Goal: Transaction & Acquisition: Purchase product/service

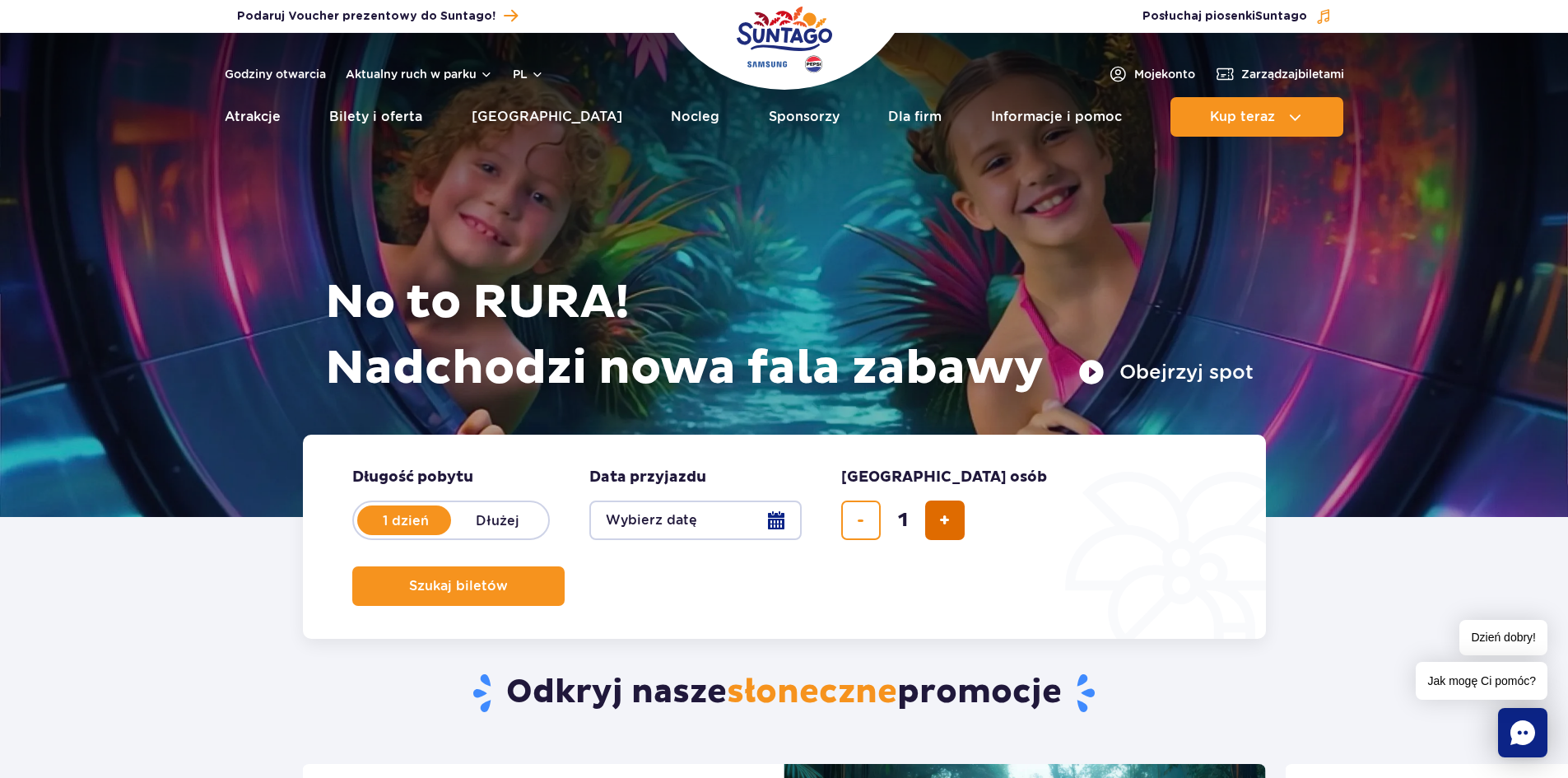
click at [951, 526] on button "dodaj bilet" at bounding box center [945, 520] width 39 height 39
click at [950, 526] on button "dodaj bilet" at bounding box center [945, 520] width 39 height 39
click at [949, 526] on button "dodaj bilet" at bounding box center [945, 520] width 39 height 39
type input "4"
click at [776, 516] on button "Wybierz datę" at bounding box center [696, 520] width 213 height 39
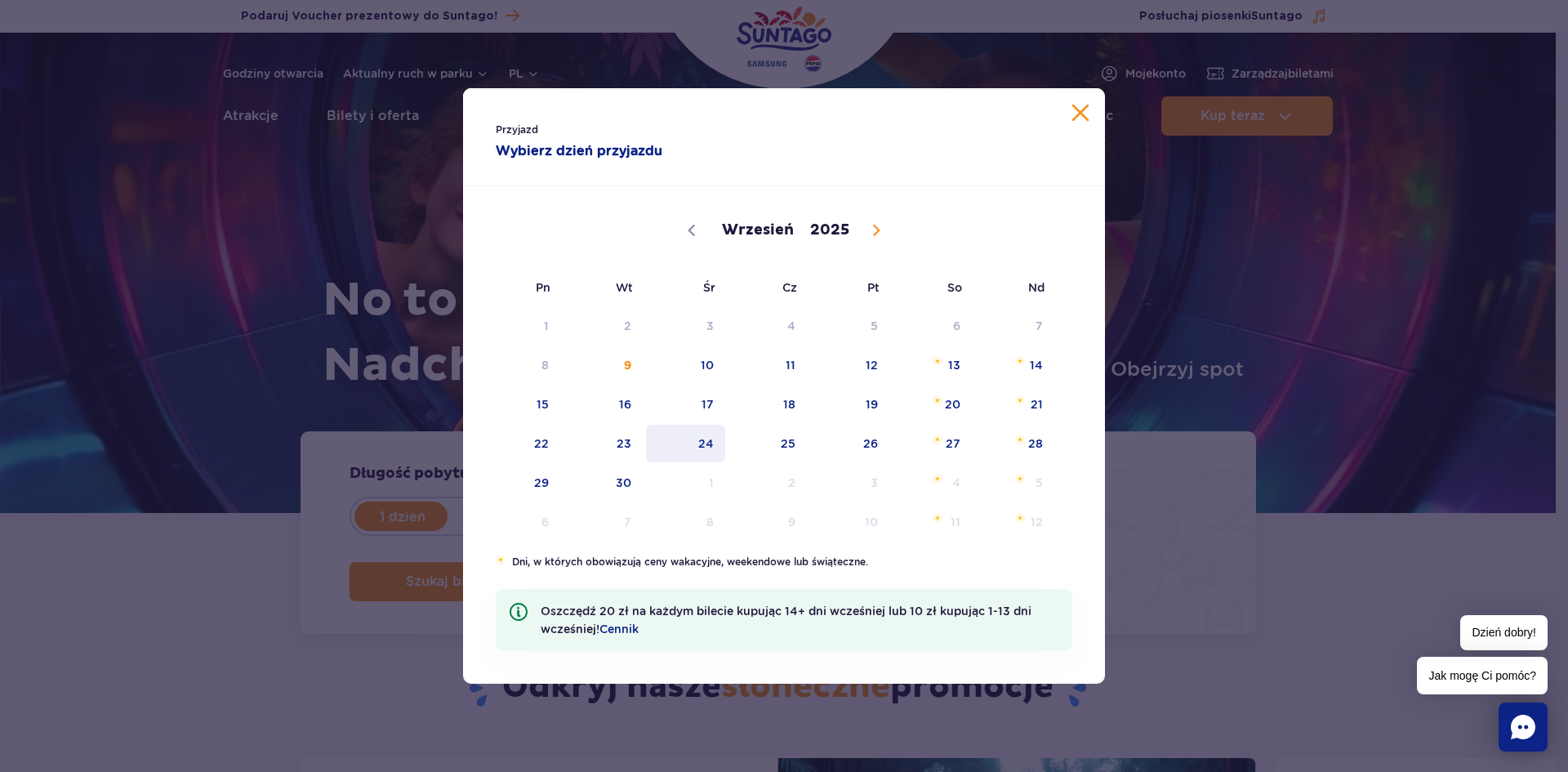
click at [724, 446] on span "24" at bounding box center [685, 443] width 83 height 37
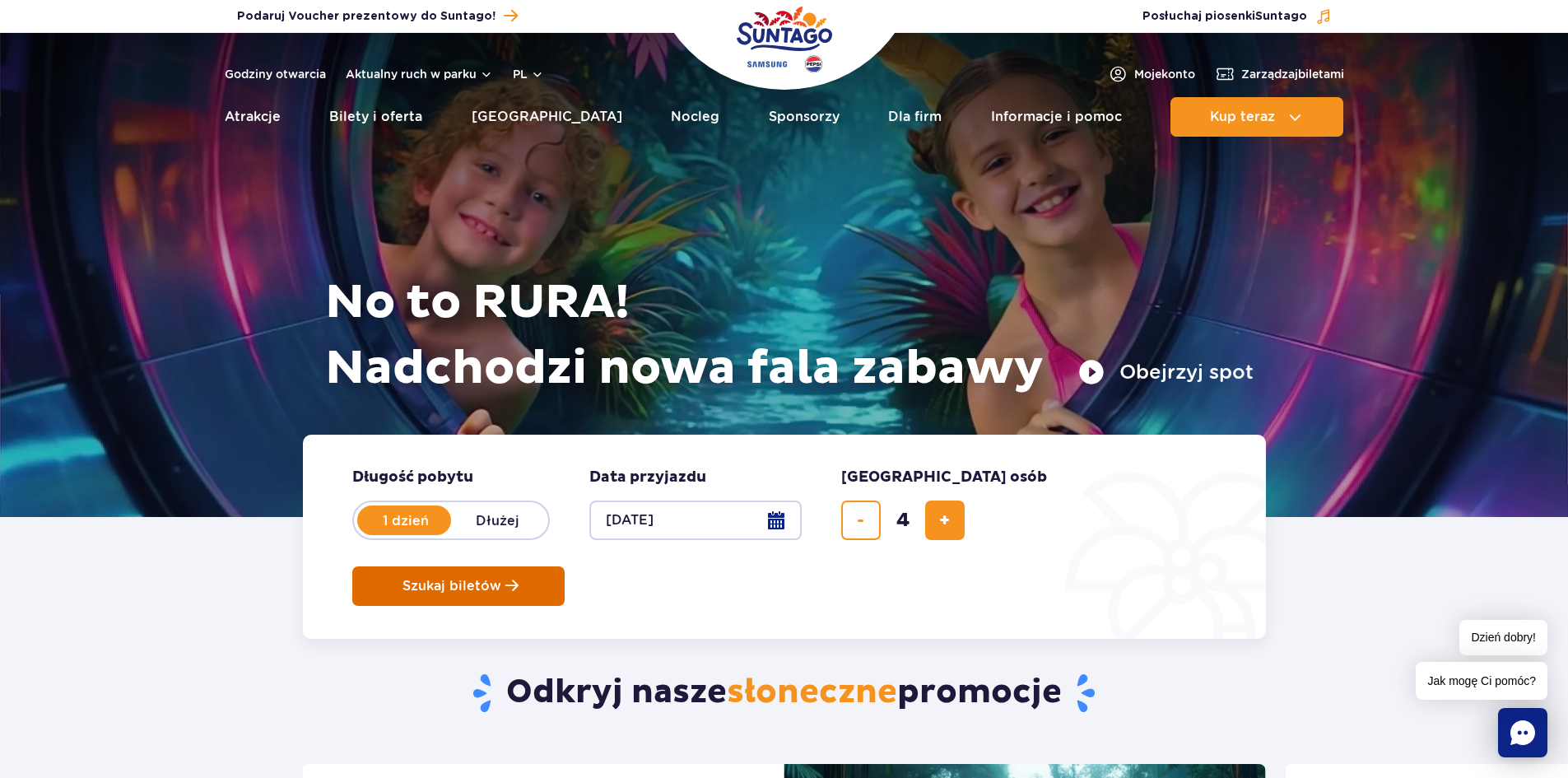
click at [565, 566] on button "Szukaj biletów" at bounding box center [458, 586] width 213 height 39
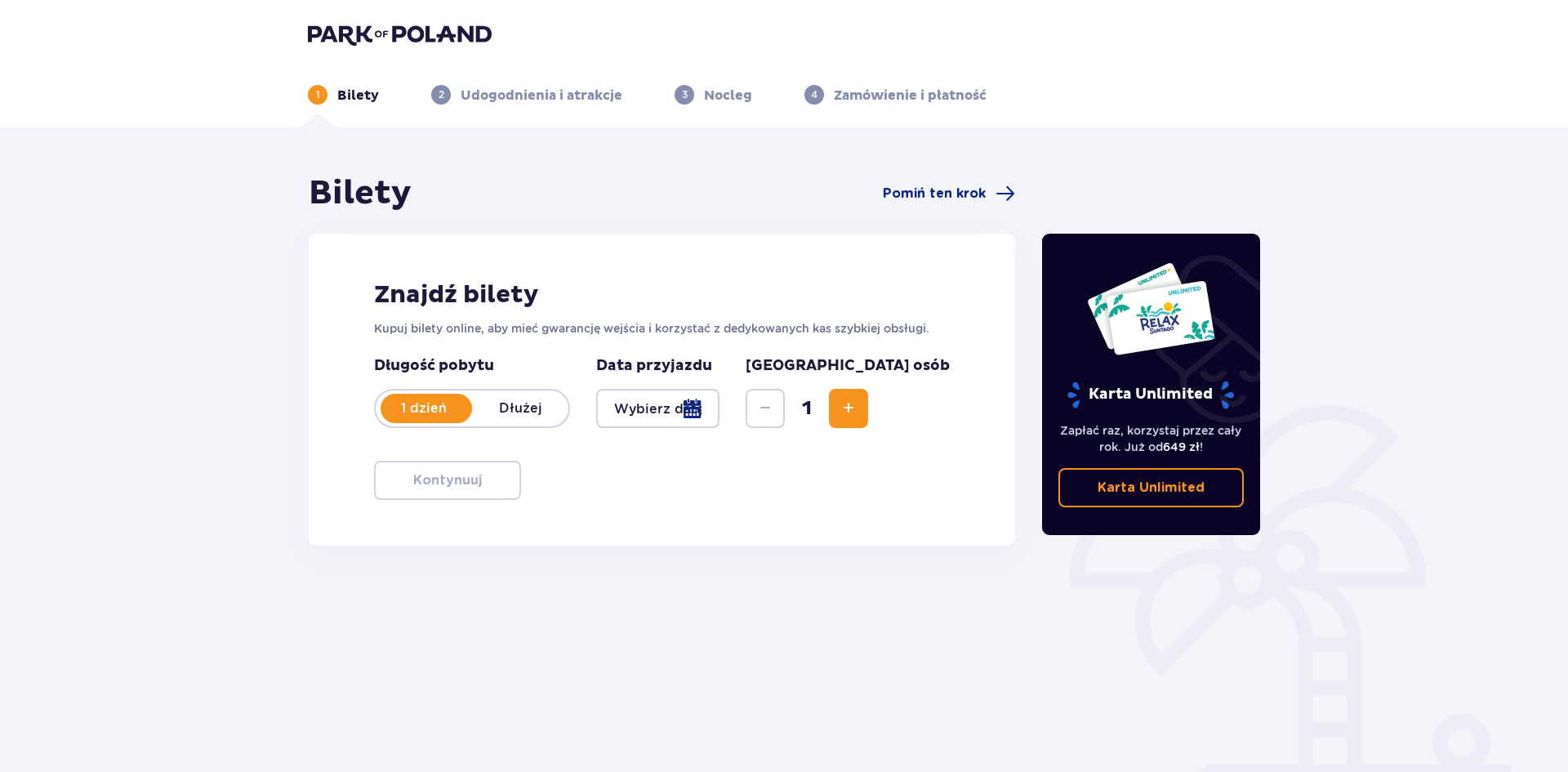
type input "[DATE]"
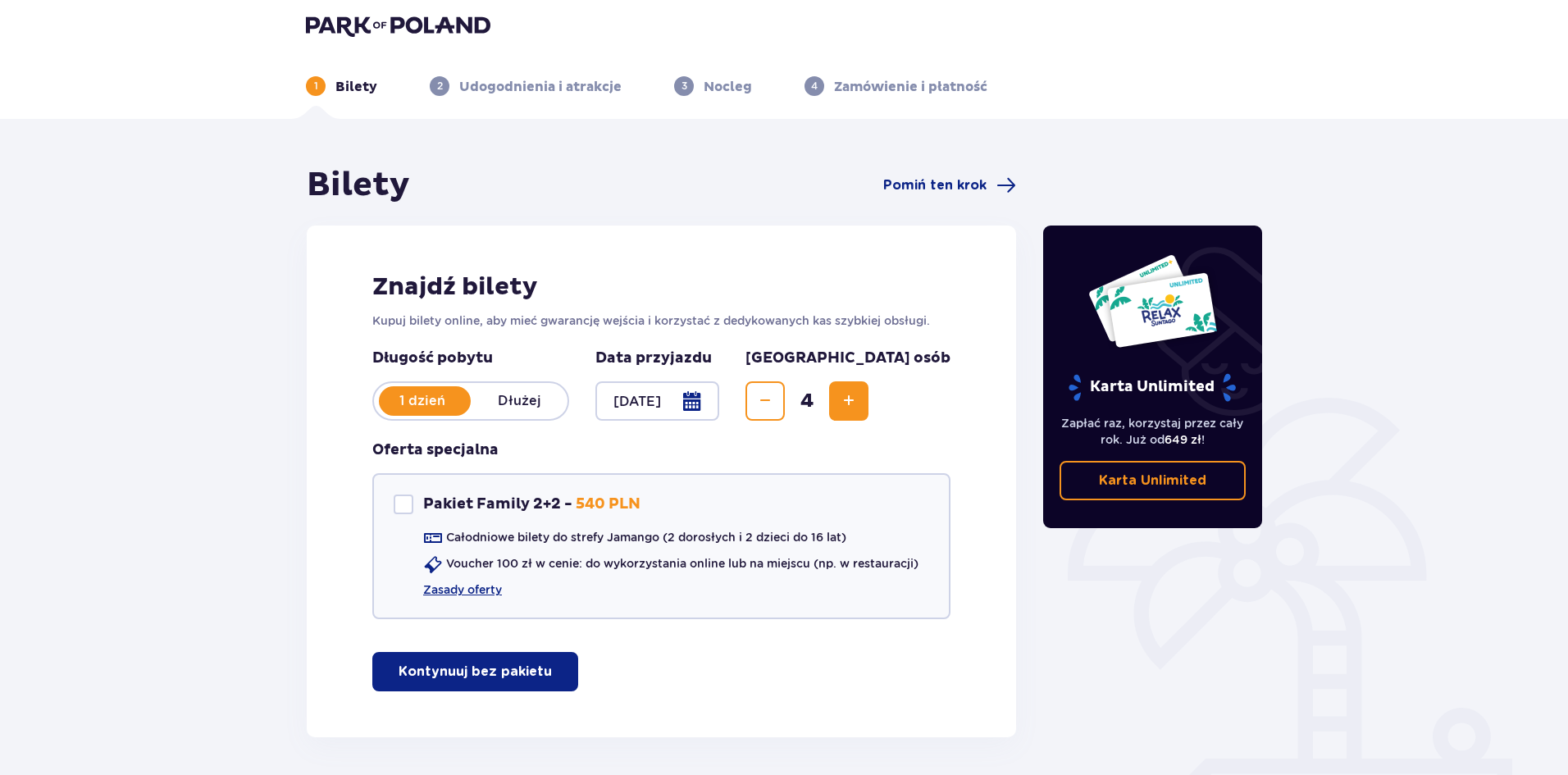
scroll to position [69, 0]
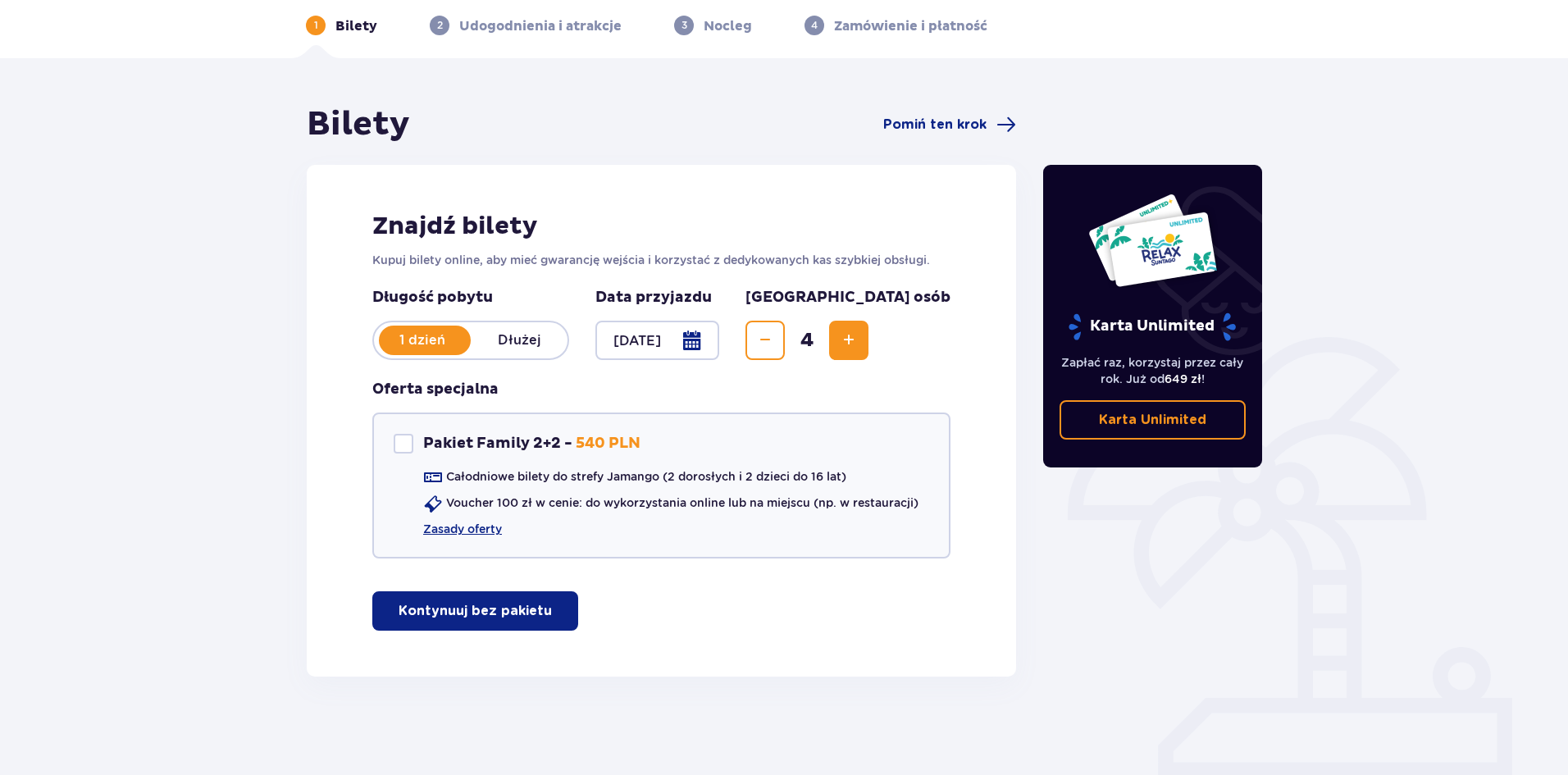
click at [506, 606] on p "Kontynuuj bez pakietu" at bounding box center [476, 611] width 153 height 18
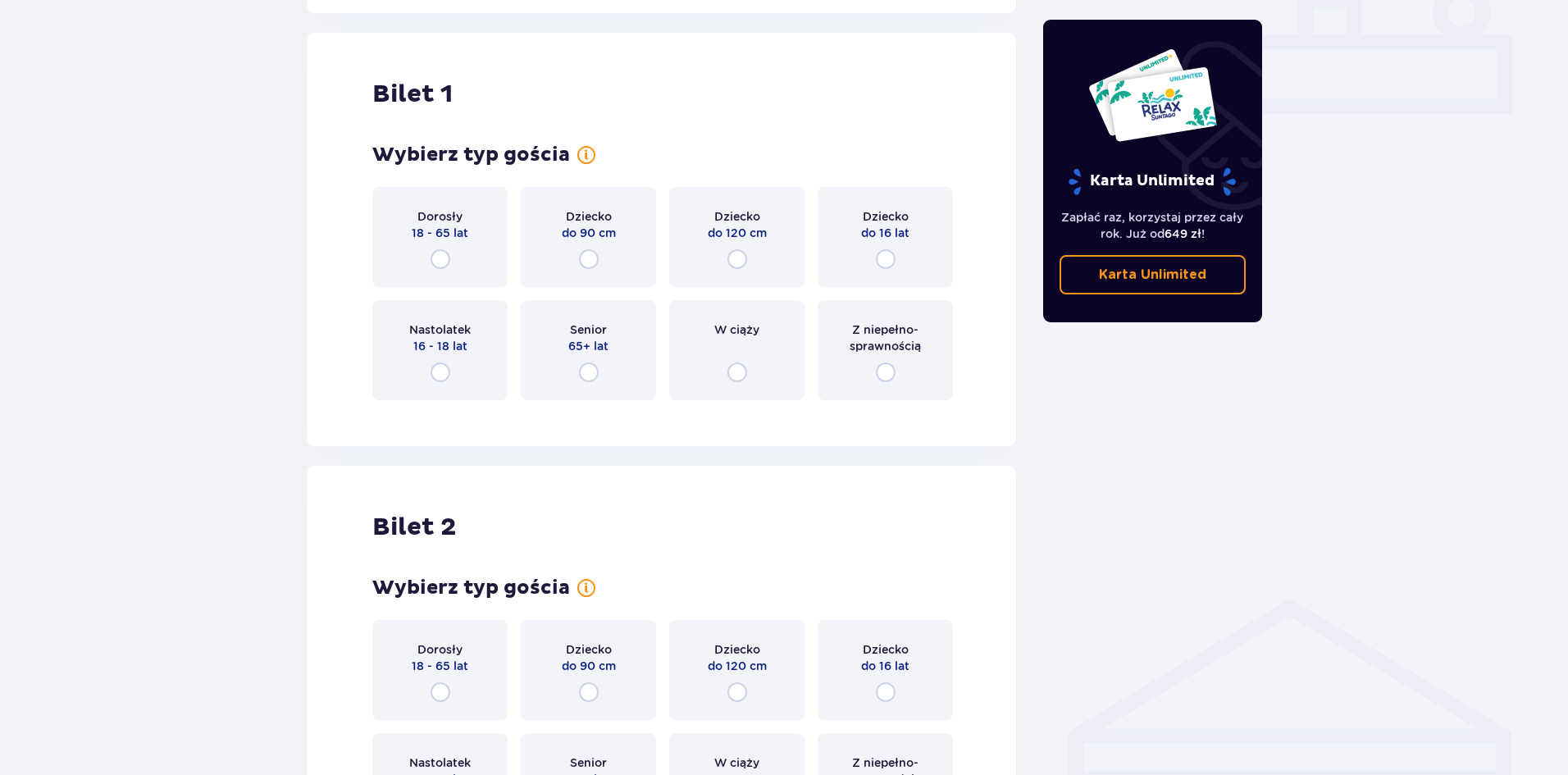
scroll to position [746, 0]
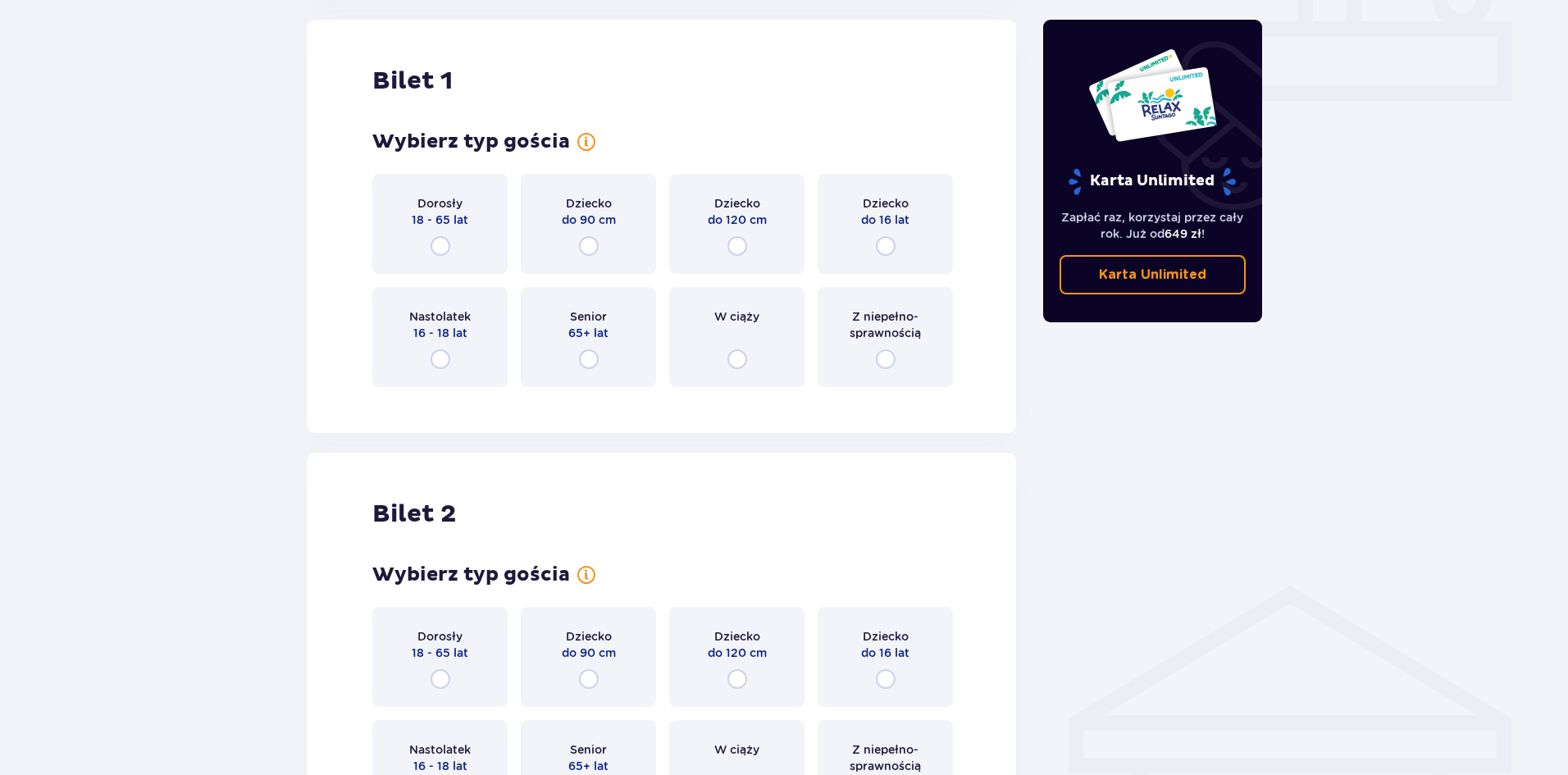
click at [439, 229] on div "Dorosły 18 - 65 lat" at bounding box center [440, 224] width 135 height 100
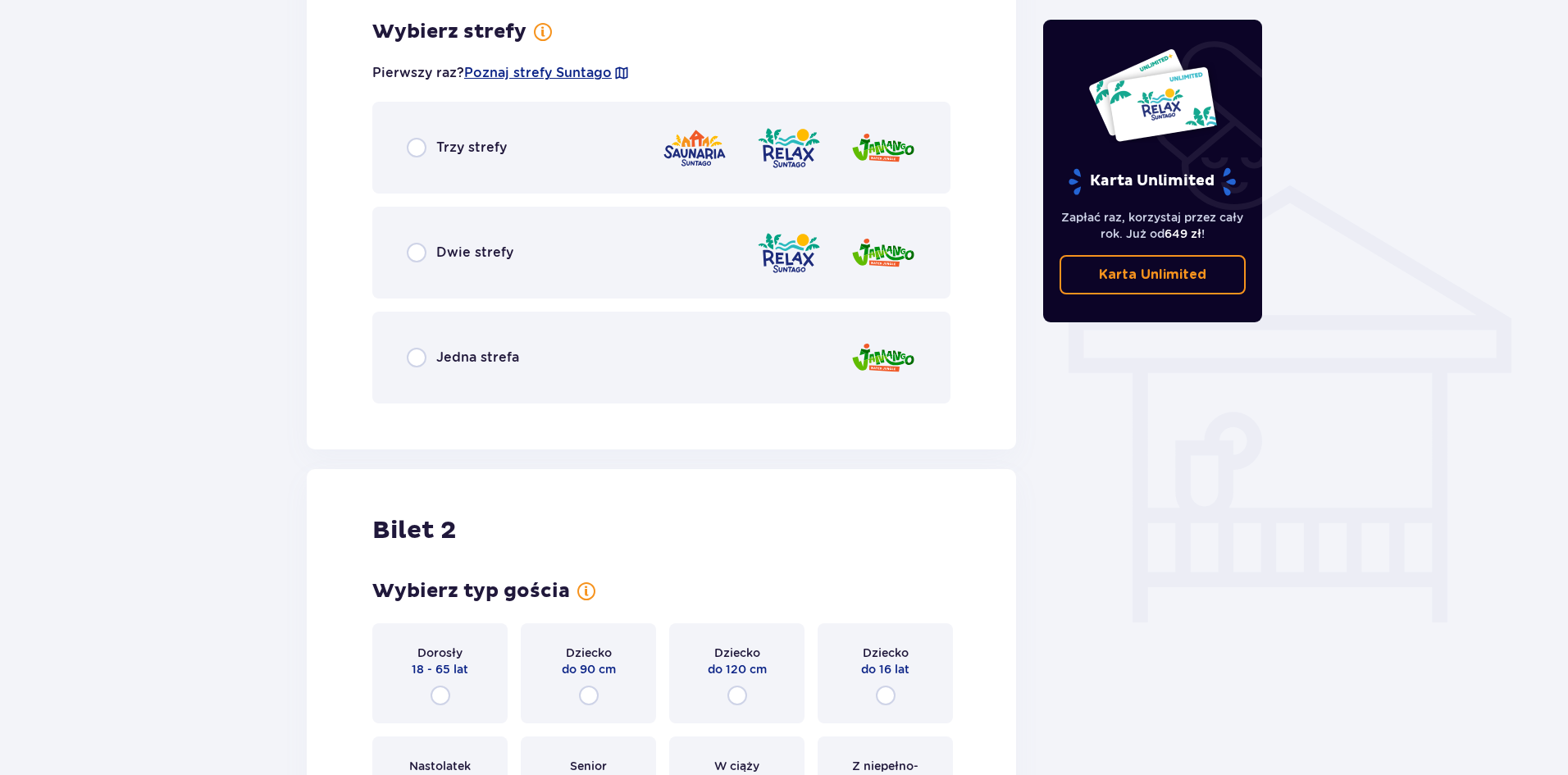
click at [427, 248] on div "Dwie strefy" at bounding box center [460, 253] width 107 height 20
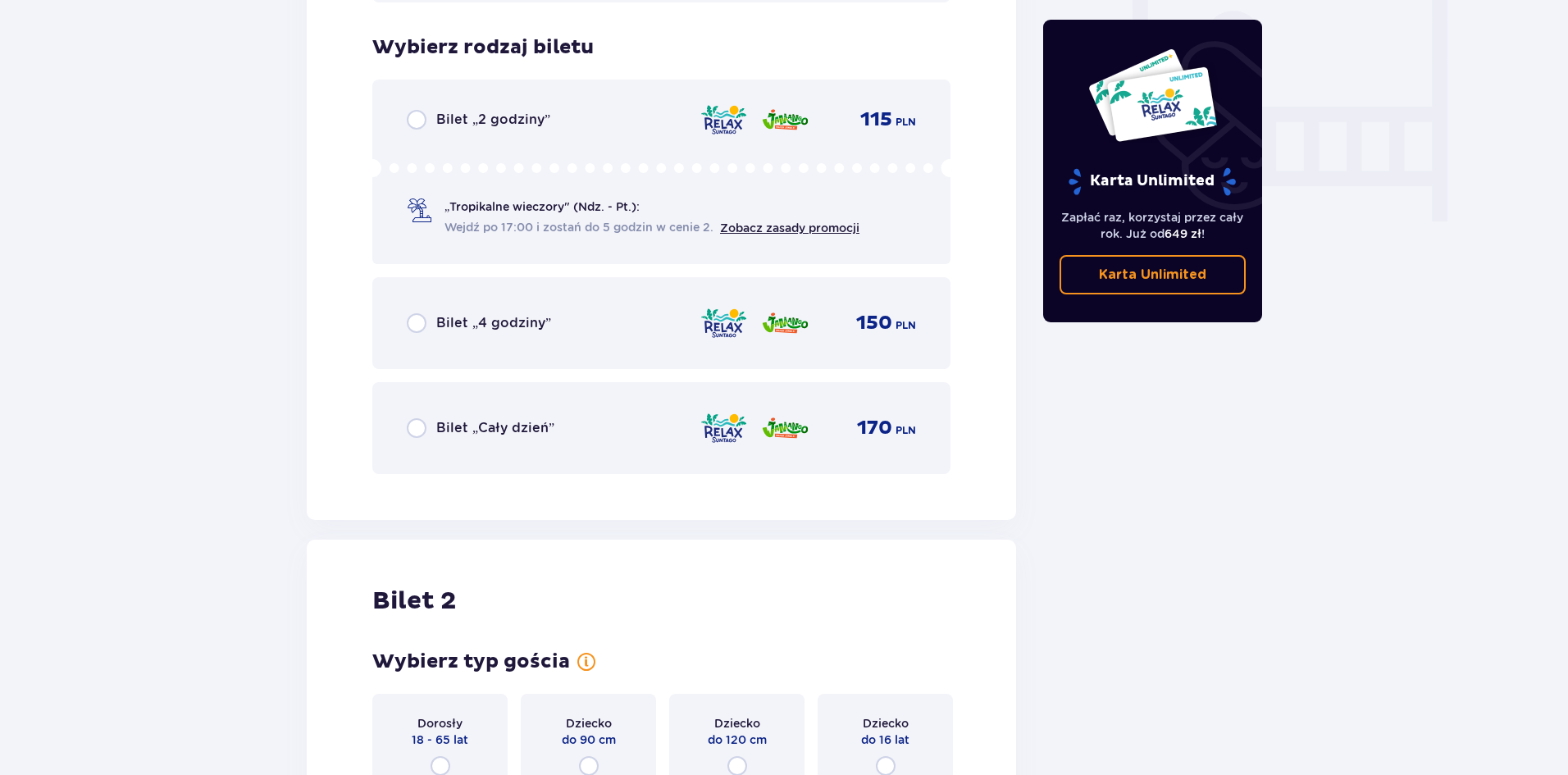
scroll to position [1563, 0]
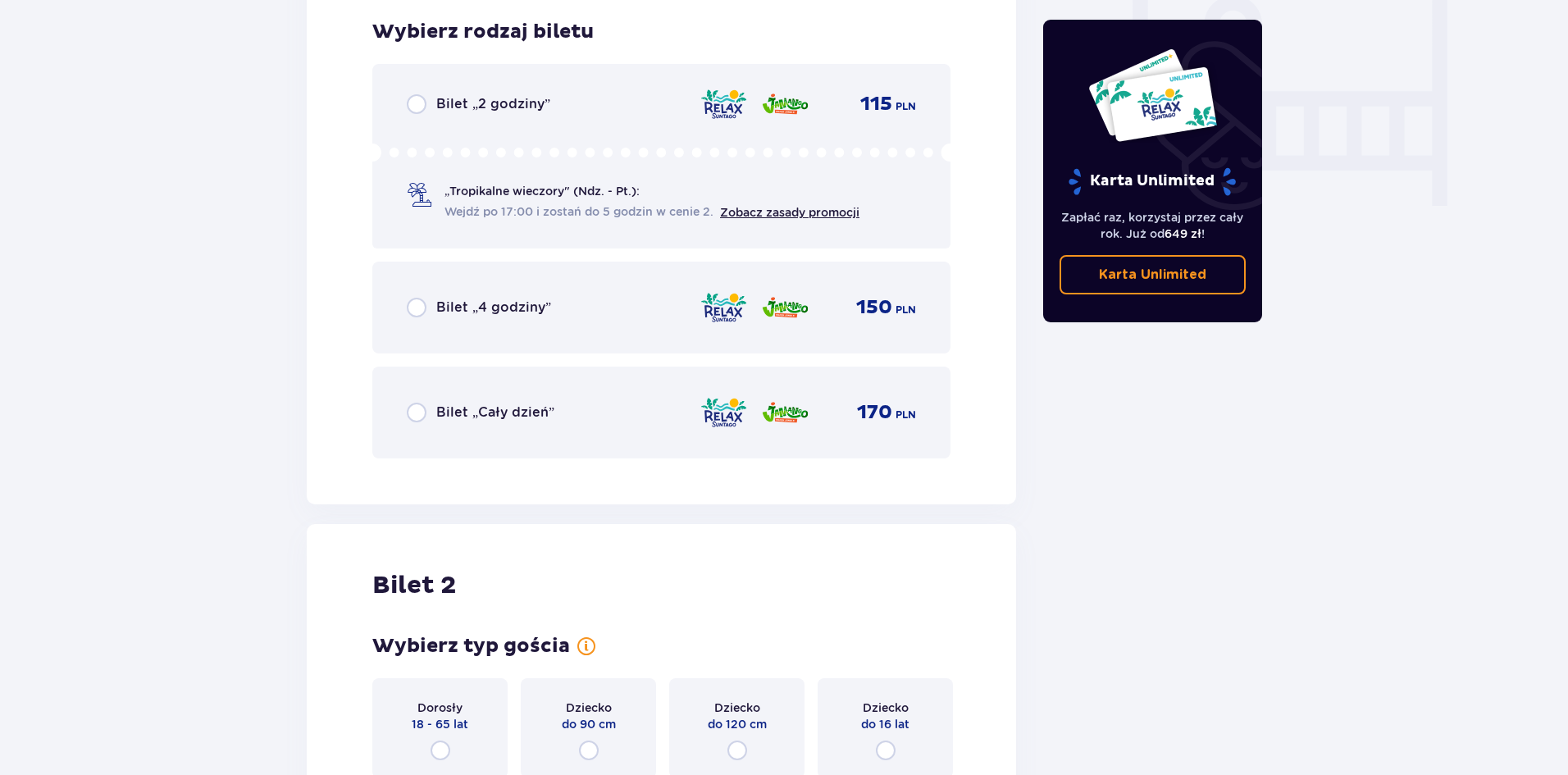
drag, startPoint x: 470, startPoint y: 410, endPoint x: 491, endPoint y: 407, distance: 21.2
click at [470, 409] on p "Bilet „Cały dzień”" at bounding box center [495, 413] width 118 height 18
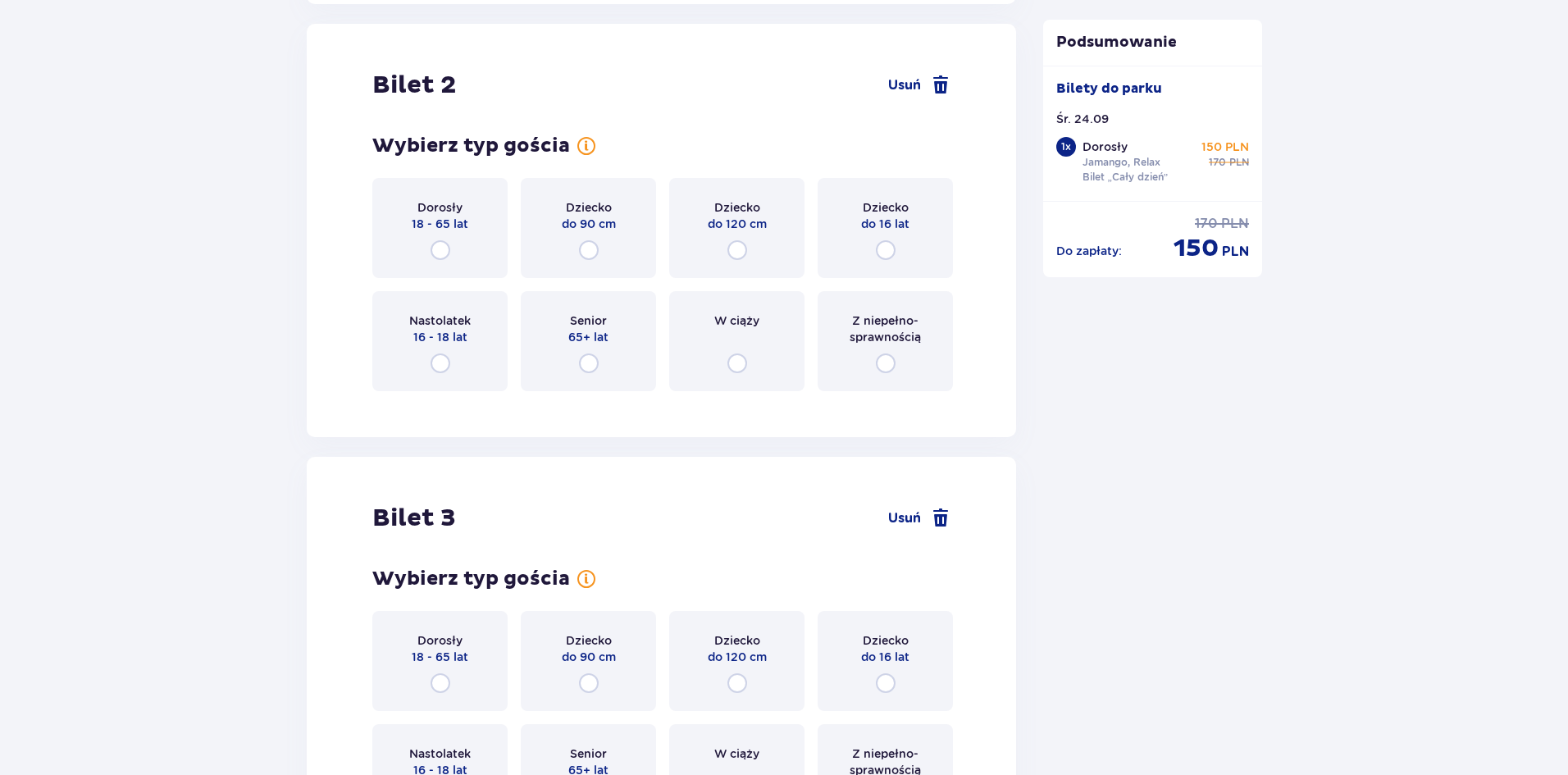
scroll to position [2067, 0]
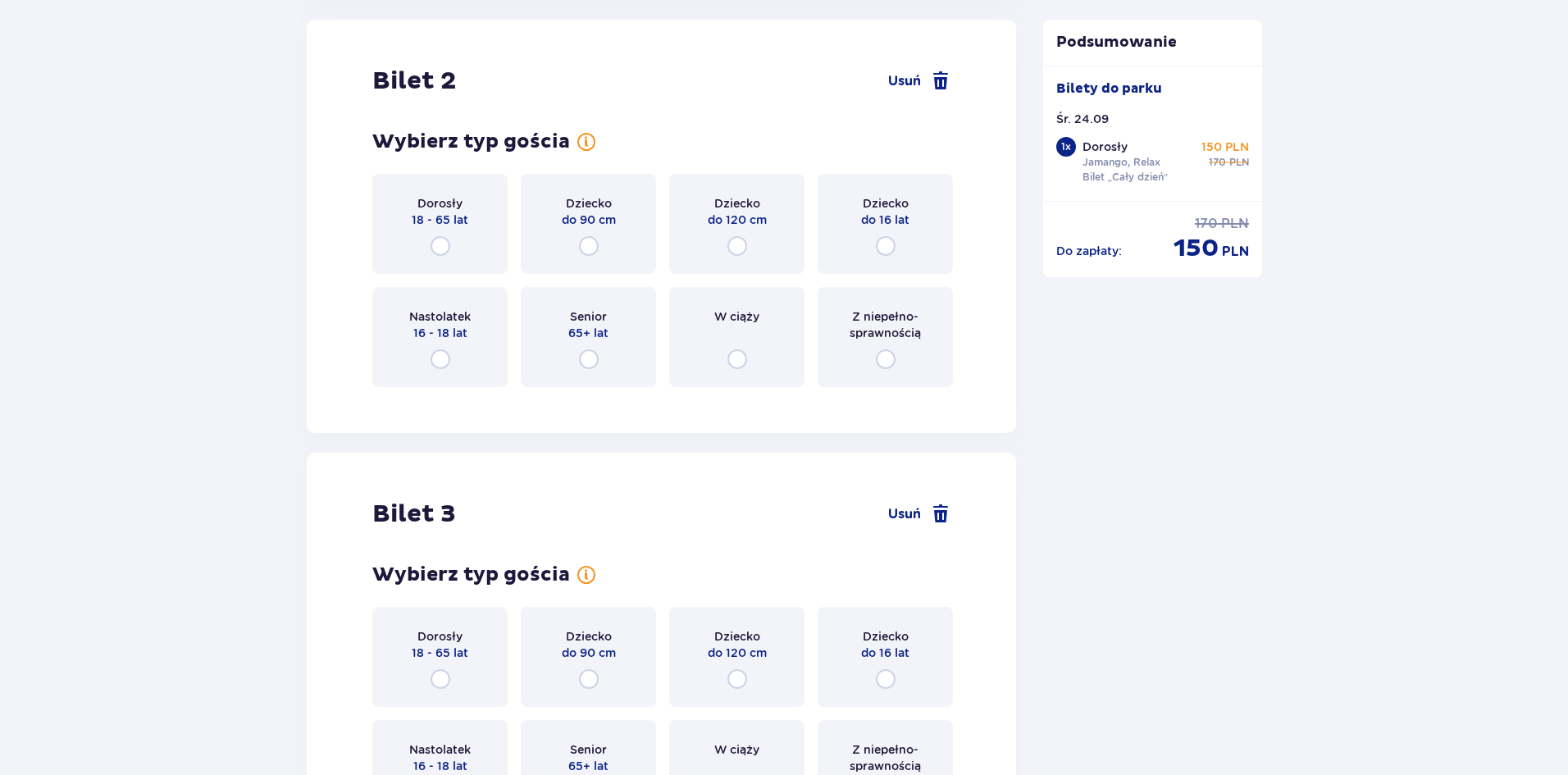
click at [437, 235] on div "Dorosły 18 - 65 lat" at bounding box center [440, 224] width 135 height 100
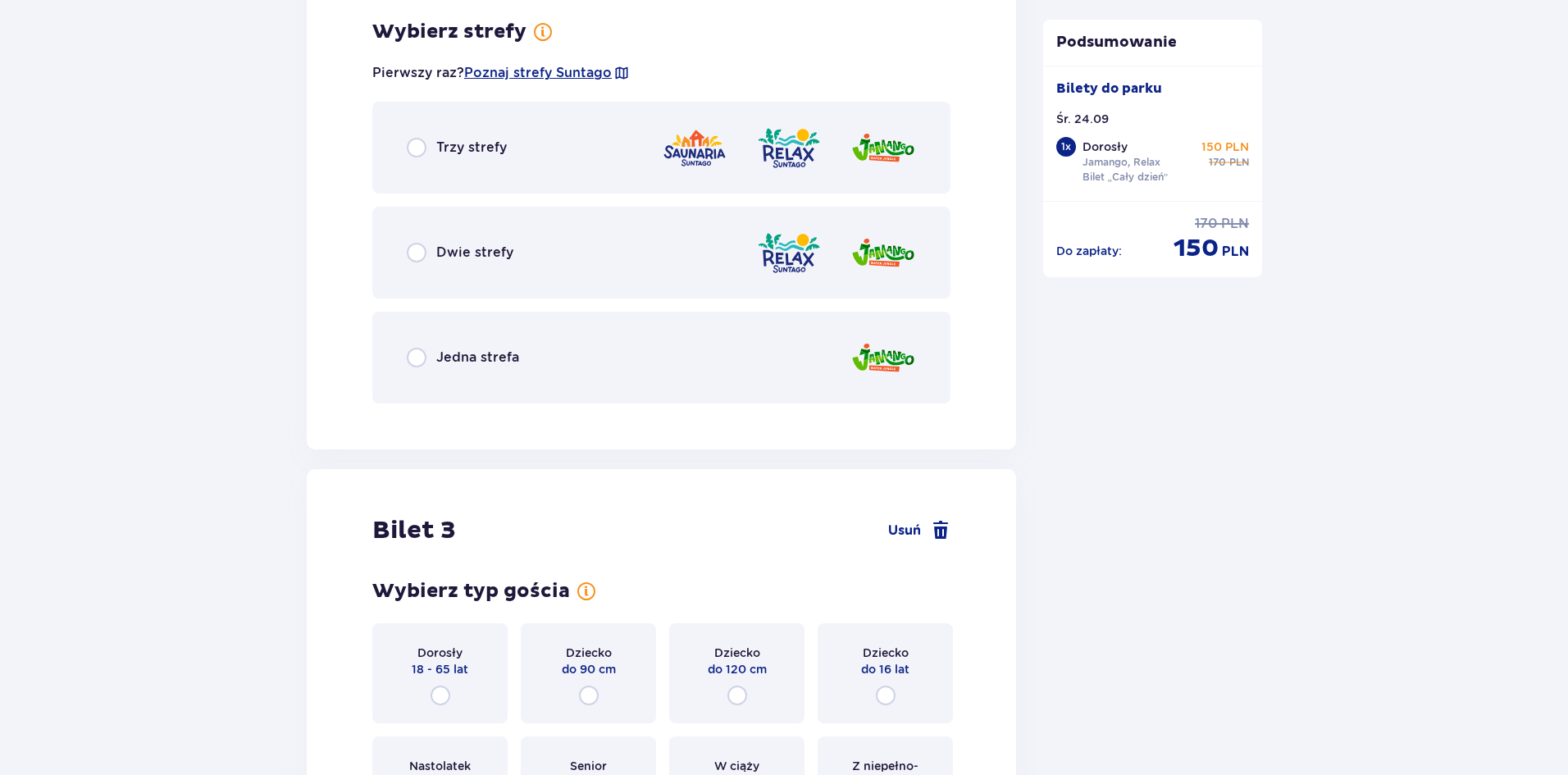
click at [452, 257] on p "Dwie strefy" at bounding box center [475, 253] width 77 height 18
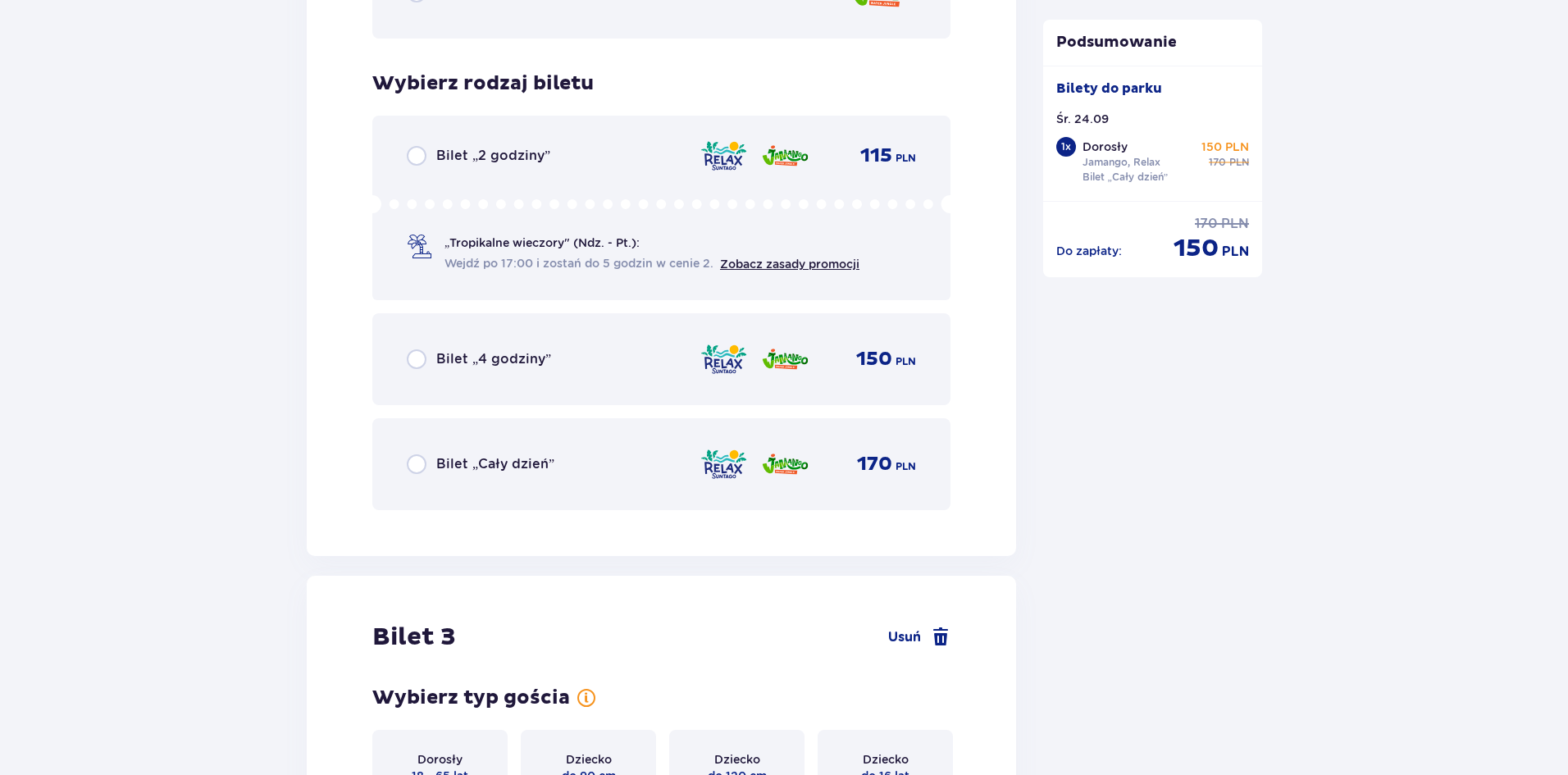
scroll to position [2884, 0]
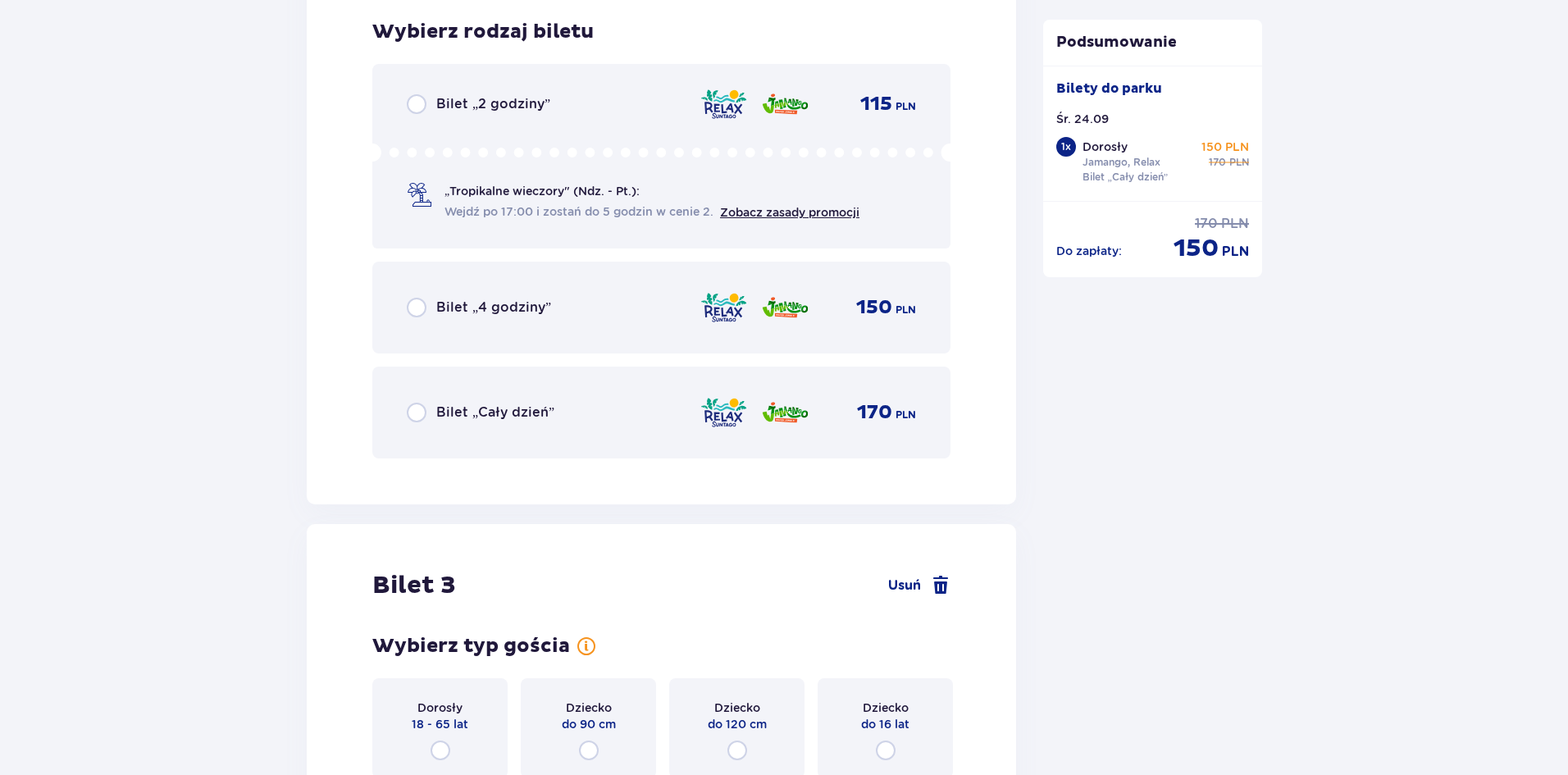
click at [497, 393] on div "Bilet „Cały dzień” 170 PLN" at bounding box center [661, 412] width 578 height 92
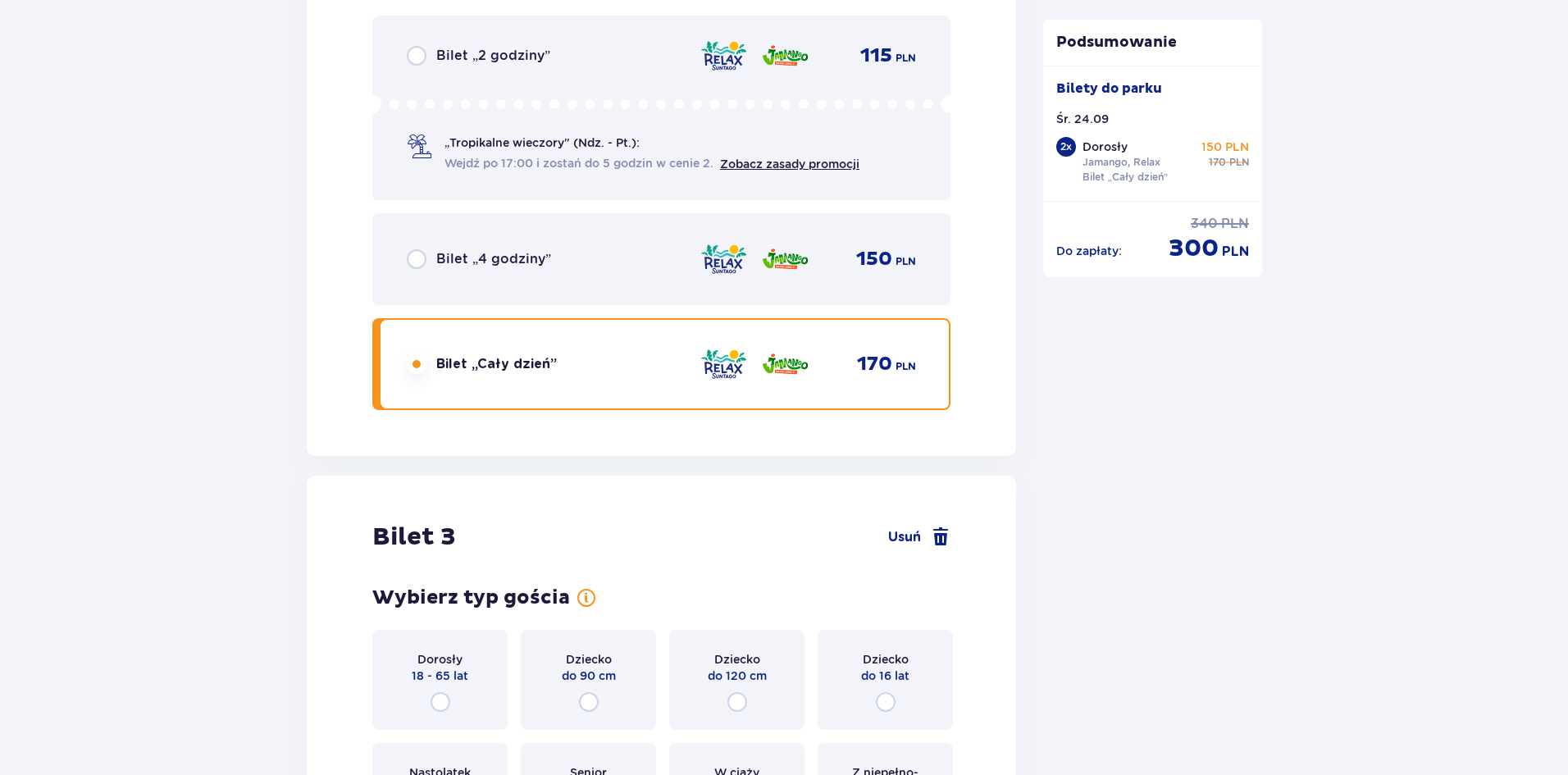
scroll to position [3388, 0]
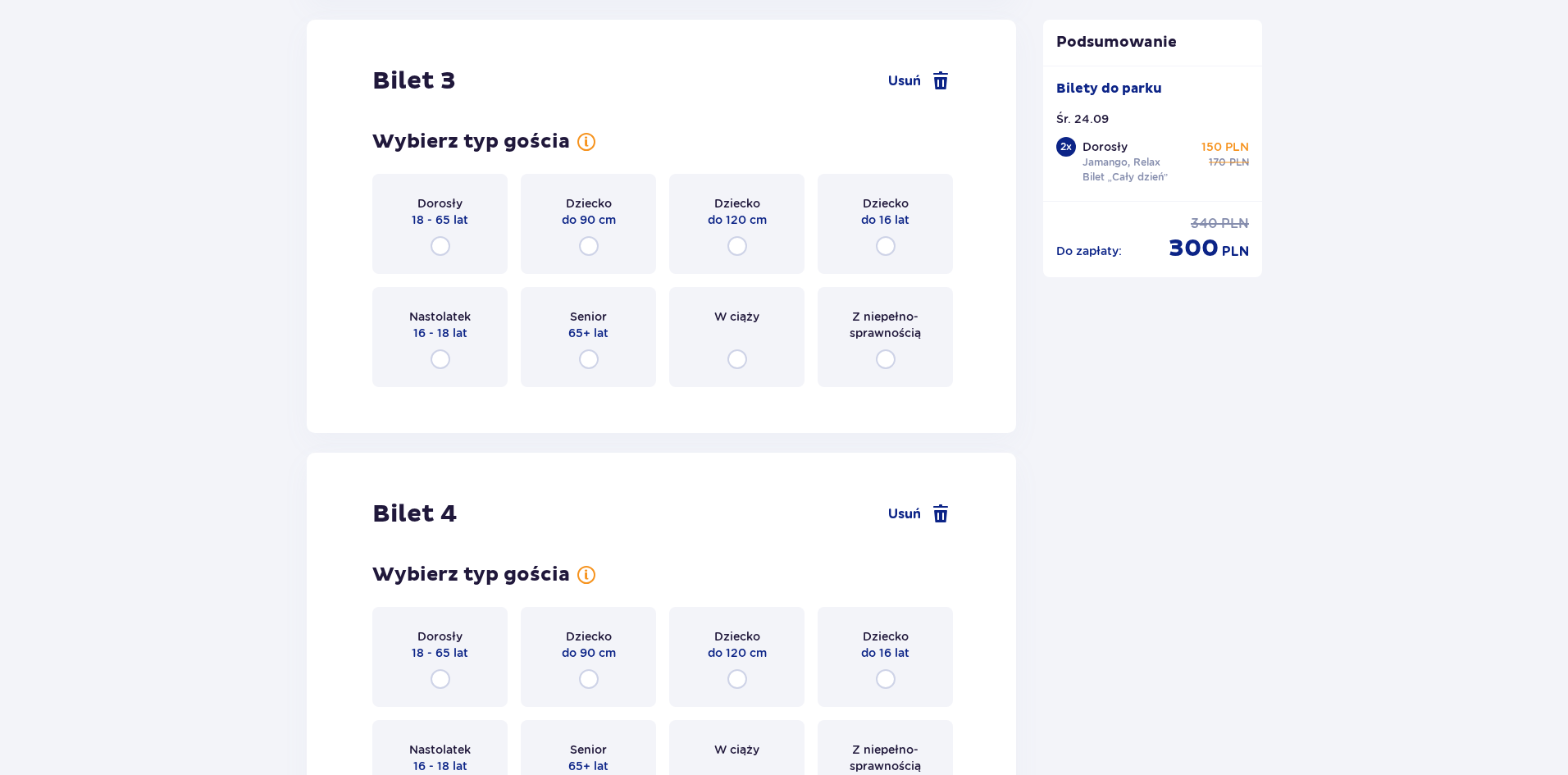
click at [437, 222] on p "18 - 65 lat" at bounding box center [440, 220] width 57 height 16
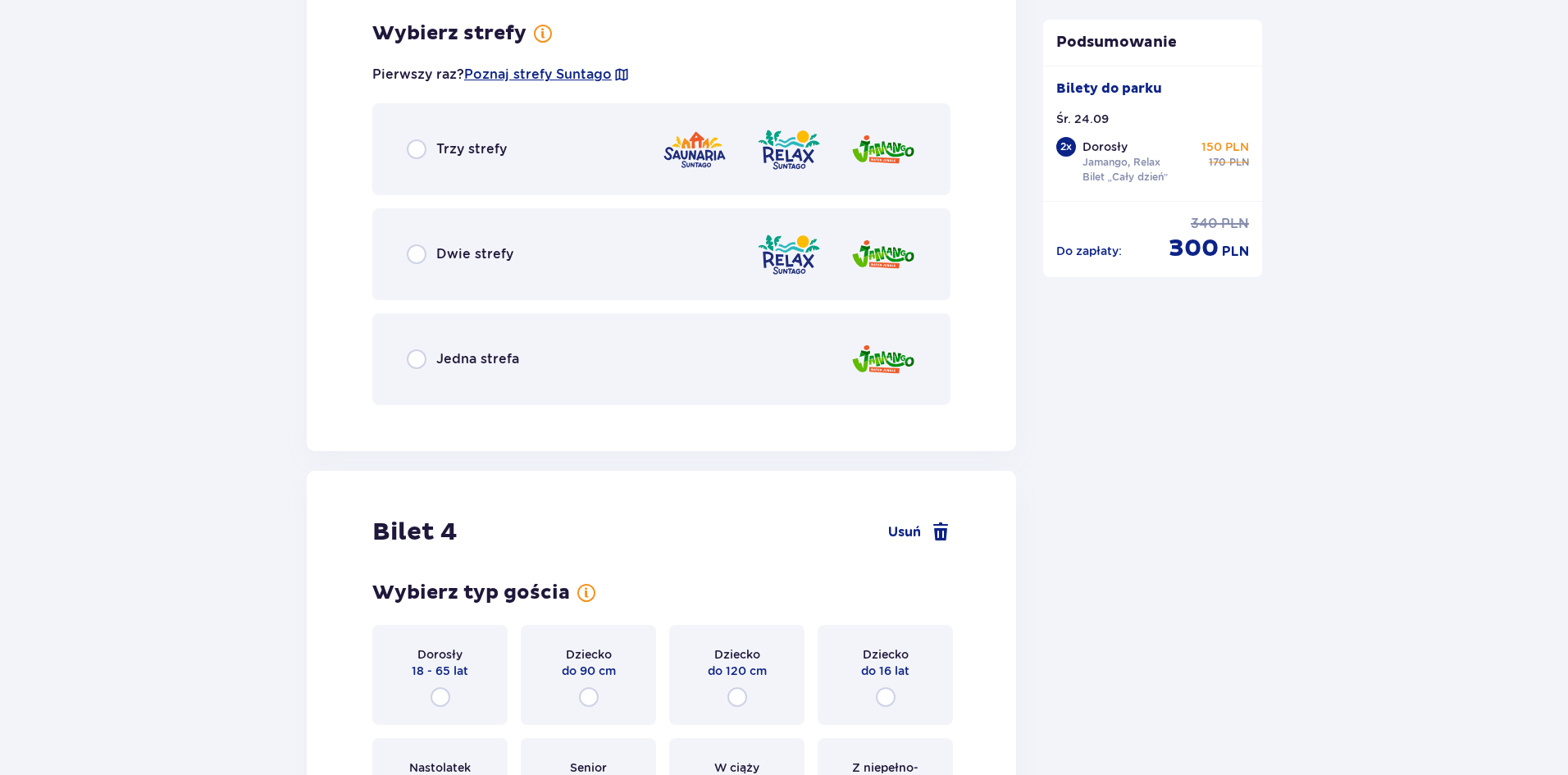
scroll to position [3788, 0]
click at [489, 264] on div "Dwie strefy" at bounding box center [661, 252] width 578 height 92
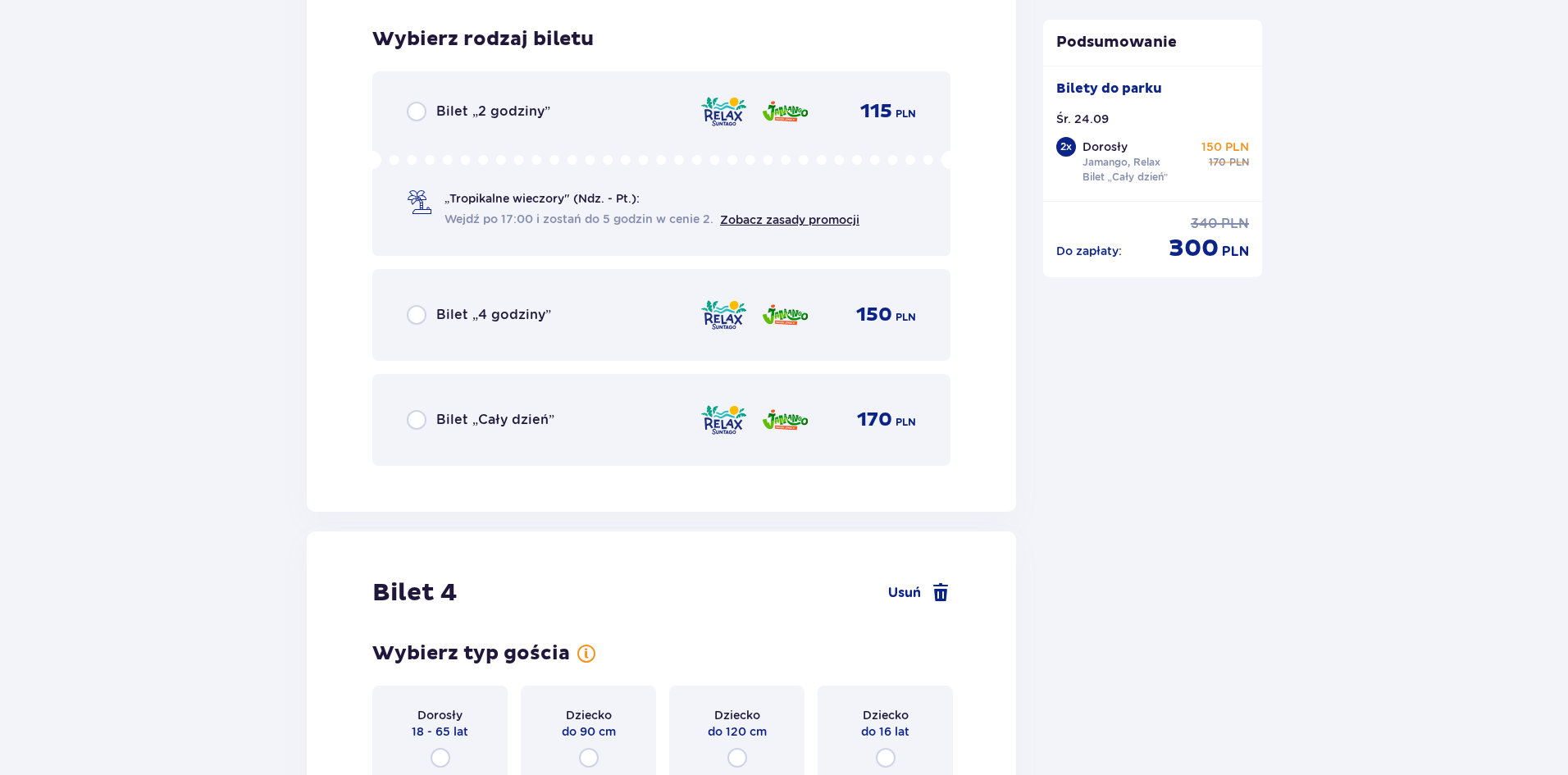
scroll to position [4205, 0]
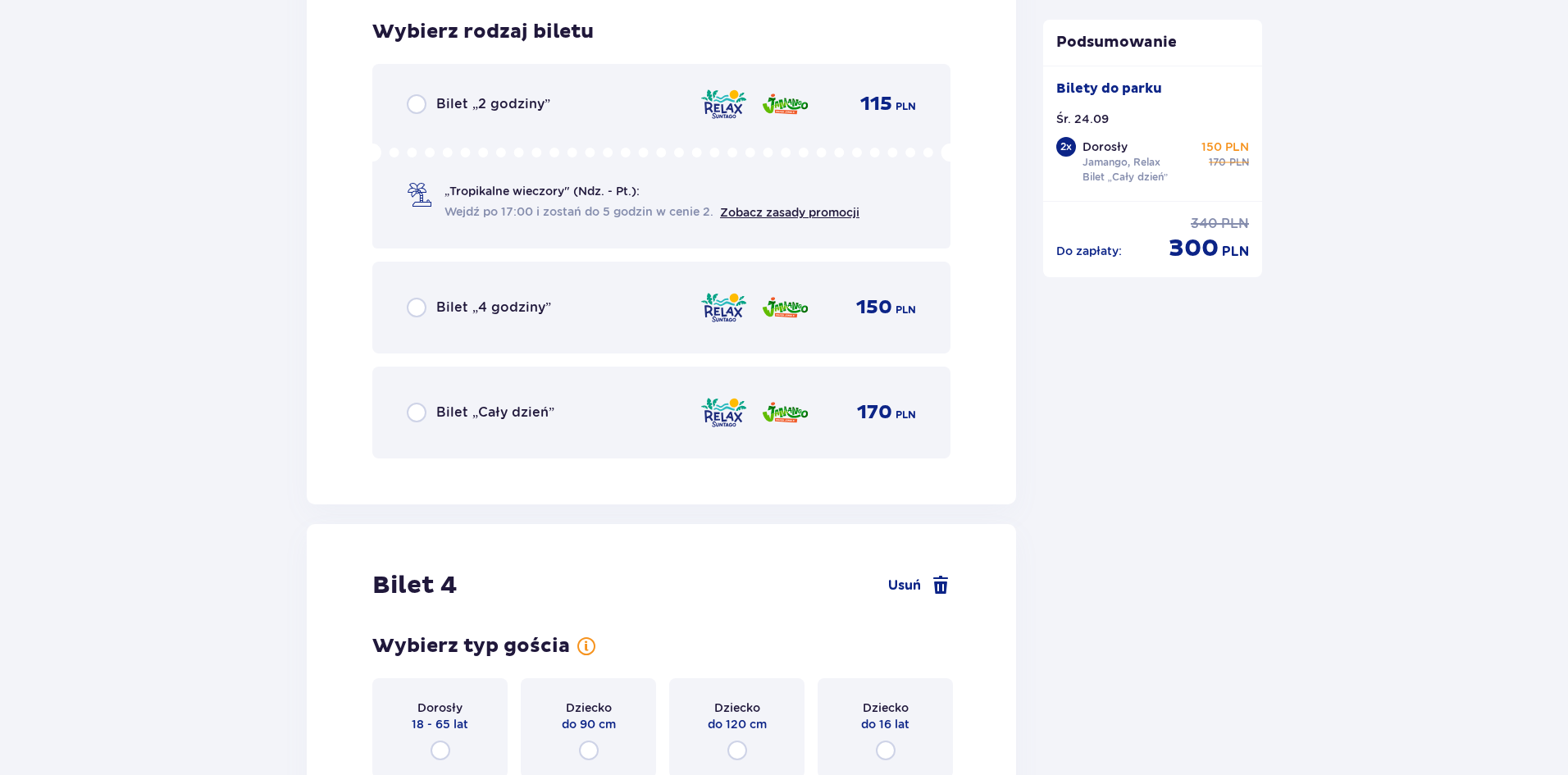
click at [541, 403] on p "Bilet „Cały dzień”" at bounding box center [495, 413] width 118 height 18
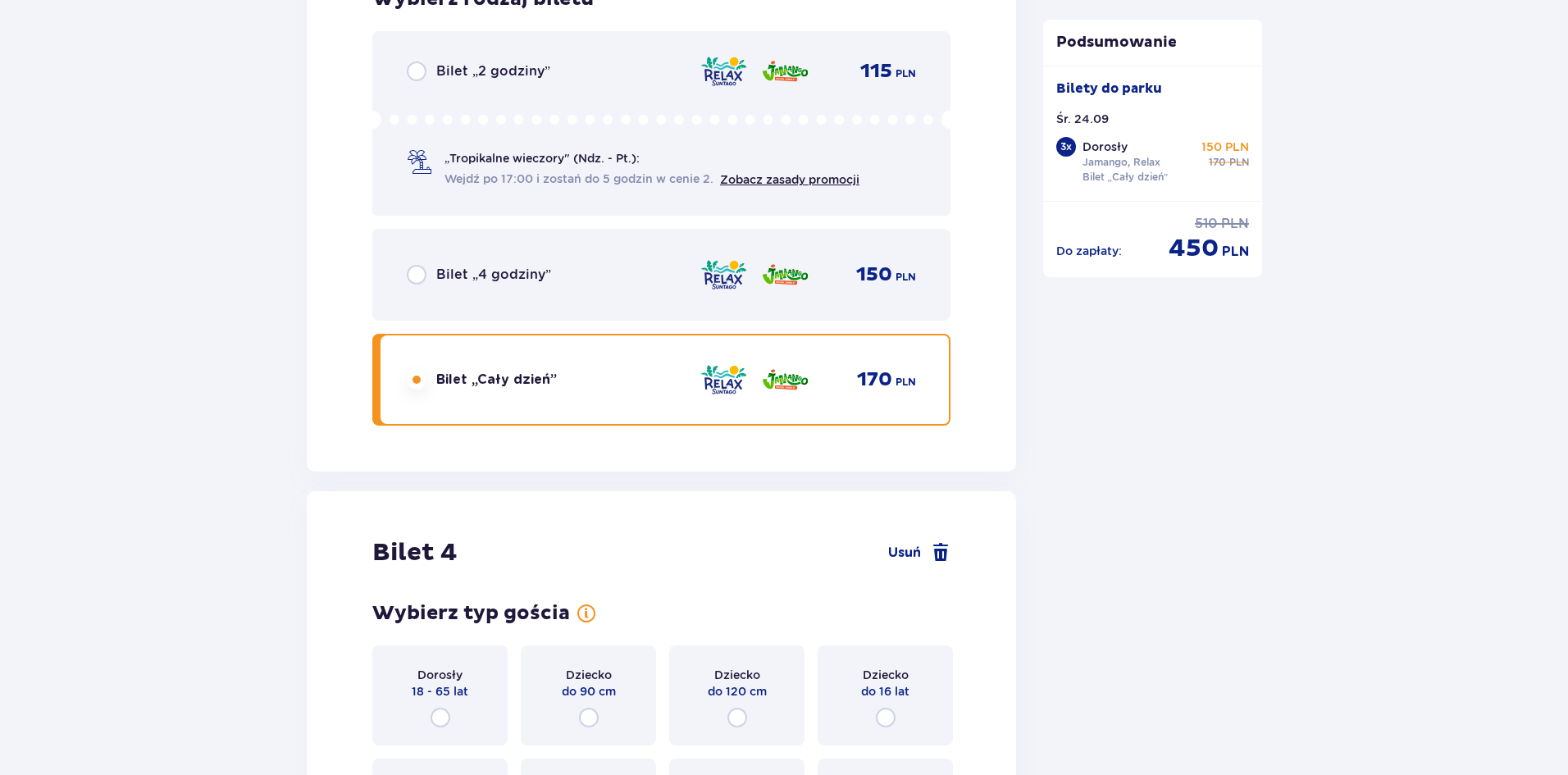
scroll to position [4544, 0]
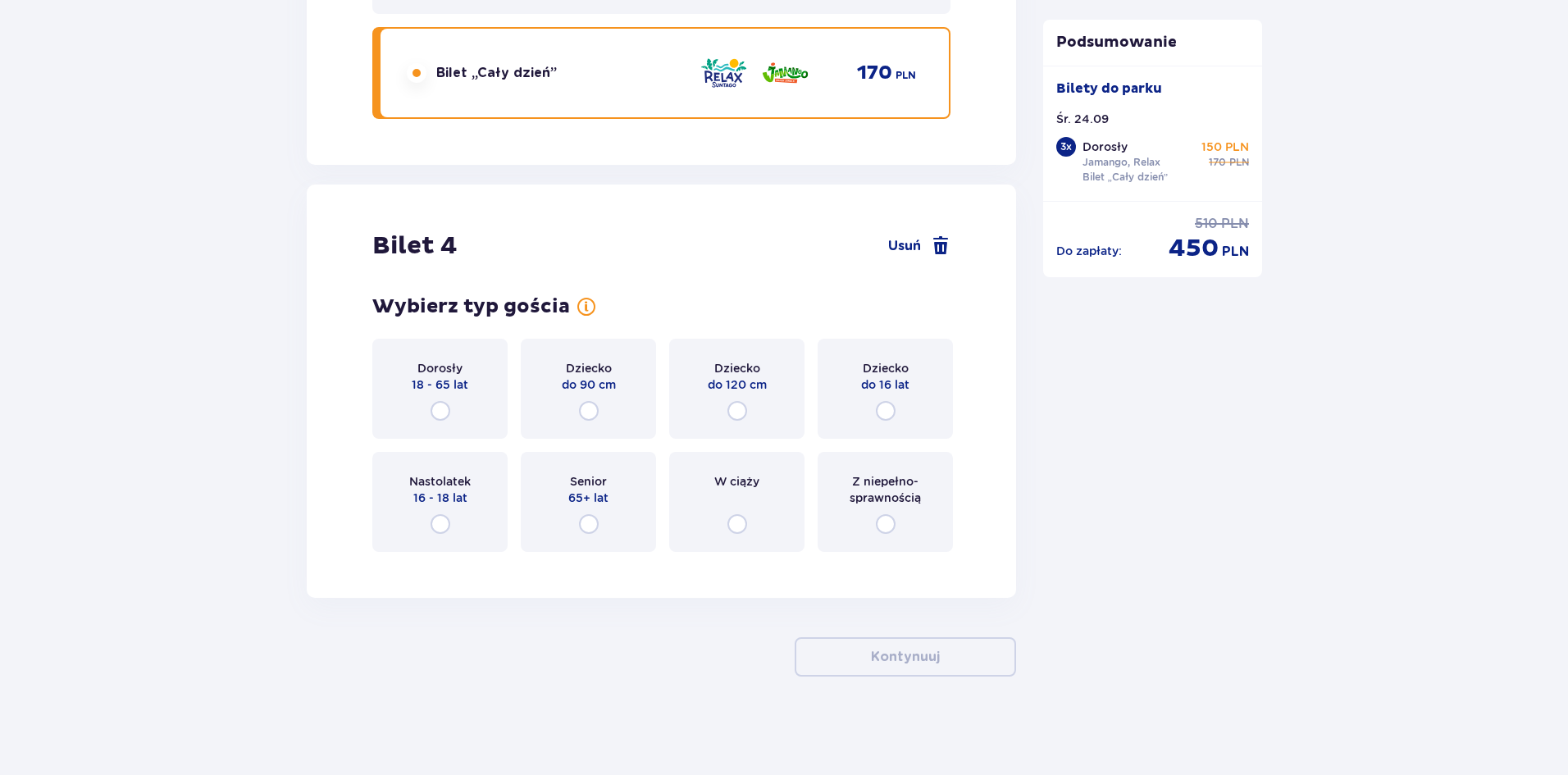
click at [438, 390] on p "18 - 65 lat" at bounding box center [440, 384] width 57 height 16
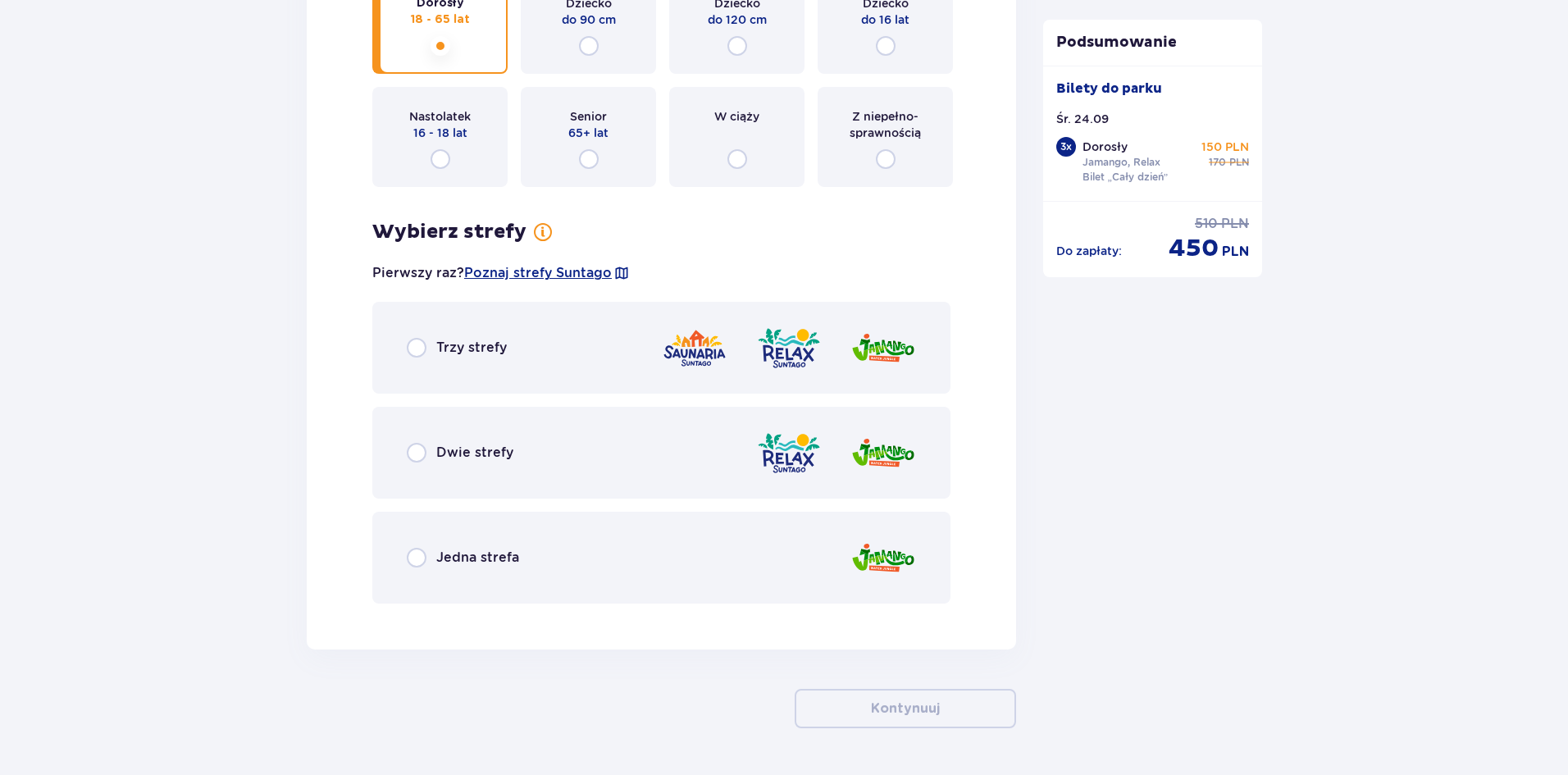
scroll to position [4960, 0]
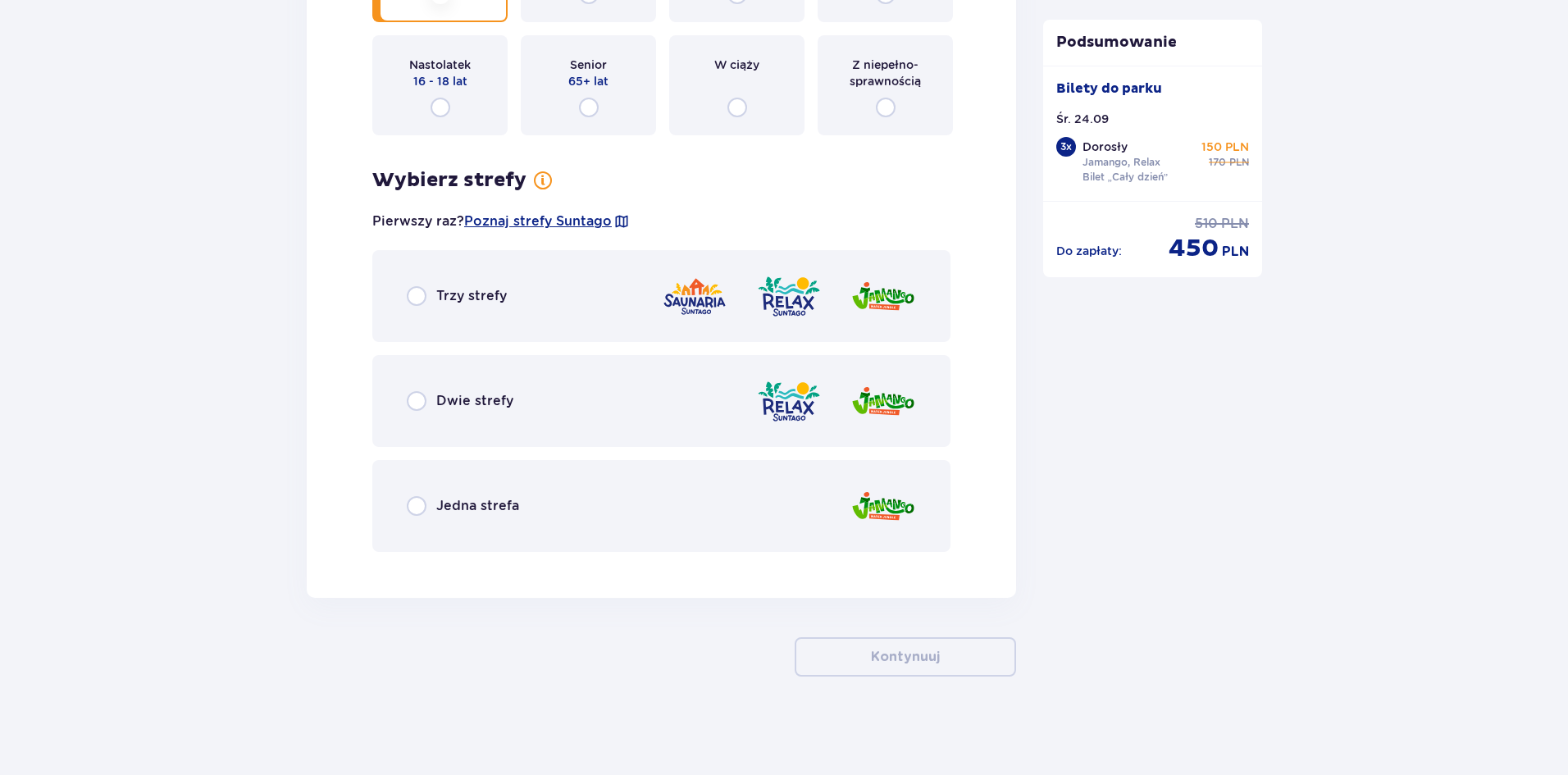
click at [675, 414] on div "Dwie strefy" at bounding box center [661, 401] width 578 height 92
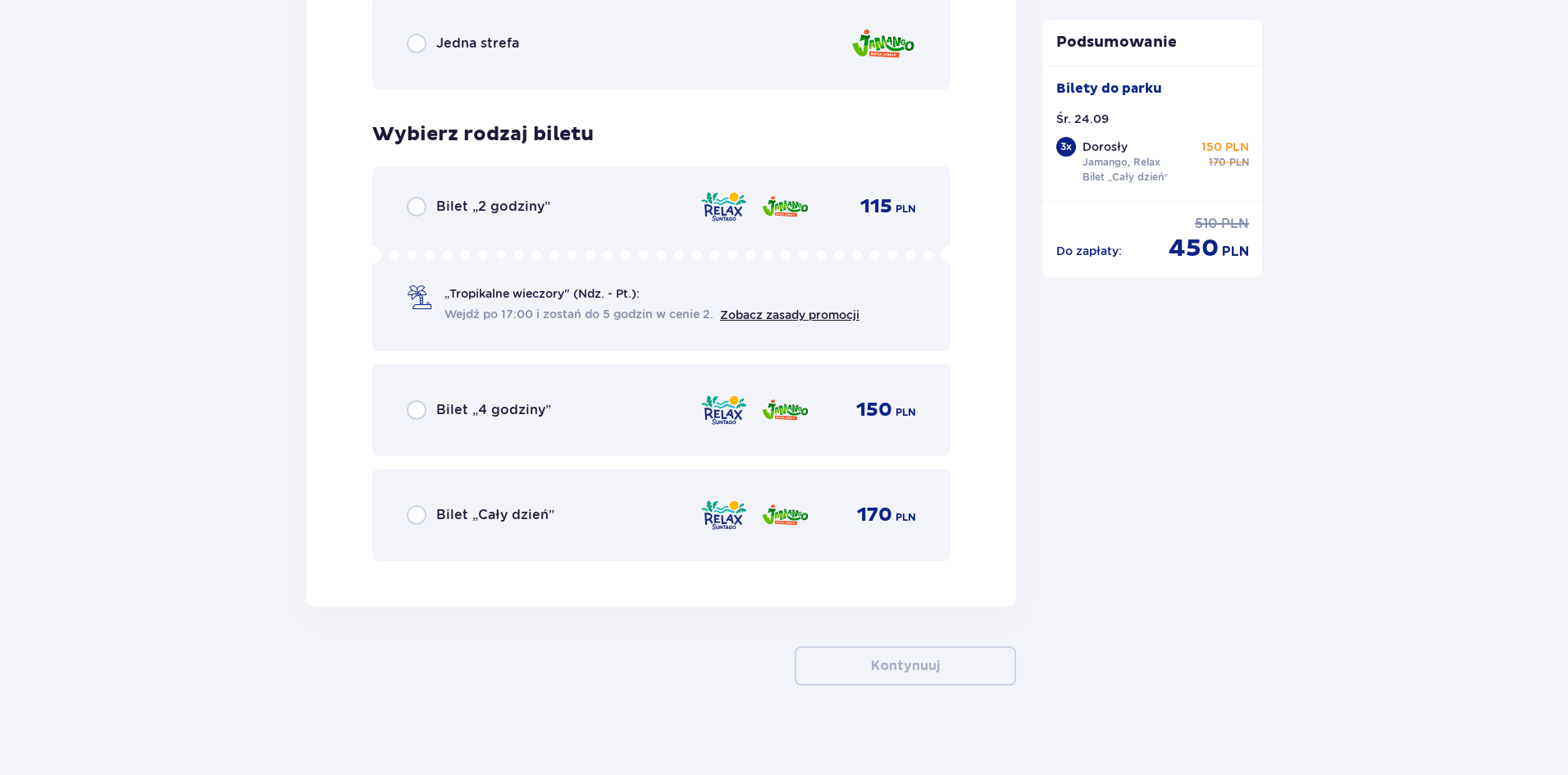
scroll to position [5432, 0]
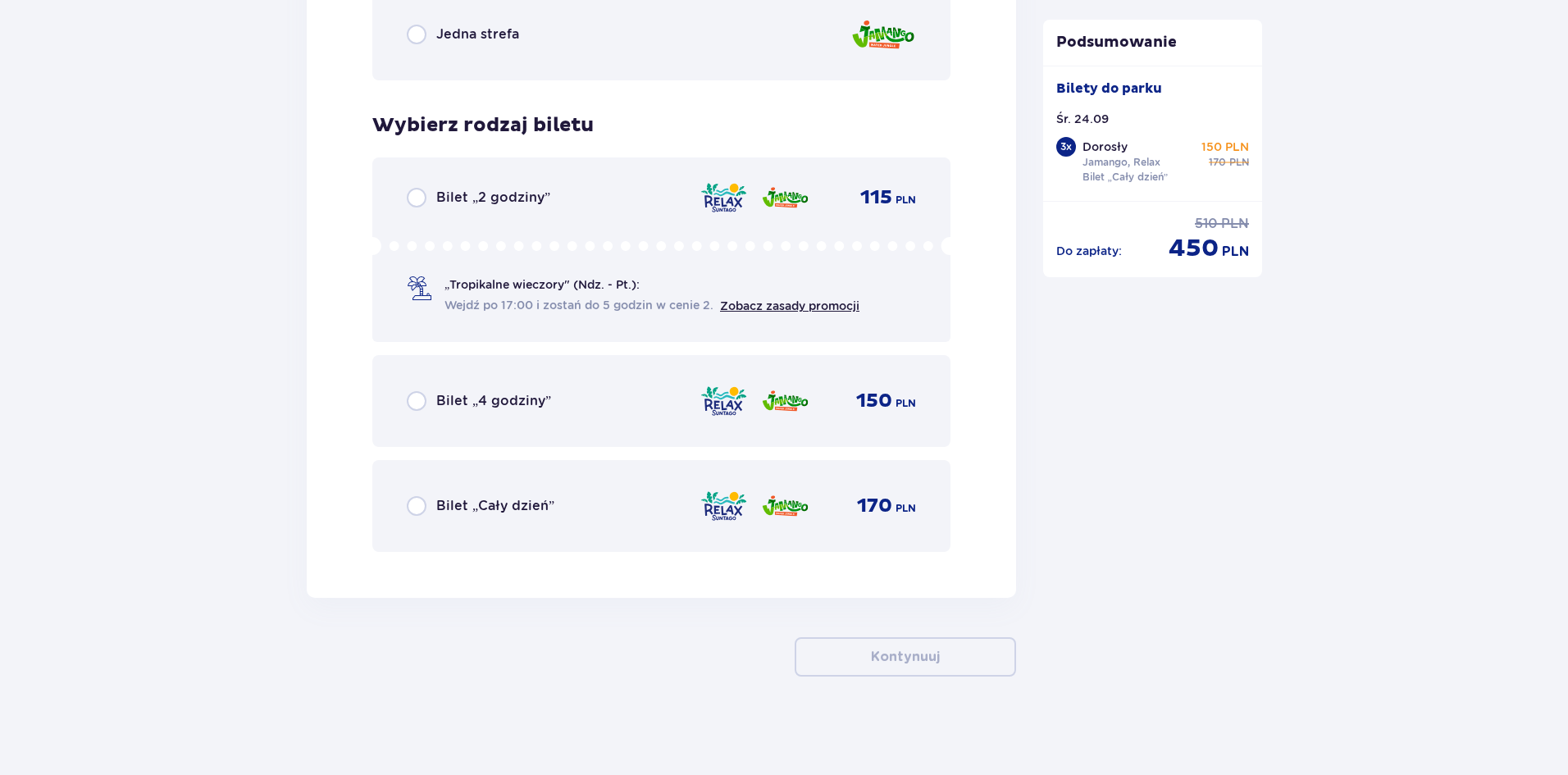
click at [633, 504] on div "Bilet „Cały dzień” 170 PLN" at bounding box center [662, 506] width 510 height 35
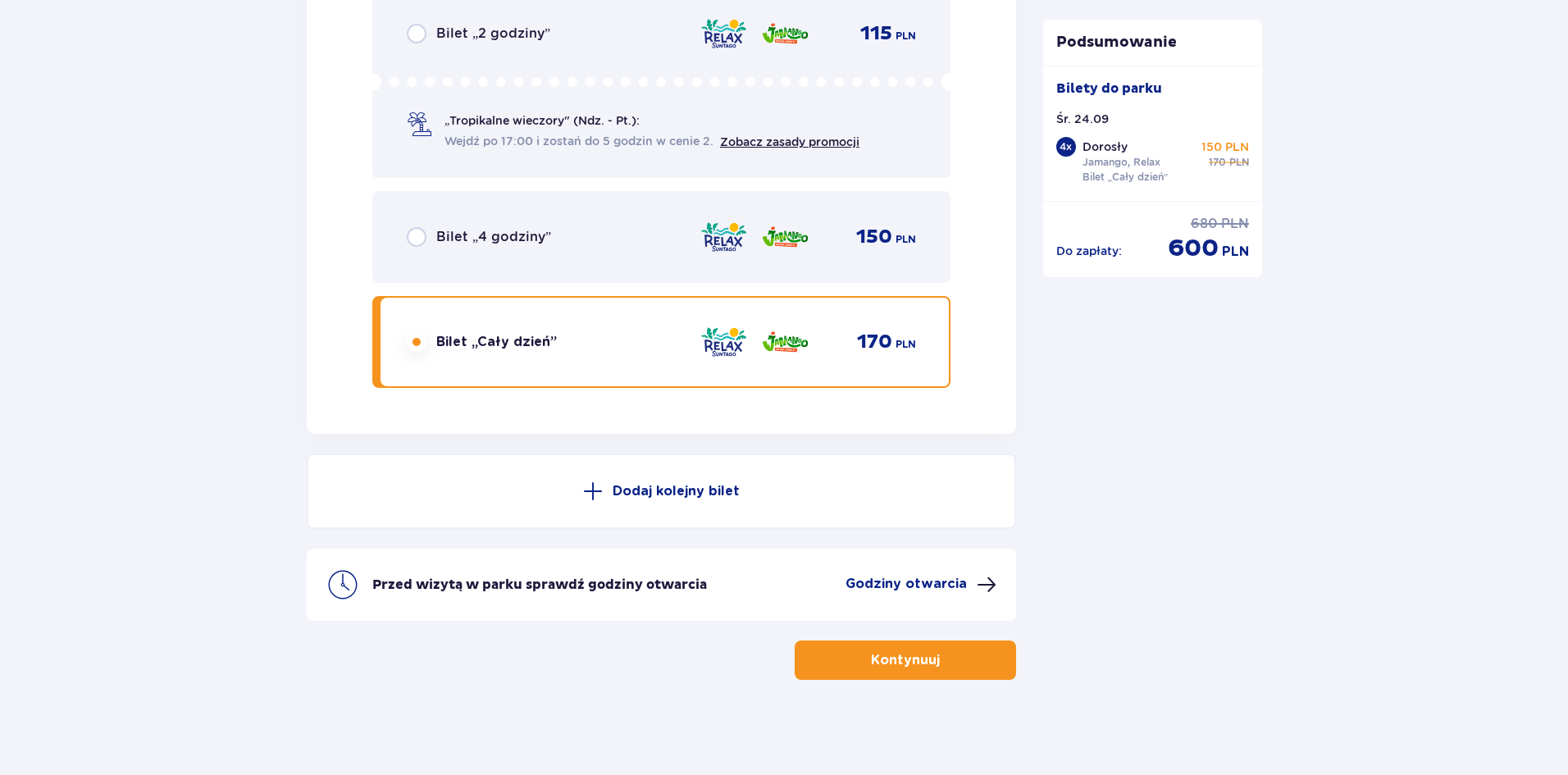
scroll to position [5599, 0]
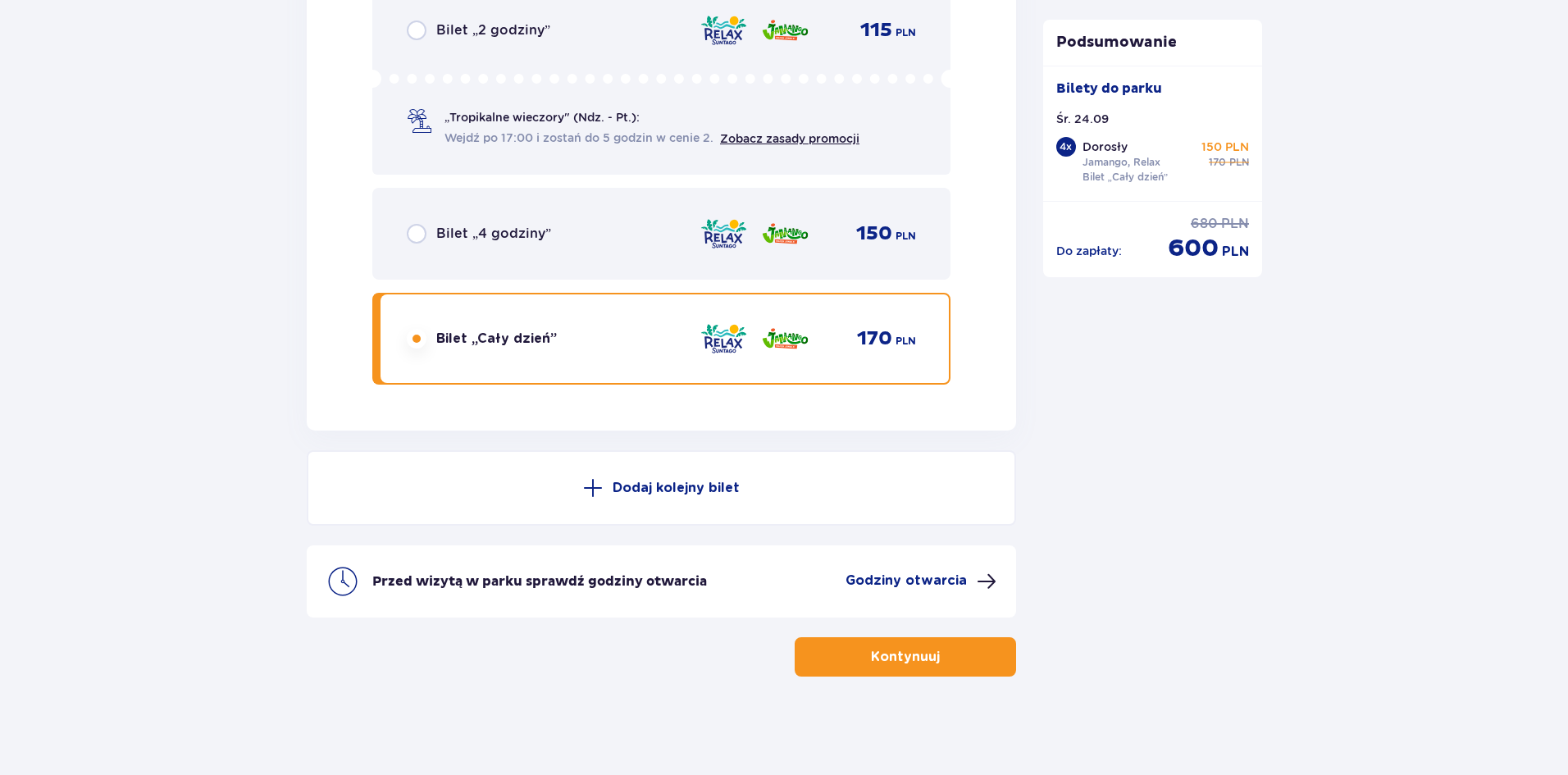
click at [858, 655] on button "Kontynuuj" at bounding box center [905, 656] width 222 height 39
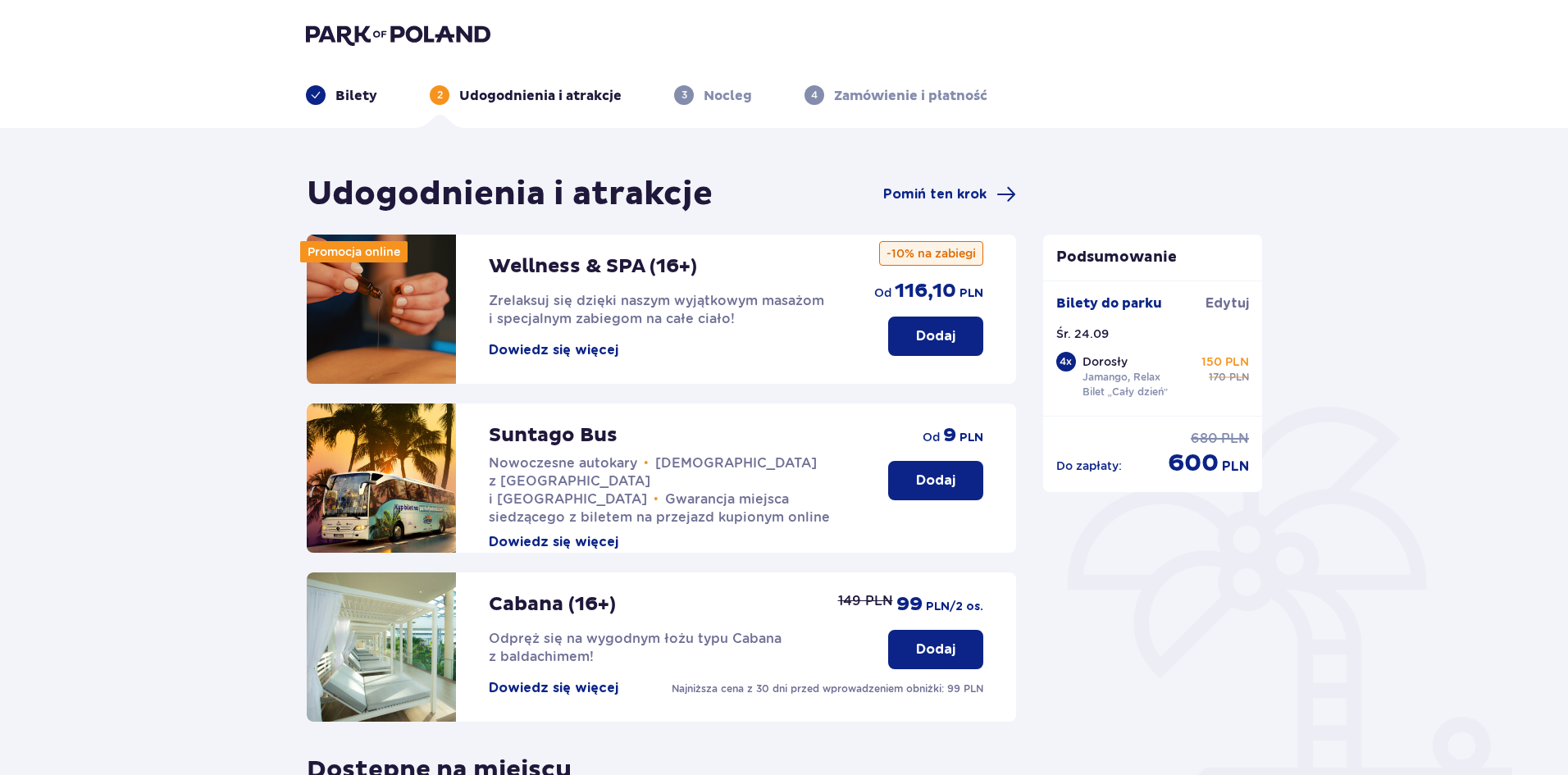
click at [917, 475] on p "Dodaj" at bounding box center [935, 480] width 39 height 18
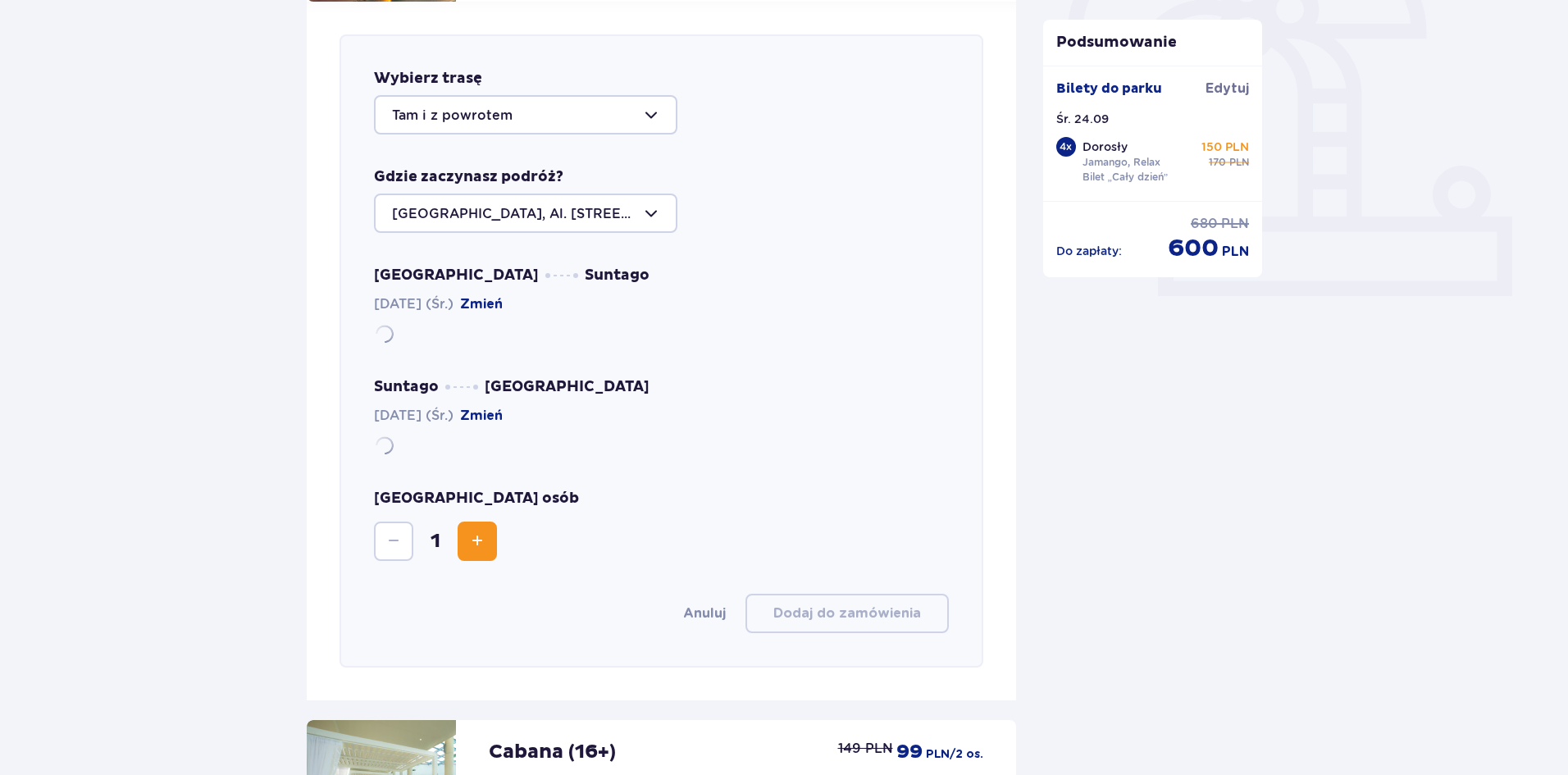
scroll to position [566, 0]
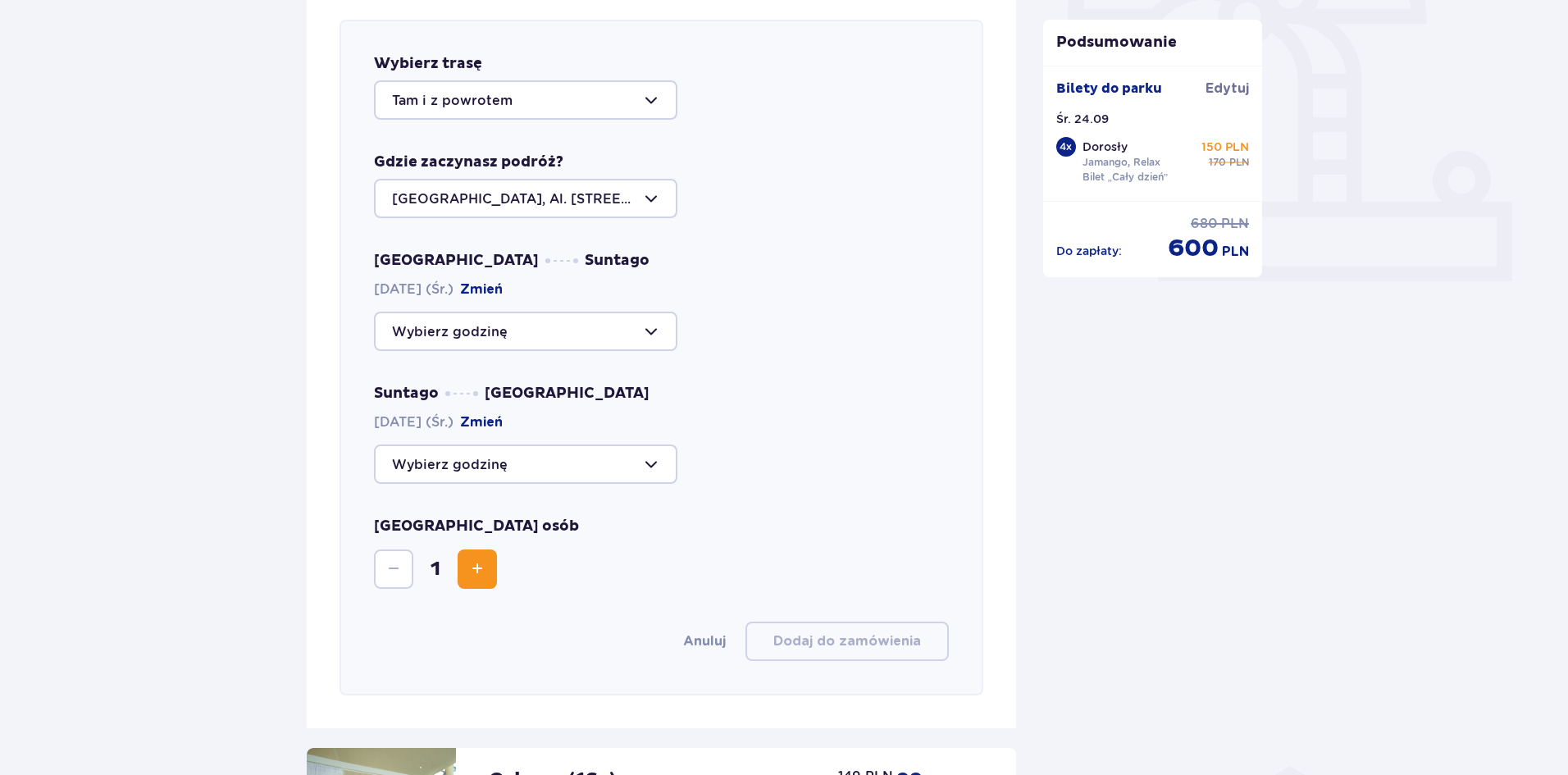
click at [485, 563] on span "Increase" at bounding box center [478, 570] width 20 height 20
click at [486, 563] on span "Increase" at bounding box center [478, 570] width 20 height 20
click at [520, 330] on div at bounding box center [526, 330] width 303 height 39
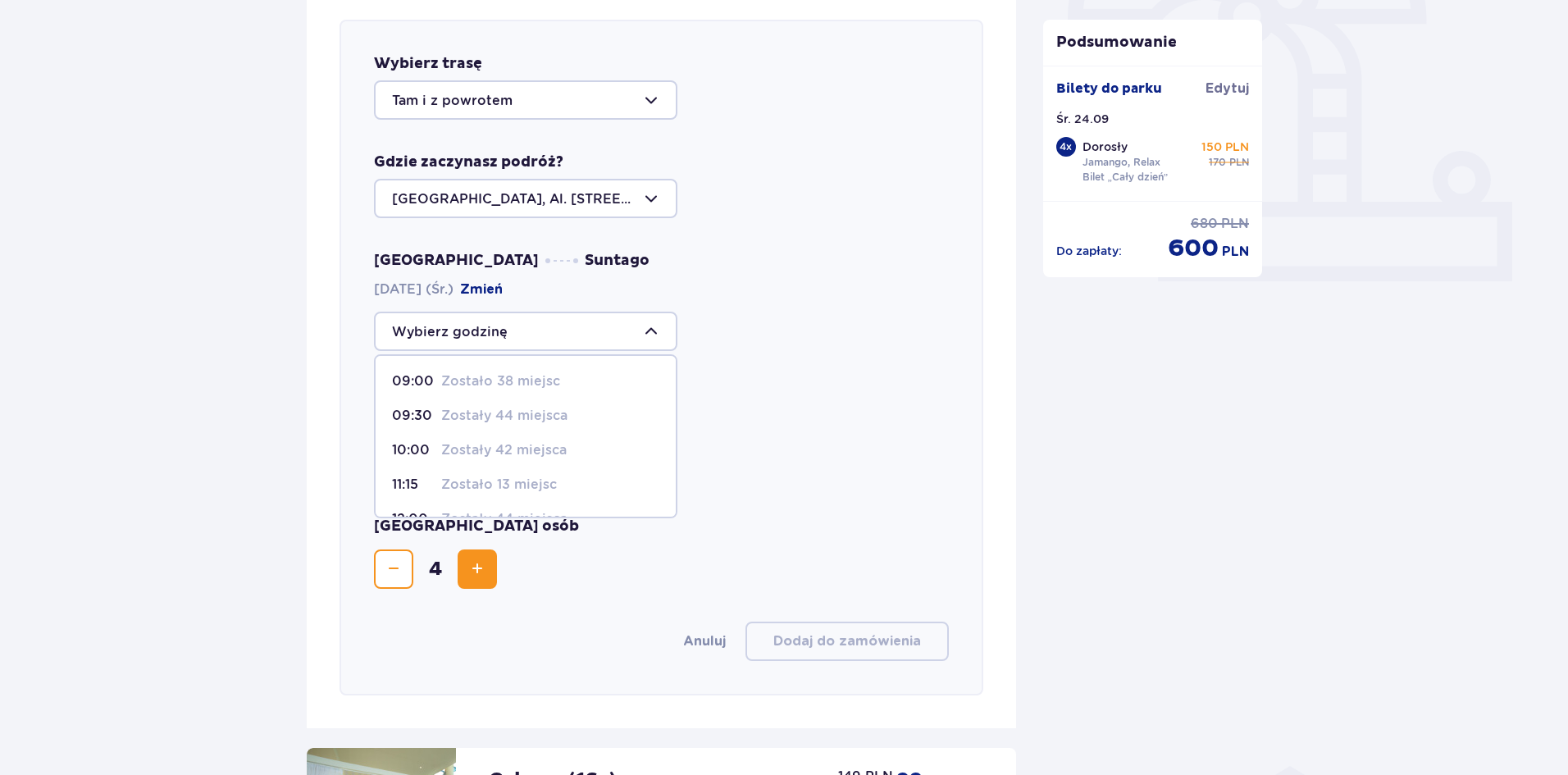
click at [525, 480] on p "Zostało 13 miejsc" at bounding box center [499, 485] width 116 height 18
type input "11:15"
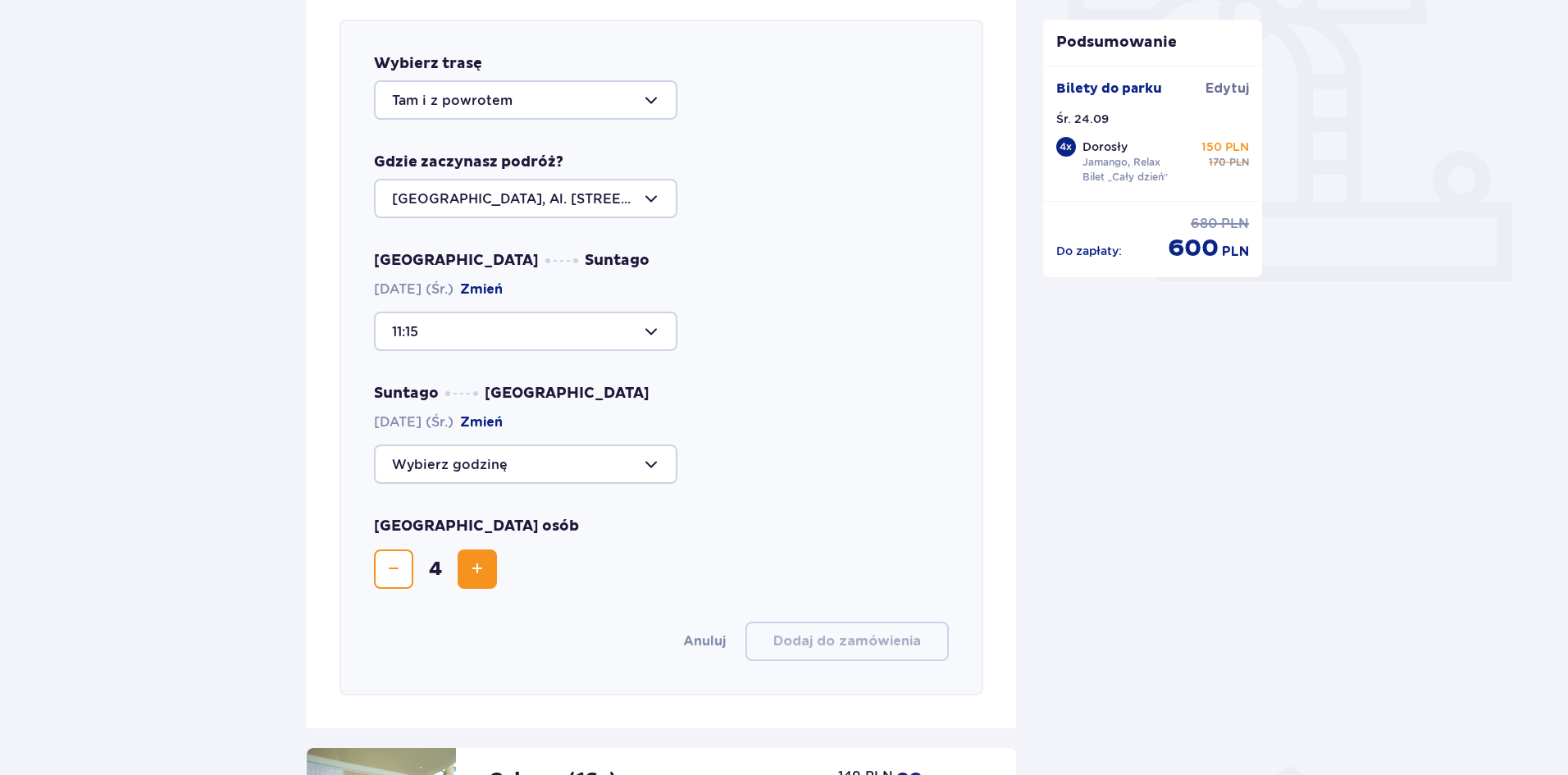
click at [533, 463] on div at bounding box center [526, 464] width 303 height 39
click at [507, 553] on p "Zostało 38 miejsc" at bounding box center [500, 555] width 119 height 18
type input "19:30"
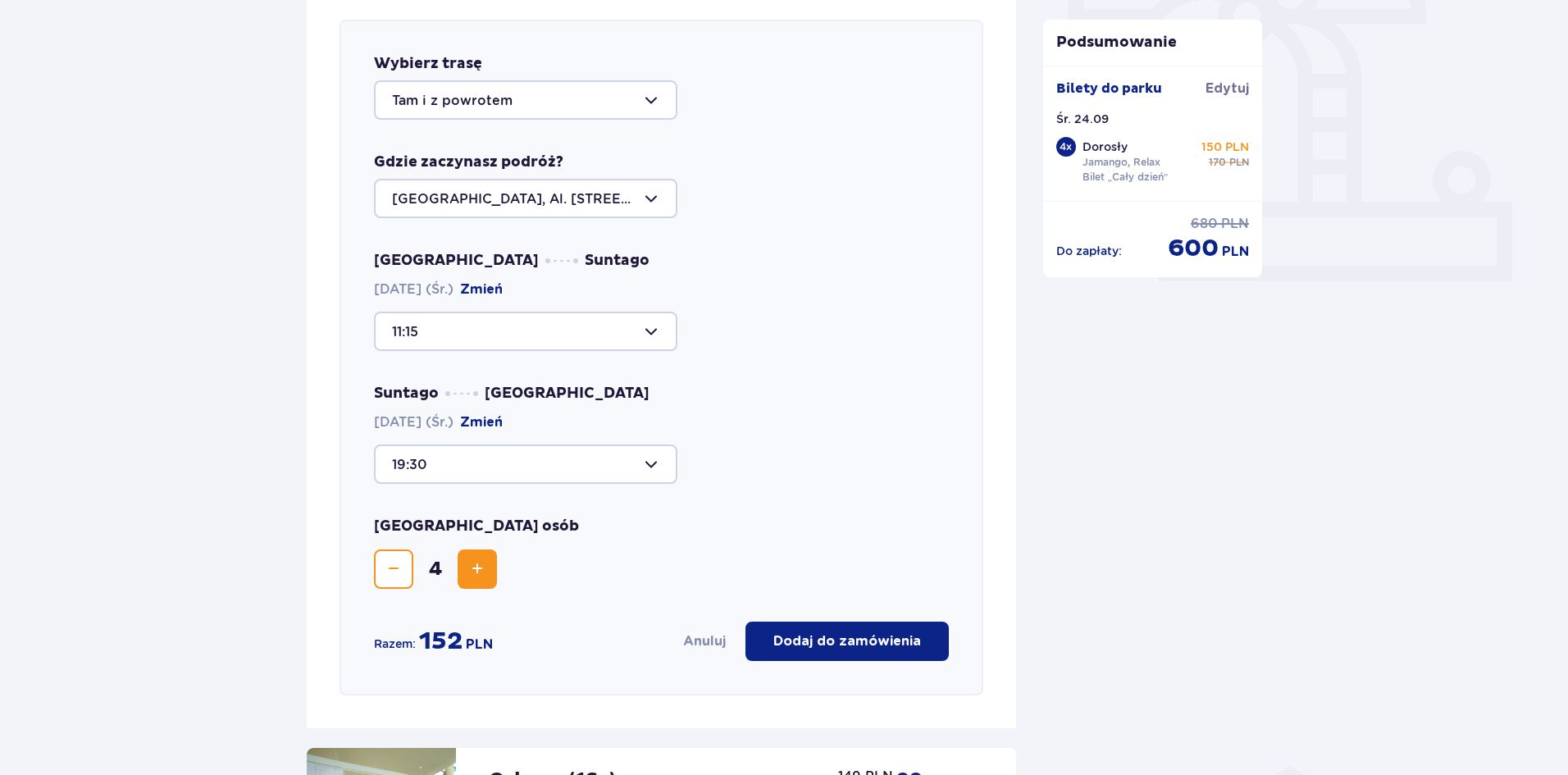
click at [525, 451] on div at bounding box center [526, 464] width 303 height 39
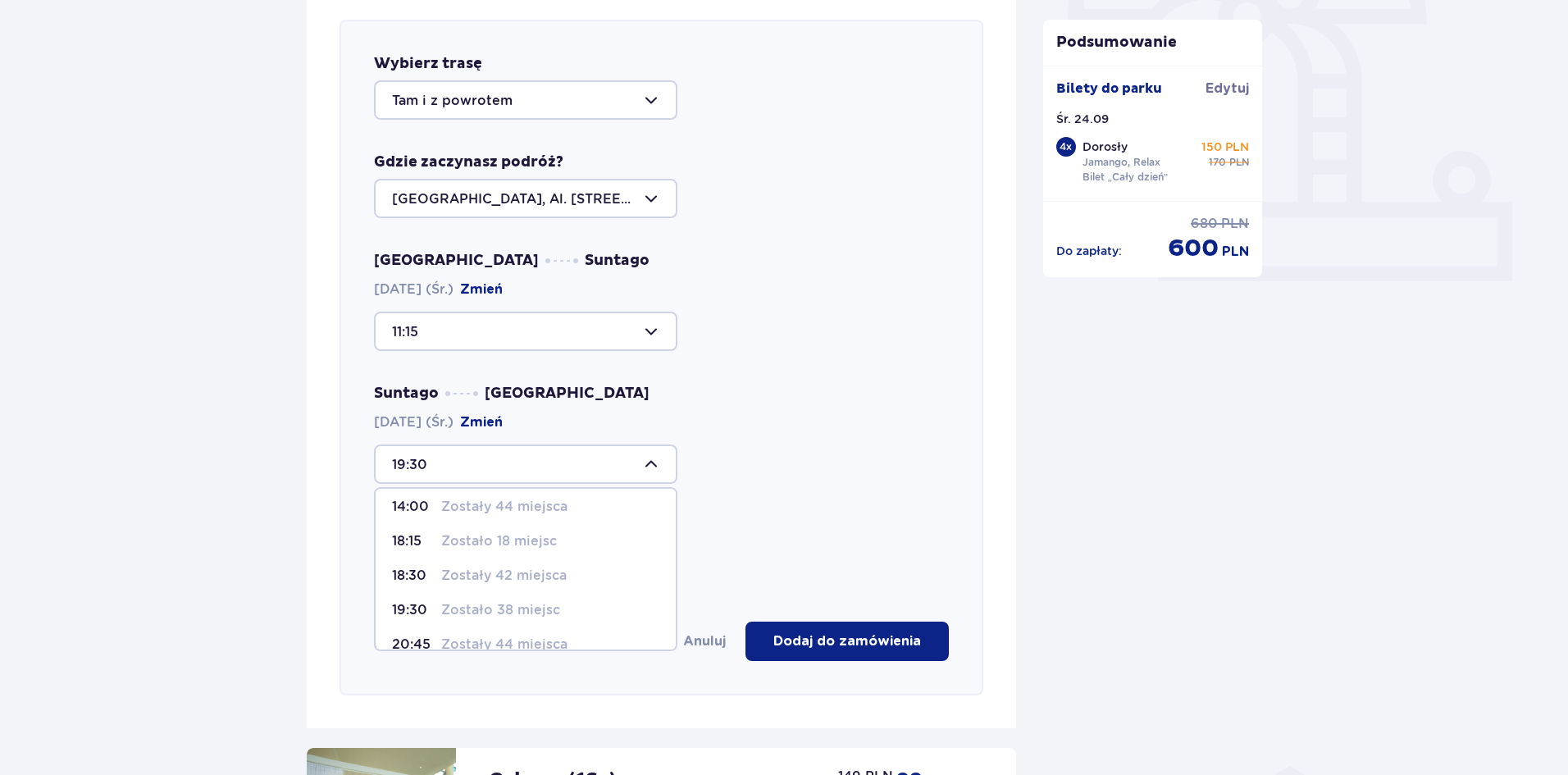
scroll to position [82, 0]
drag, startPoint x: 492, startPoint y: 466, endPoint x: 504, endPoint y: 467, distance: 12.0
click at [496, 465] on div at bounding box center [526, 464] width 303 height 39
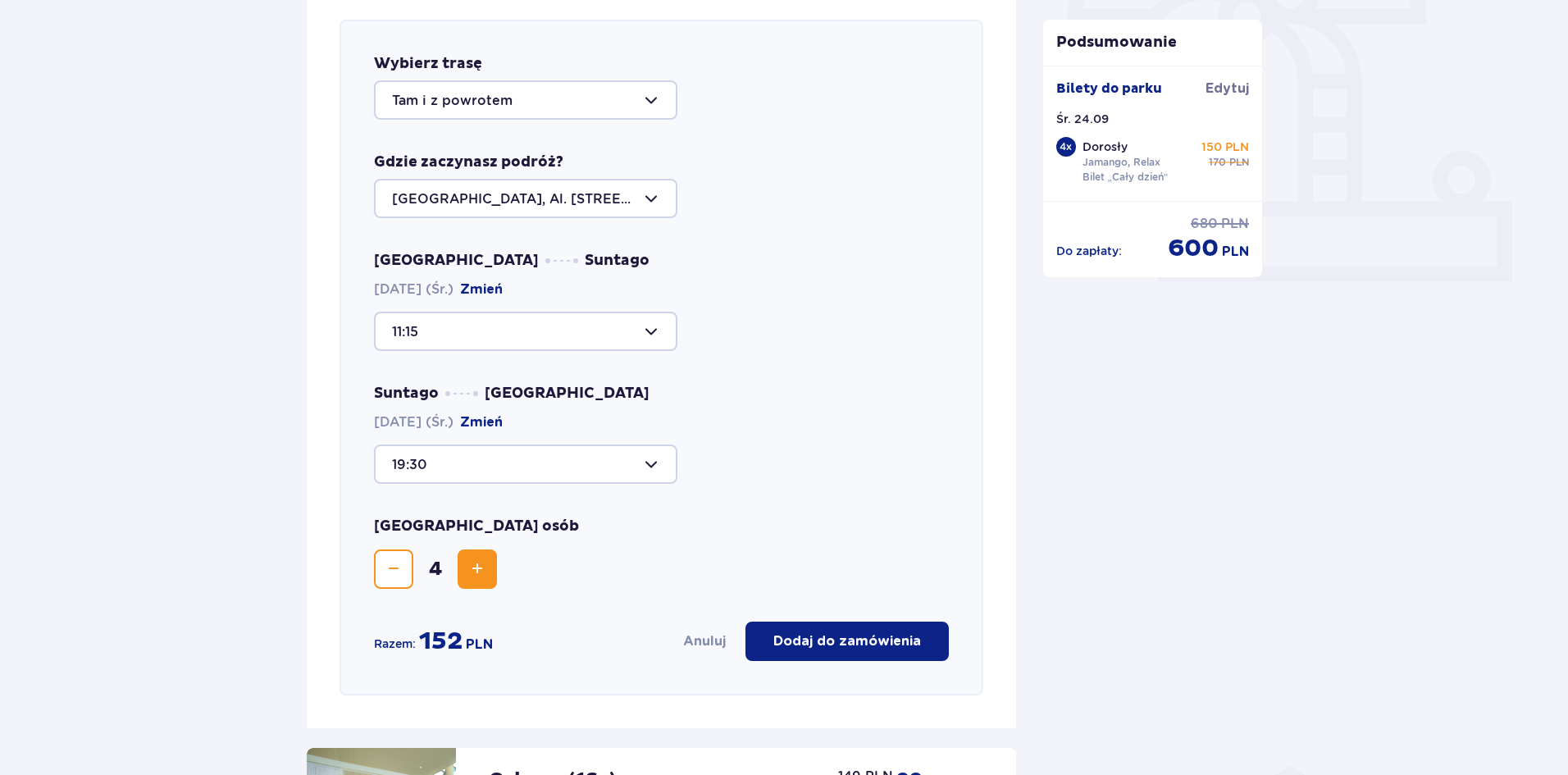
click at [856, 641] on p "Dodaj do zamówienia" at bounding box center [847, 642] width 148 height 18
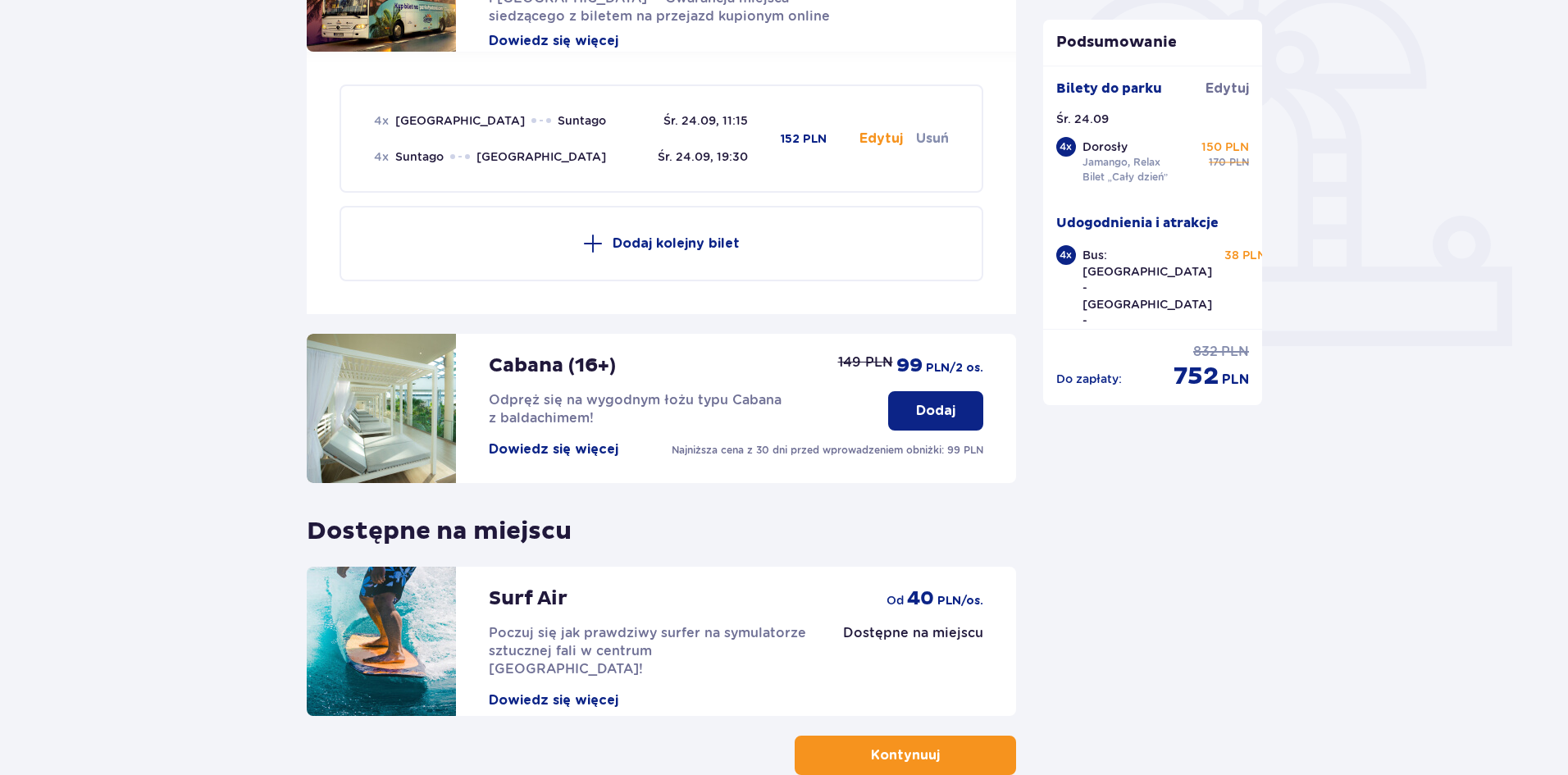
scroll to position [353, 0]
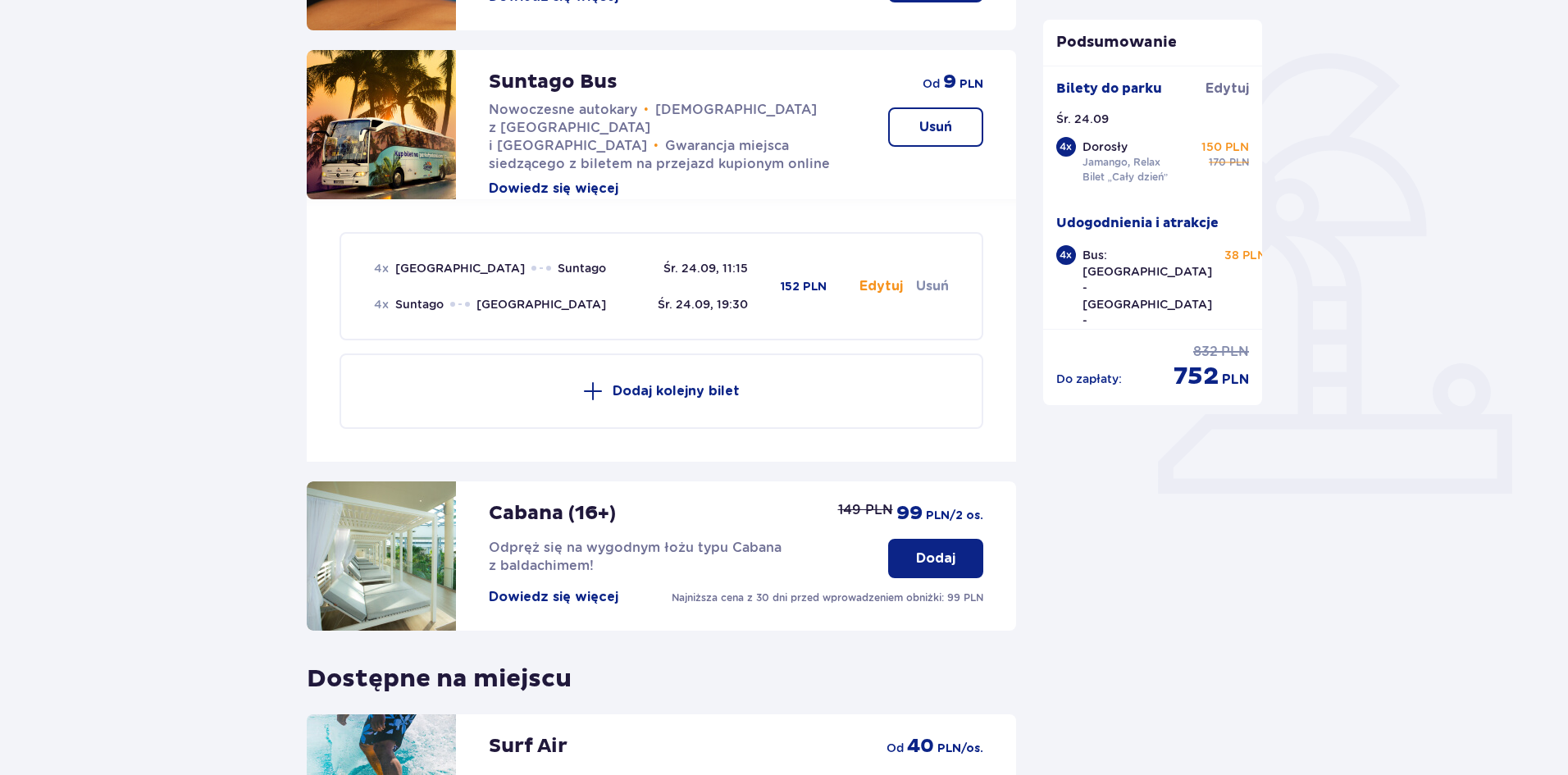
click at [885, 288] on button "Edytuj" at bounding box center [881, 287] width 44 height 18
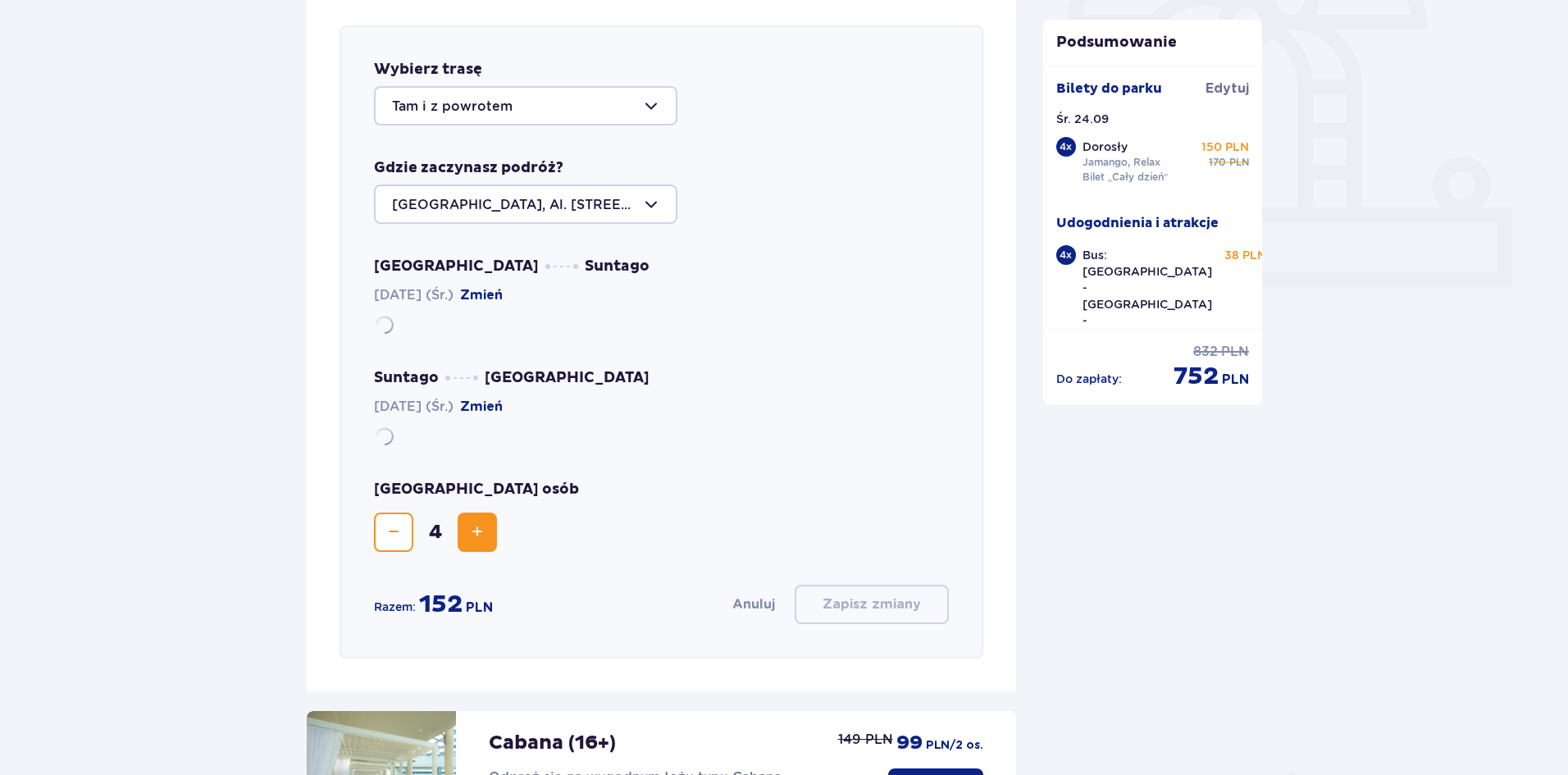
scroll to position [566, 0]
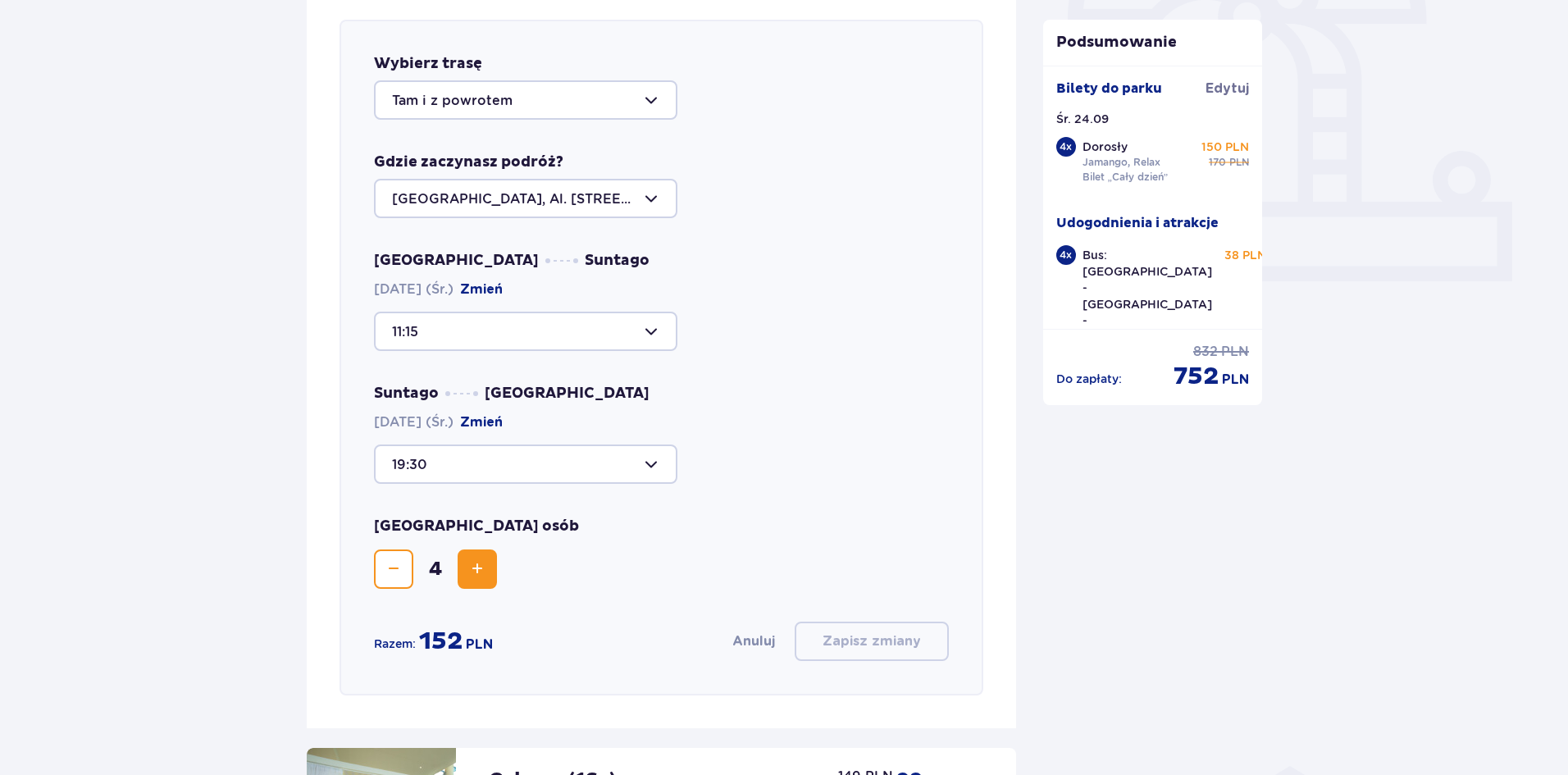
click at [517, 98] on div at bounding box center [526, 99] width 303 height 39
click at [500, 183] on div "Do parku" at bounding box center [525, 184] width 268 height 18
type input "Do parku"
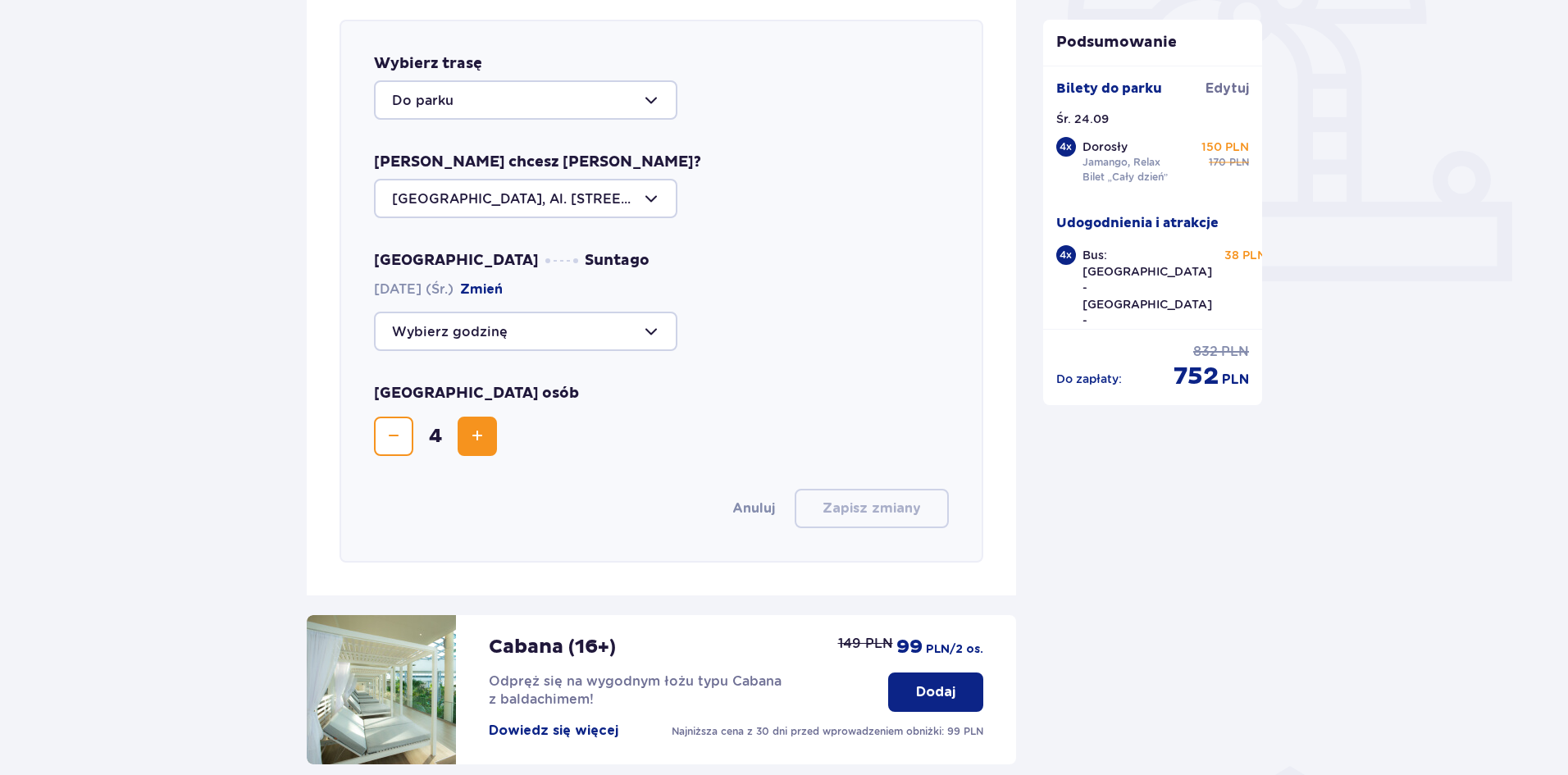
click at [526, 325] on div at bounding box center [526, 330] width 303 height 39
click at [514, 452] on p "Zostały 42 miejsca" at bounding box center [503, 450] width 125 height 18
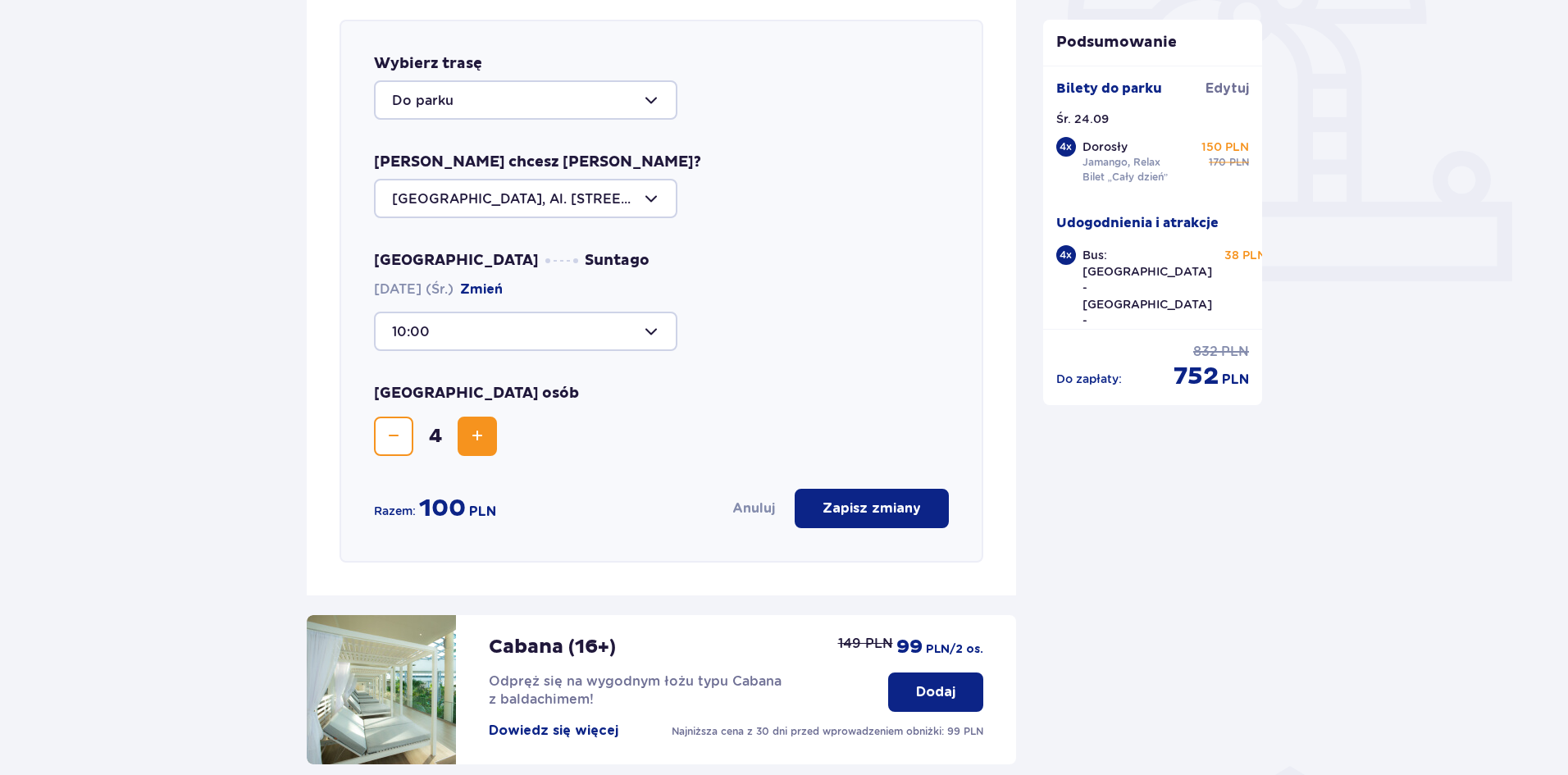
click at [536, 332] on div at bounding box center [526, 330] width 303 height 39
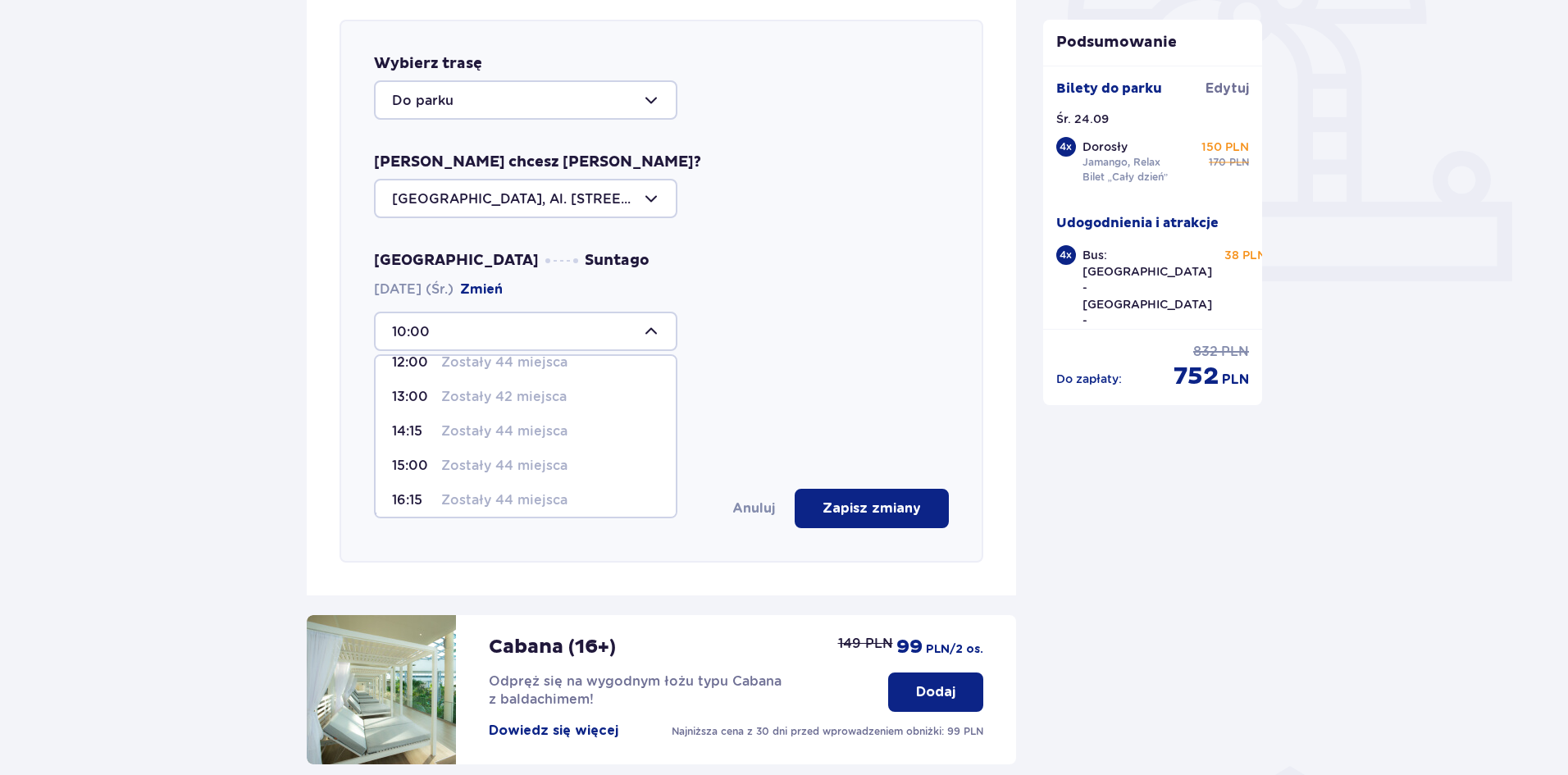
scroll to position [164, 0]
click at [503, 435] on span "14:15 Zostały 44 miejsca" at bounding box center [525, 424] width 300 height 35
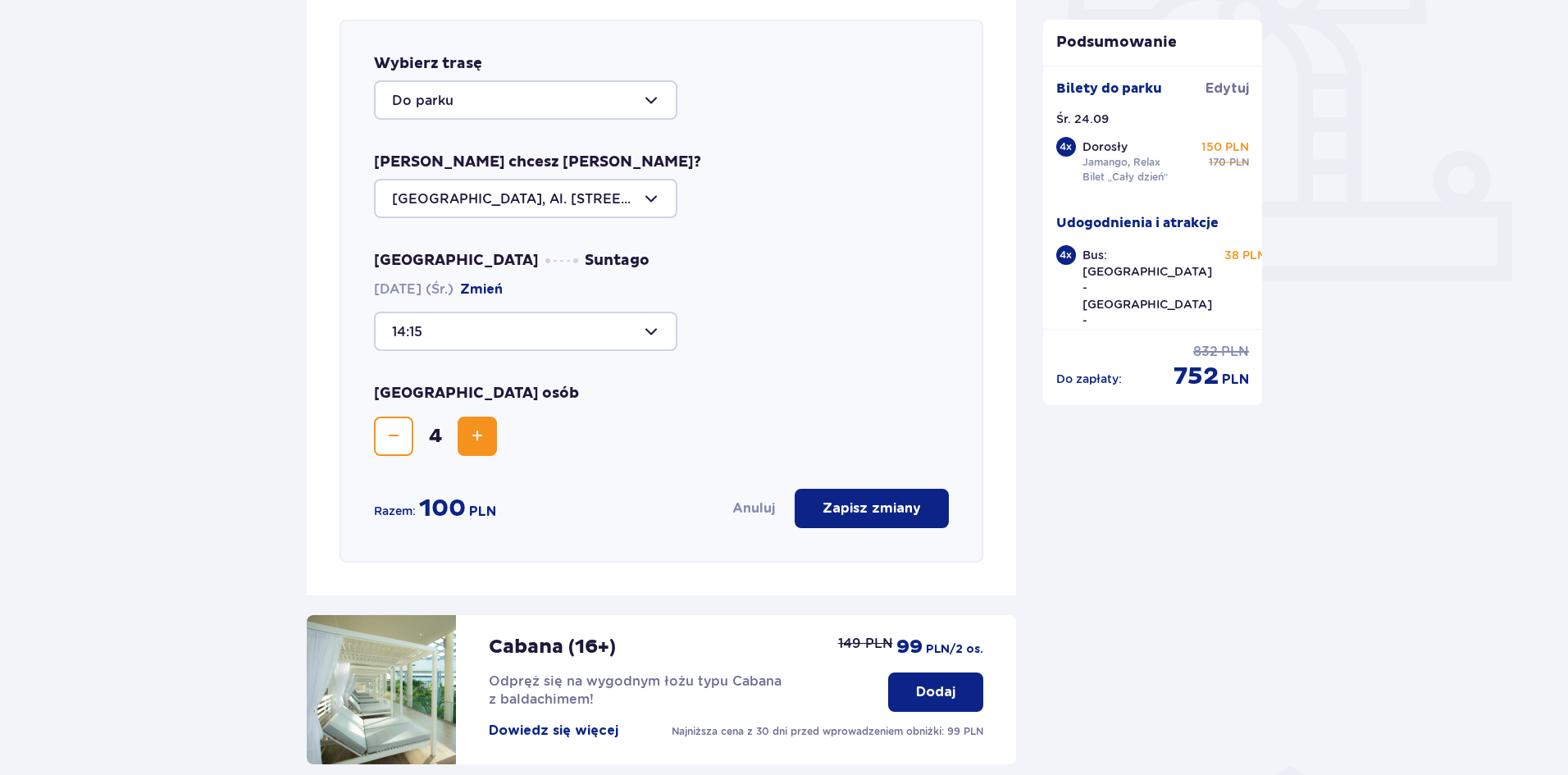
click at [515, 346] on div at bounding box center [526, 330] width 303 height 39
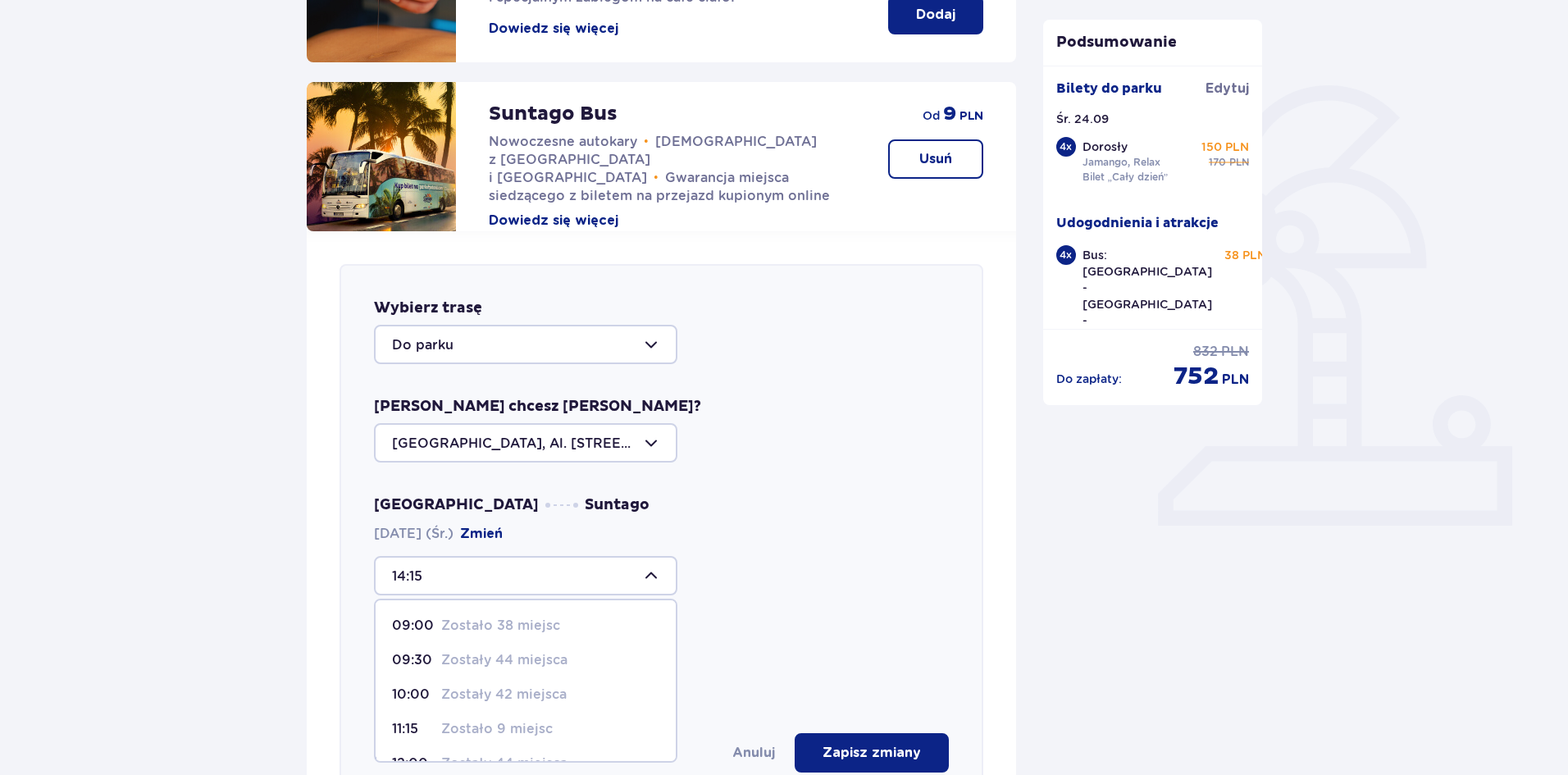
scroll to position [402, 0]
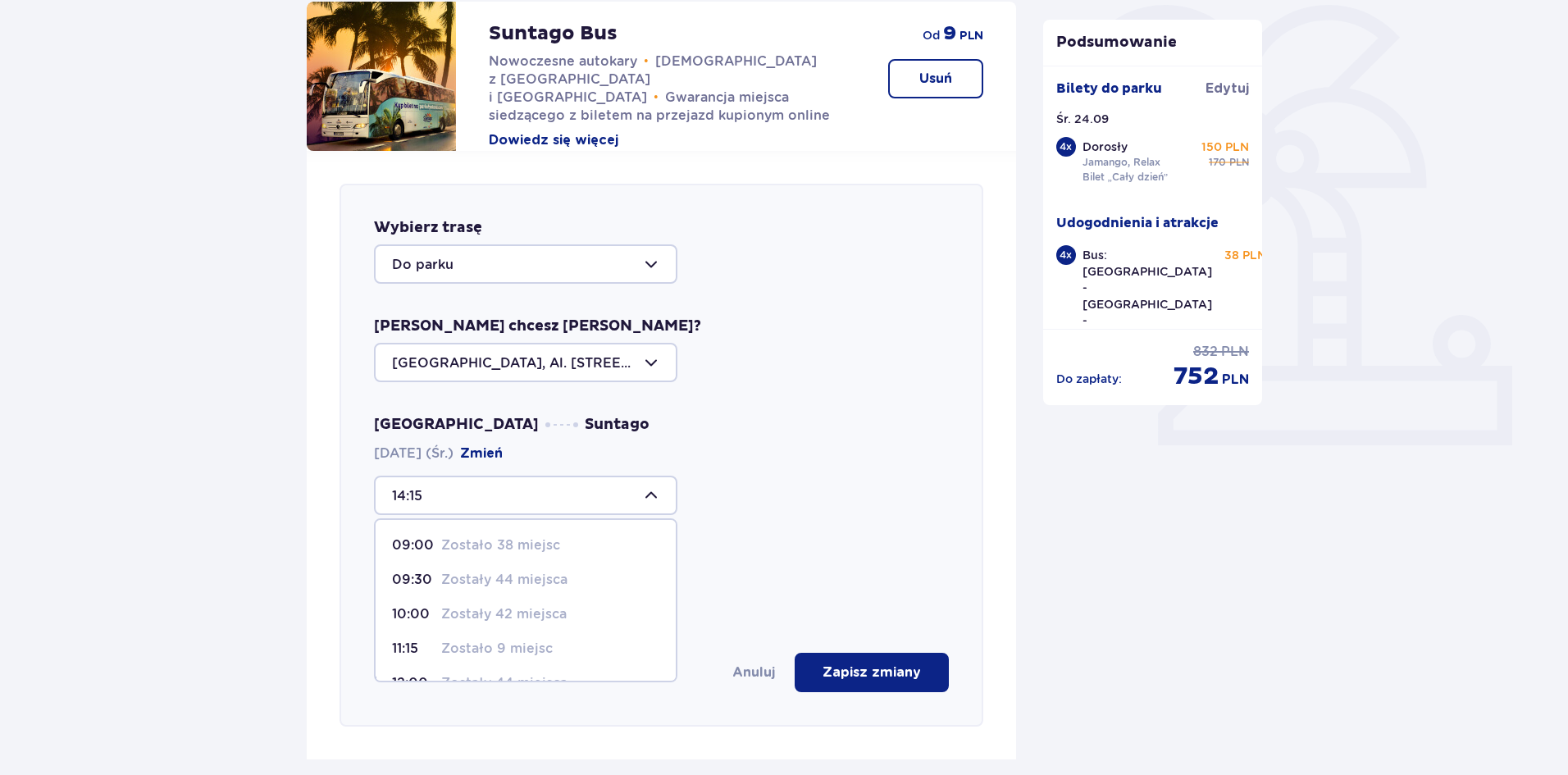
click at [493, 539] on p "Zostało 38 miejsc" at bounding box center [500, 545] width 119 height 18
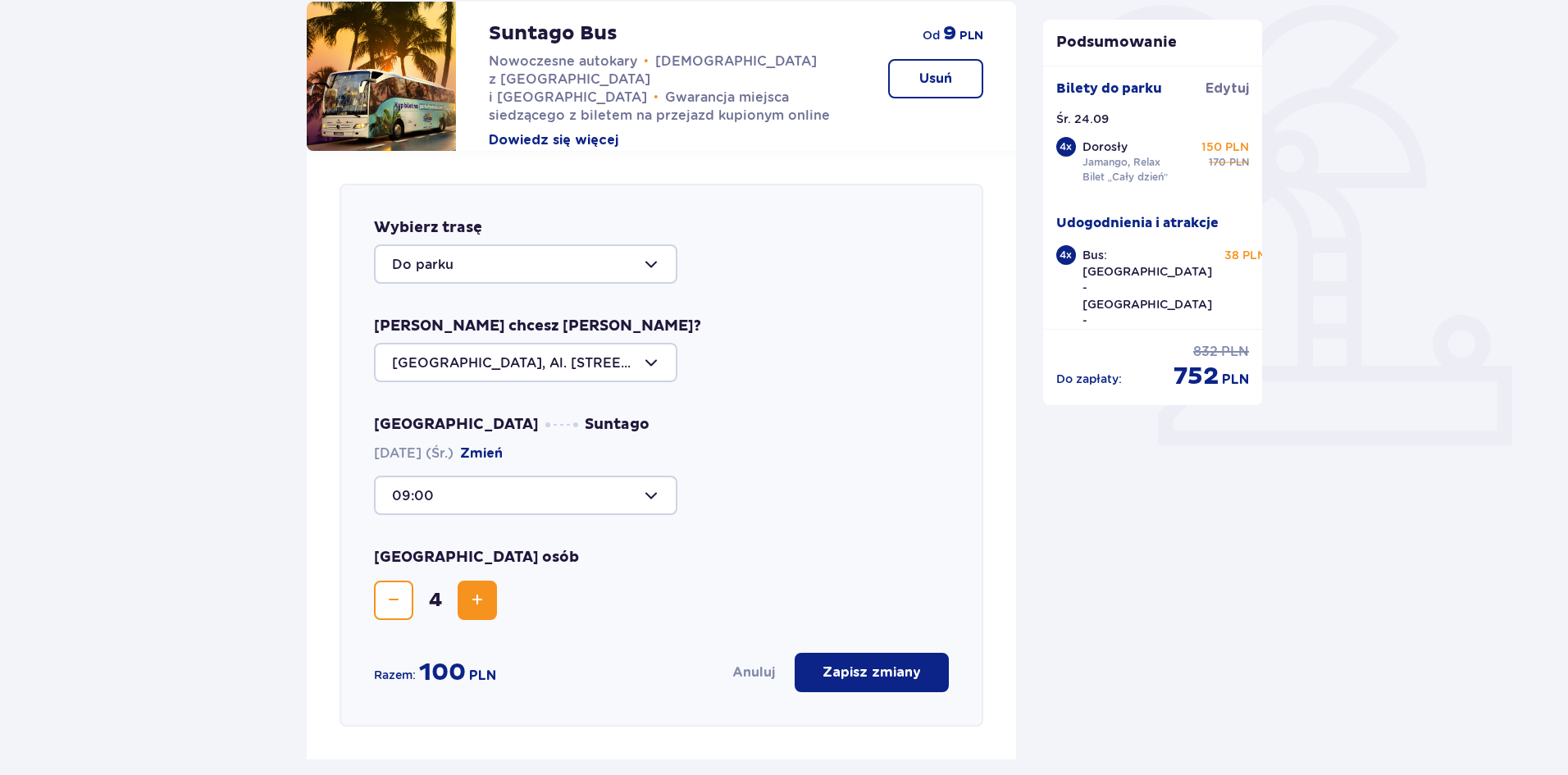
click at [526, 496] on div at bounding box center [526, 495] width 303 height 39
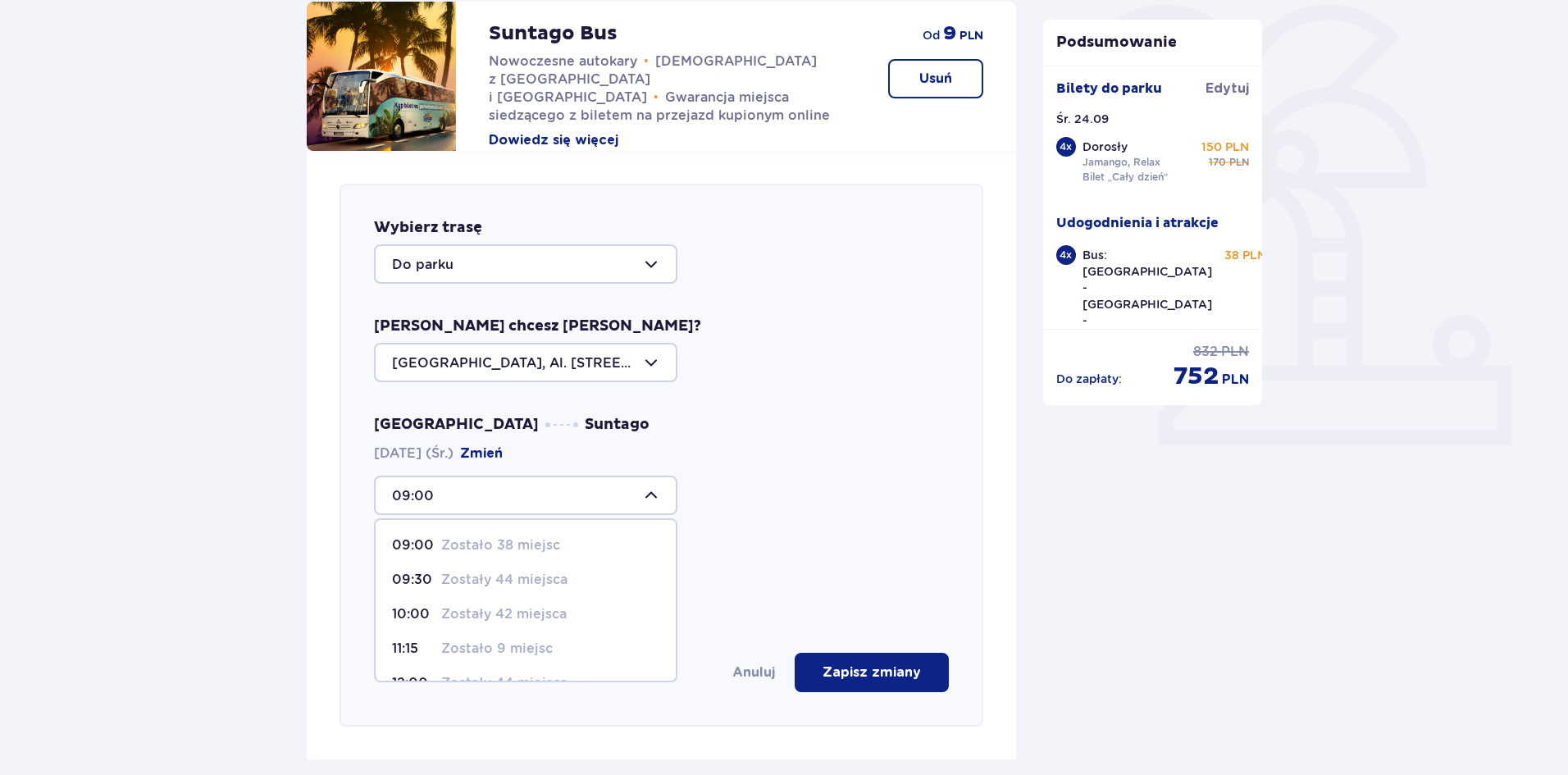
click at [504, 576] on p "Zostały 44 miejsca" at bounding box center [504, 580] width 126 height 18
type input "09:30"
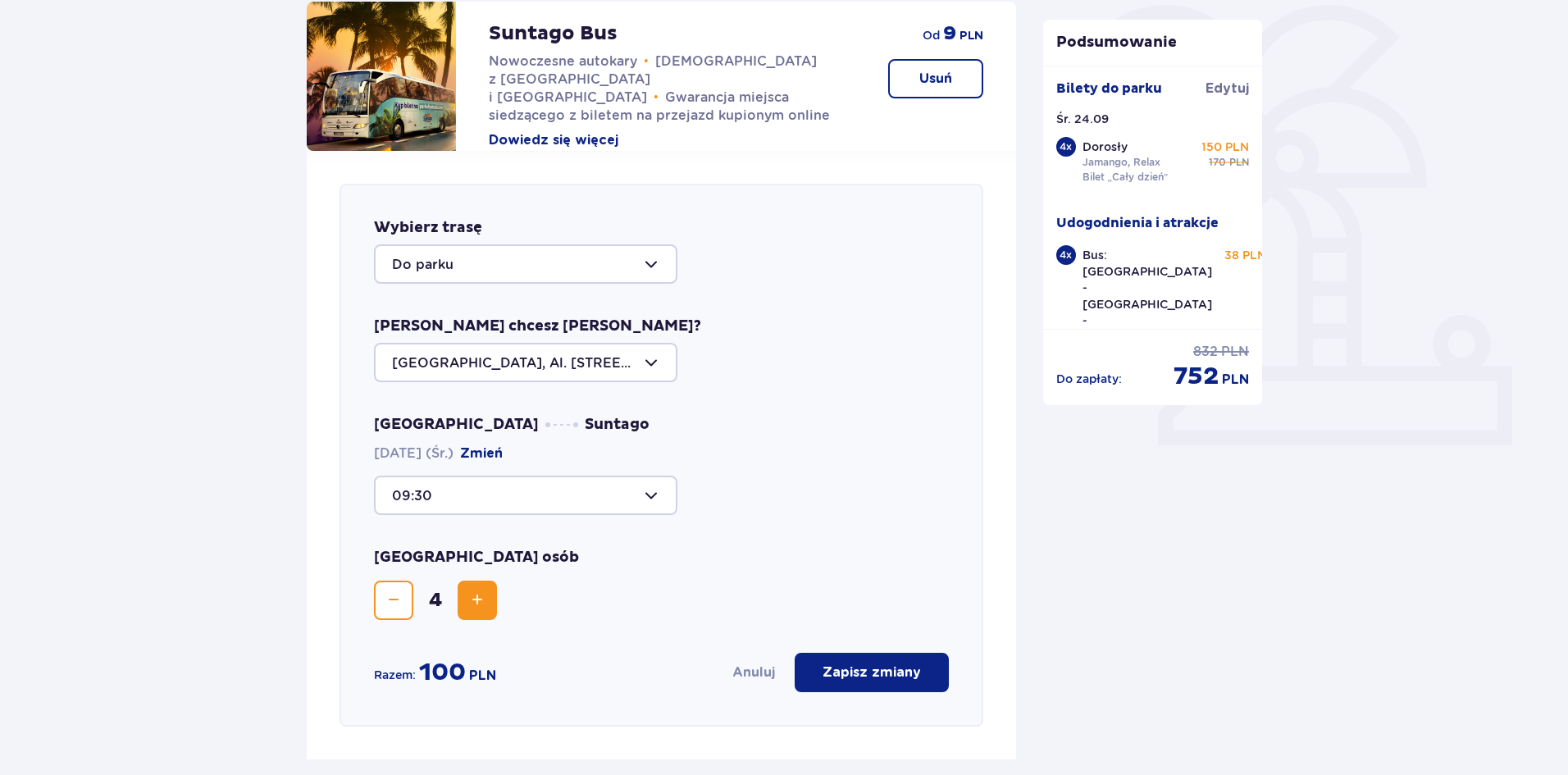
click at [584, 374] on div at bounding box center [526, 361] width 303 height 39
click at [577, 456] on p "Żyrardów, Al. Partyzantów 3/1" at bounding box center [492, 465] width 201 height 18
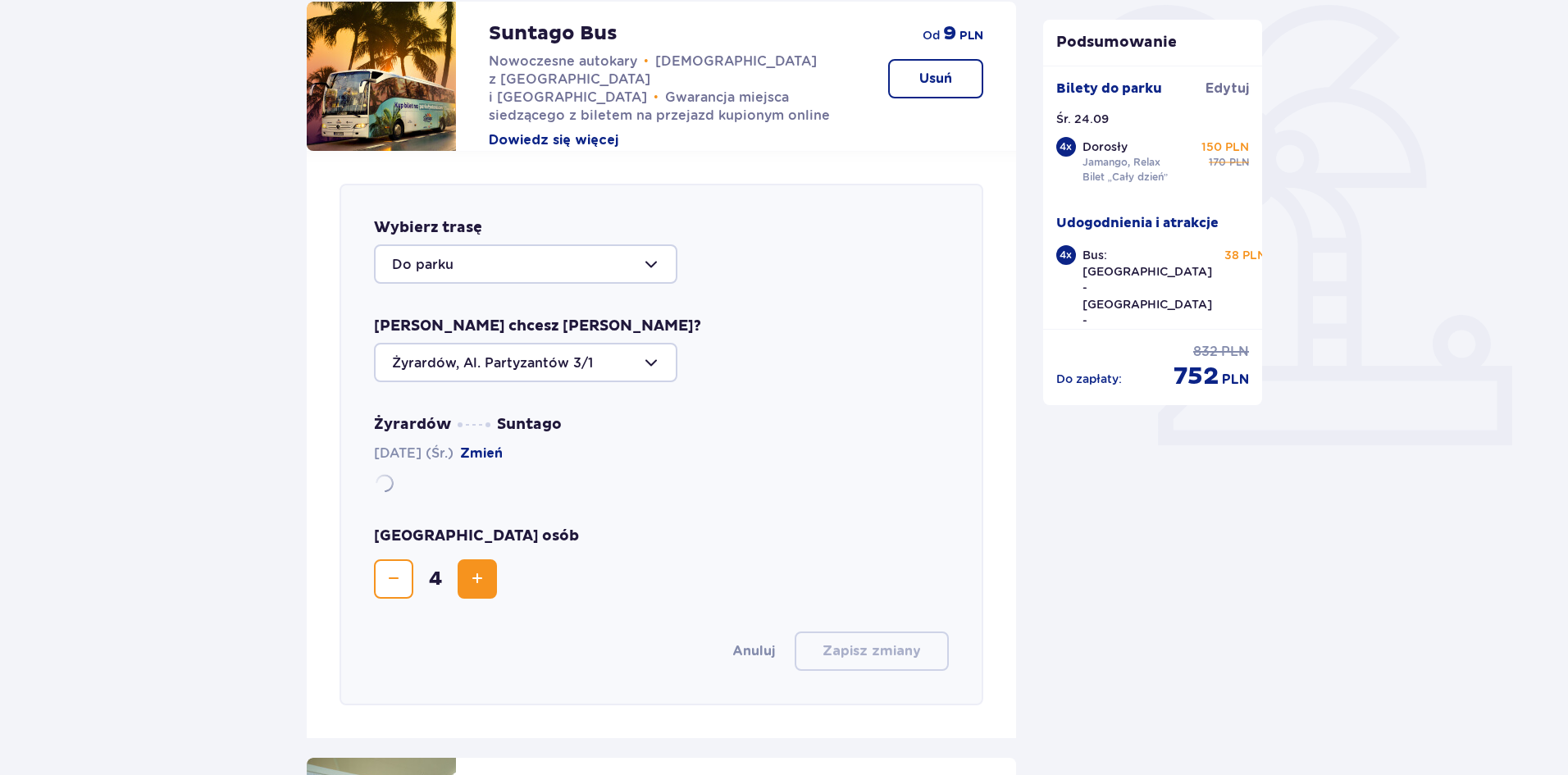
type input "Żyrardów, Al. Partyzantów 3/1"
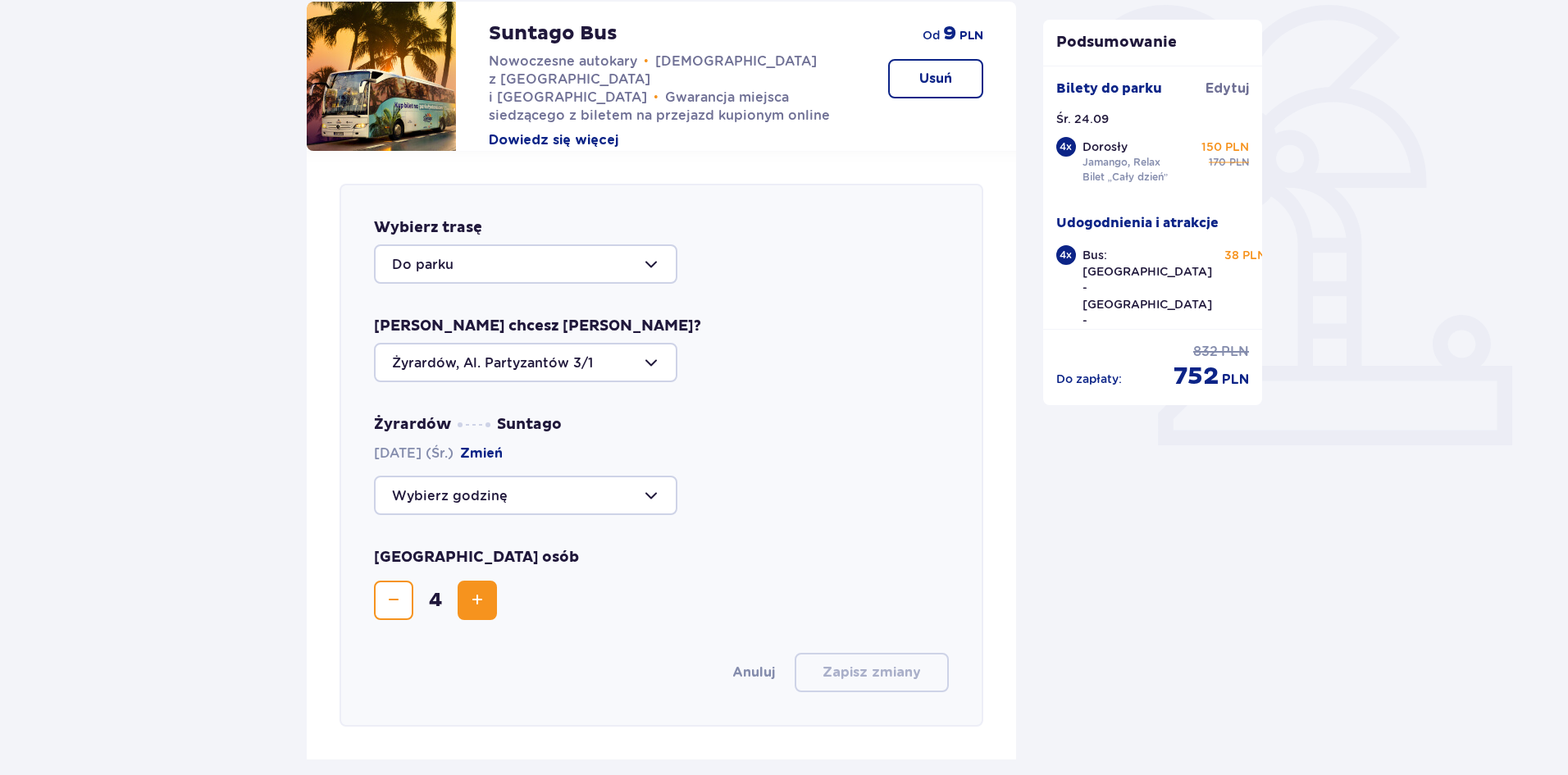
drag, startPoint x: 576, startPoint y: 489, endPoint x: 575, endPoint y: 497, distance: 8.1
click at [579, 494] on div at bounding box center [526, 495] width 303 height 39
click at [564, 541] on p "Zostały 42 miejsca" at bounding box center [503, 545] width 125 height 18
type input "09:00"
drag, startPoint x: 586, startPoint y: 480, endPoint x: 595, endPoint y: 501, distance: 22.8
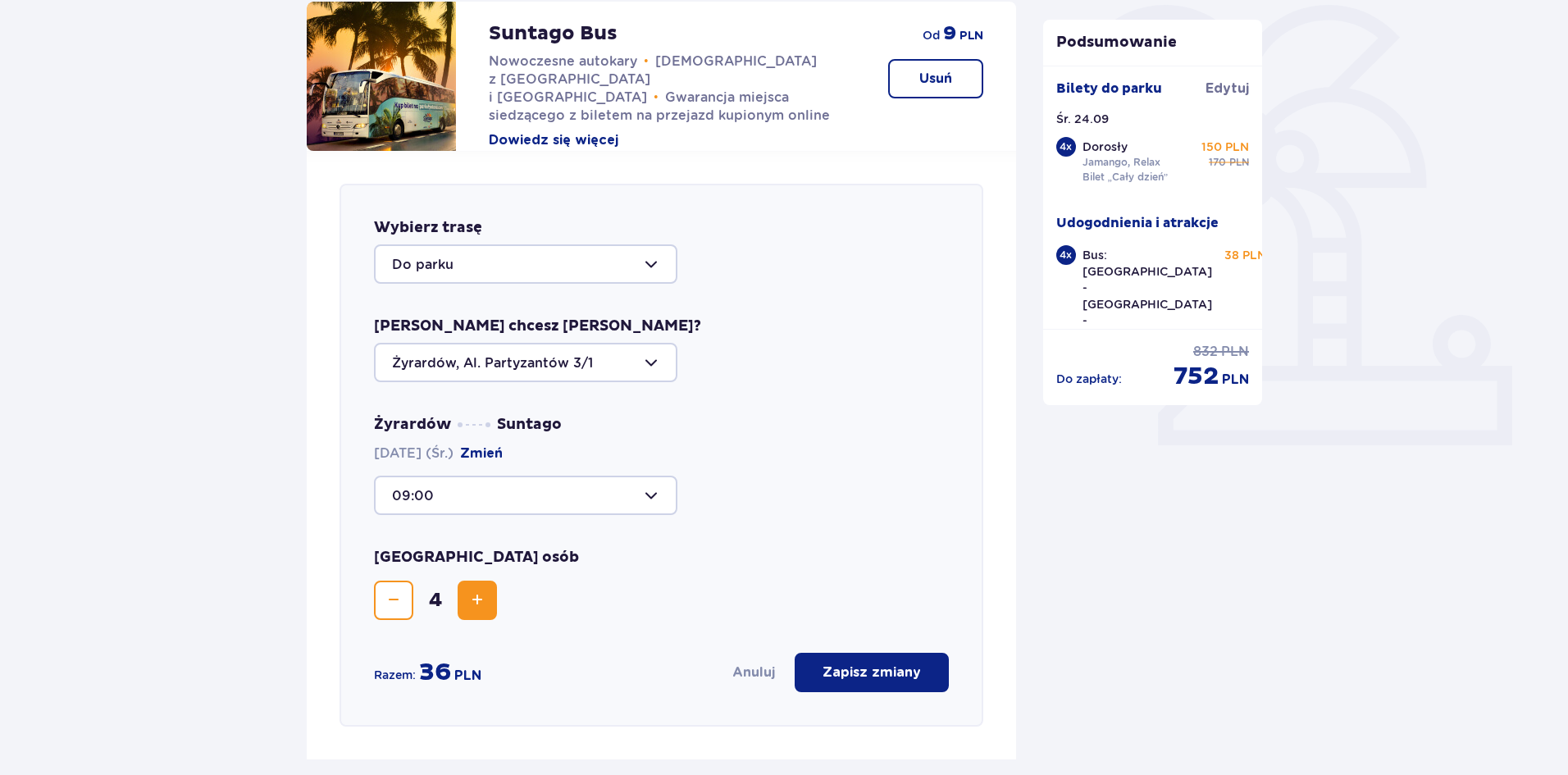
click at [585, 480] on div at bounding box center [526, 495] width 303 height 39
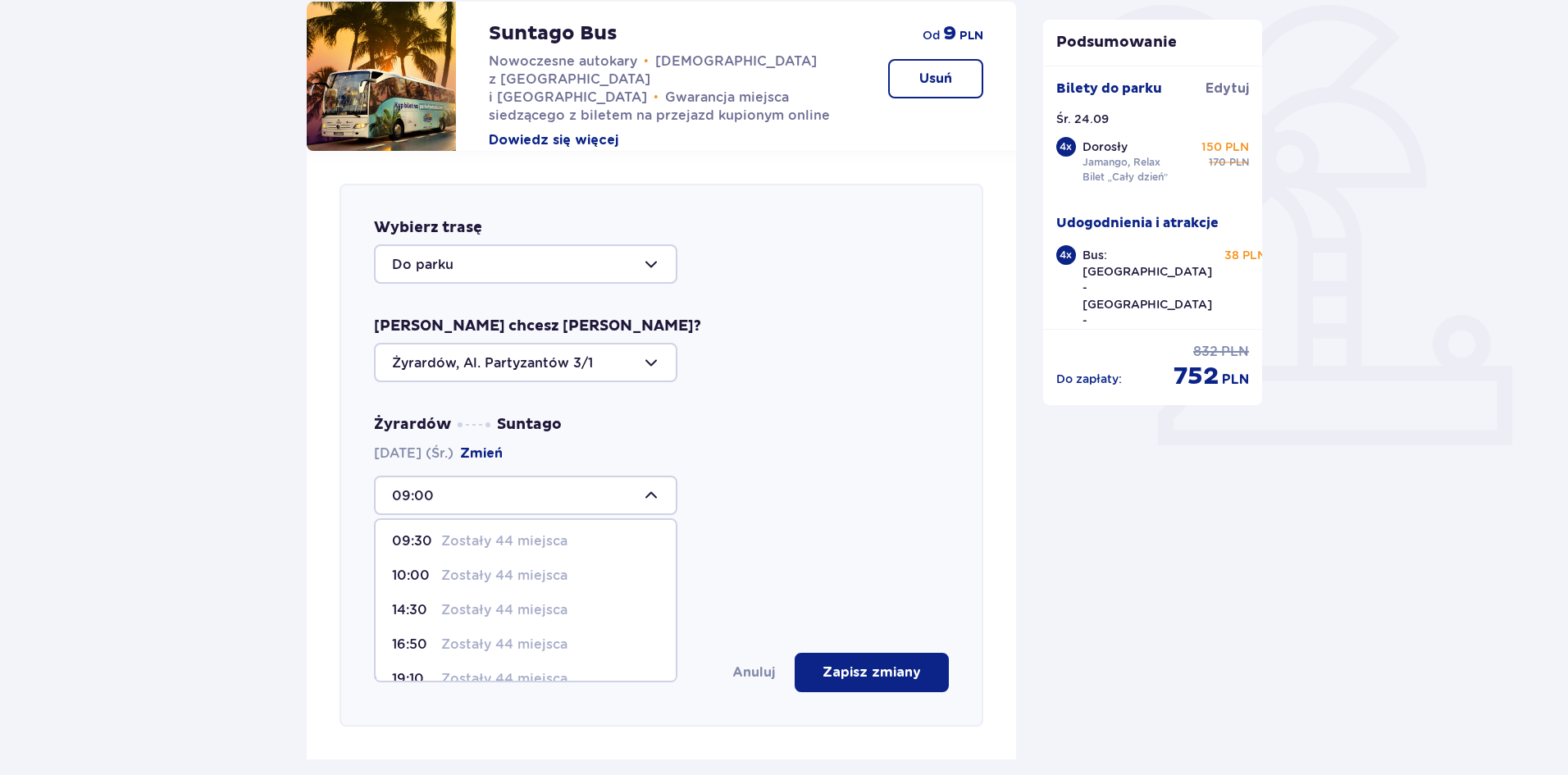
scroll to position [0, 0]
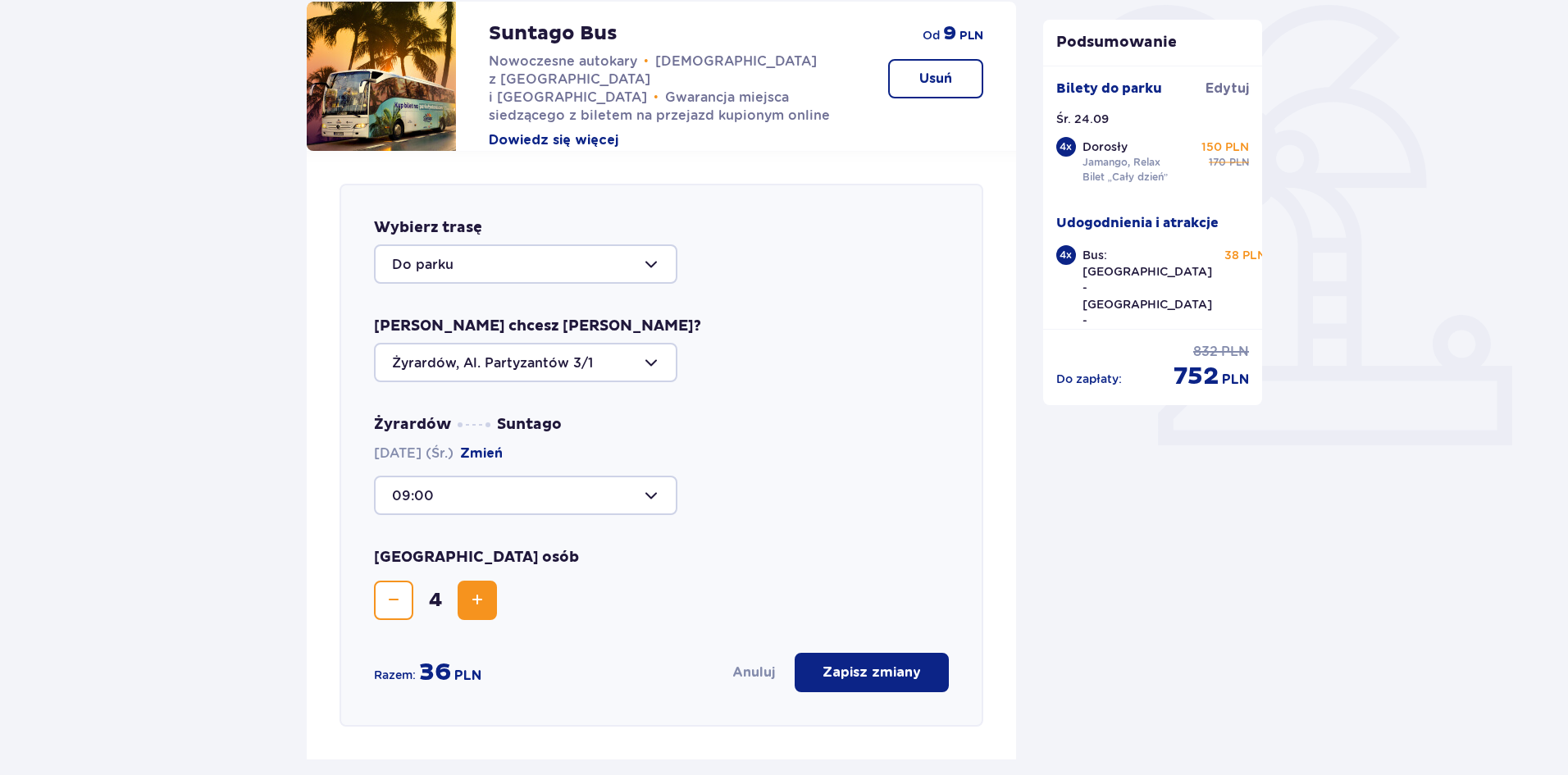
click at [551, 254] on div at bounding box center [526, 264] width 303 height 39
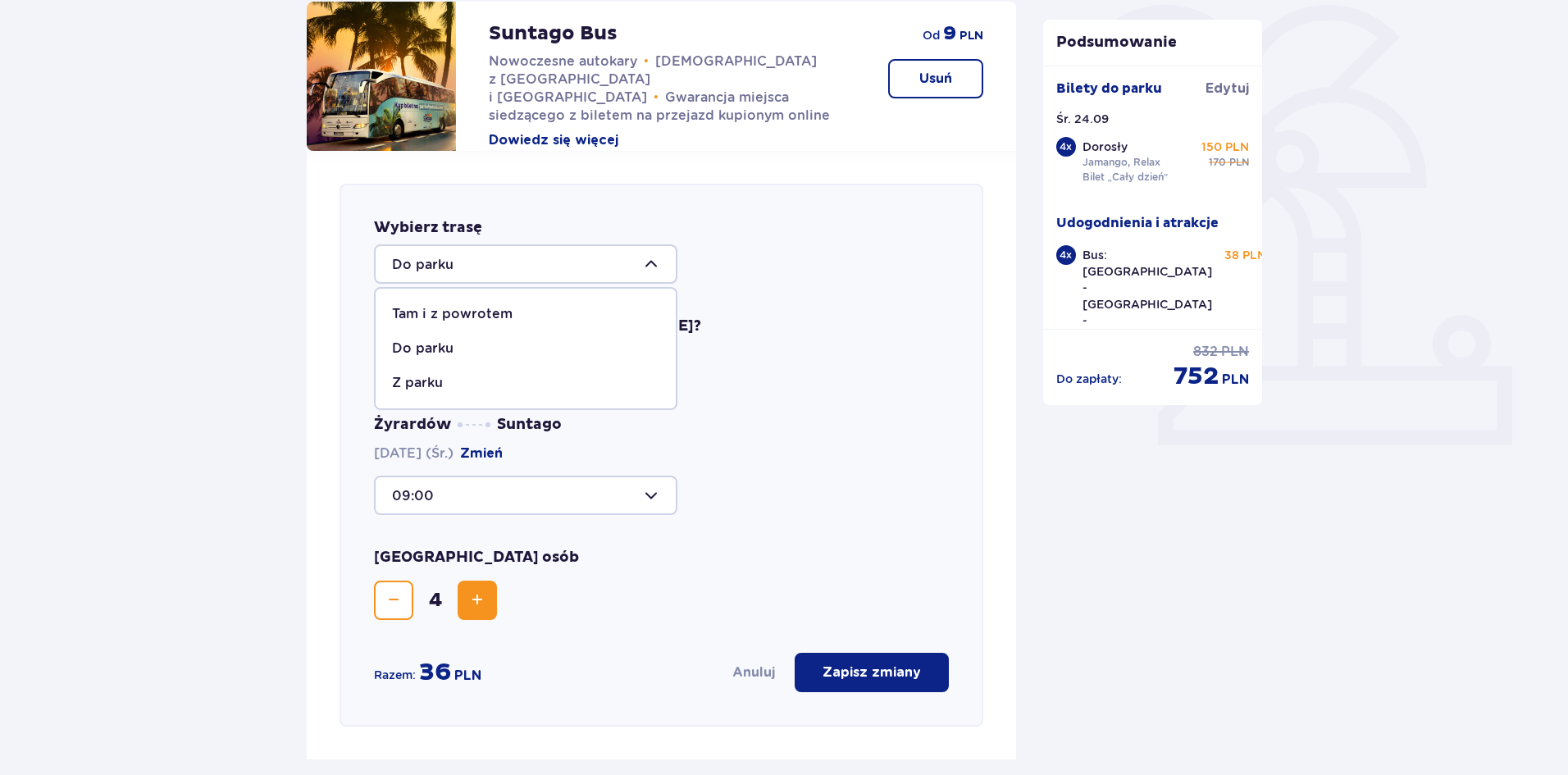
click at [509, 313] on p "Tam i z powrotem" at bounding box center [452, 314] width 121 height 18
type input "Tam i z powrotem"
type input "Warszawa, Al. Jerozolimskie 56"
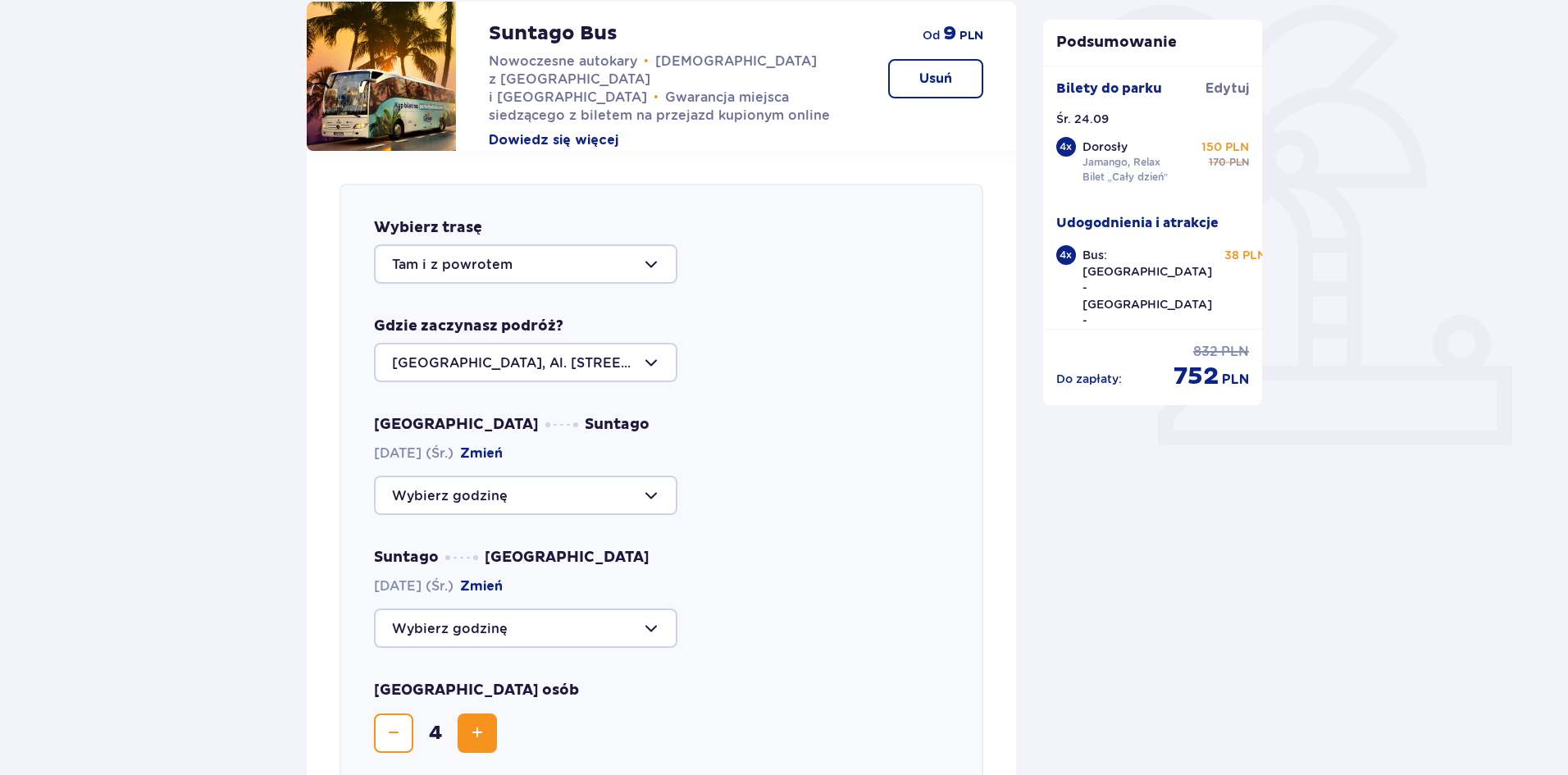
click at [528, 495] on div at bounding box center [526, 495] width 303 height 39
click at [510, 645] on p "Zostało 13 miejsc" at bounding box center [499, 649] width 116 height 18
type input "11:15"
click at [515, 629] on div at bounding box center [526, 627] width 303 height 39
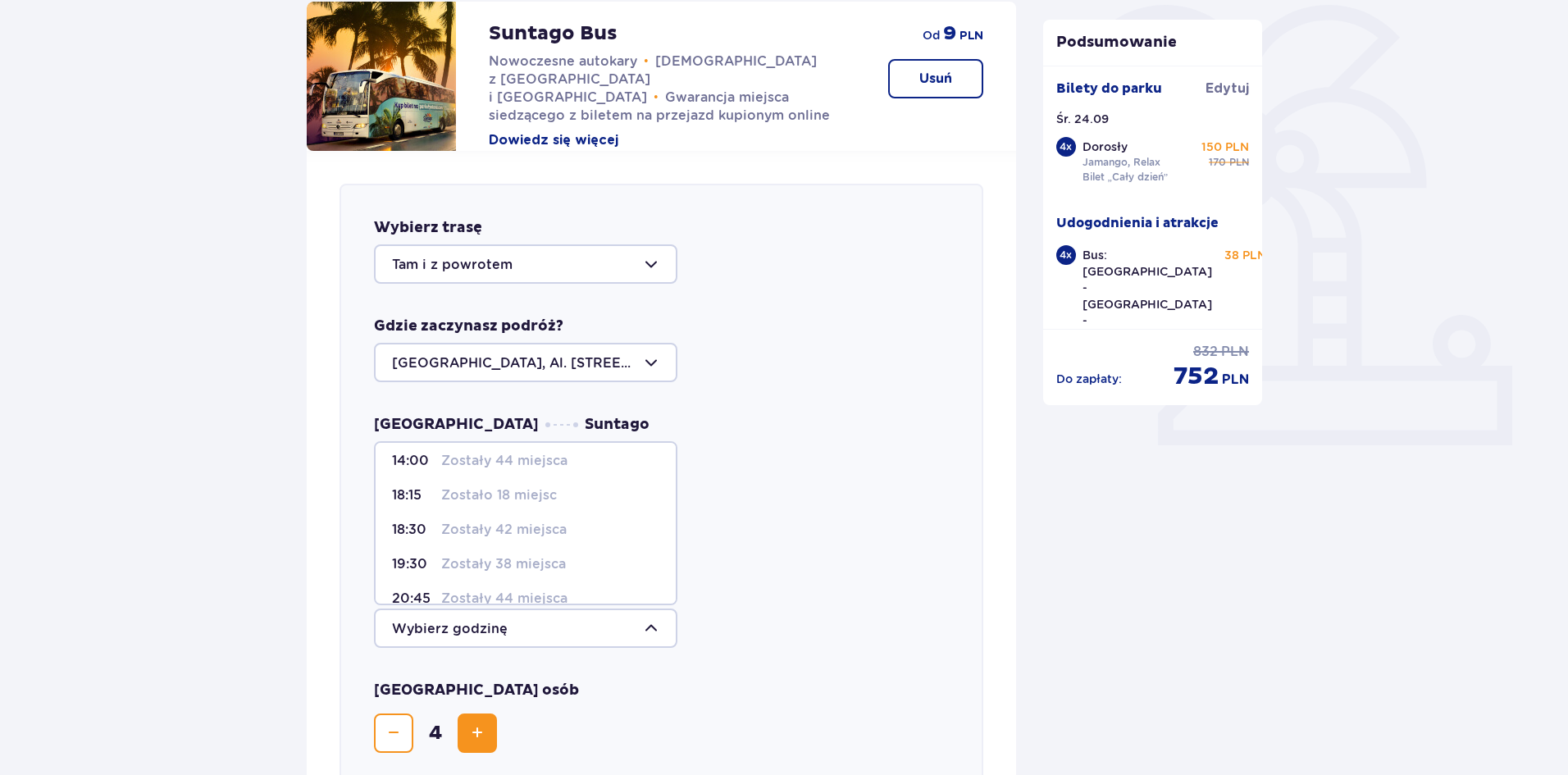
scroll to position [82, 0]
click at [500, 521] on p "Zostały 38 miejsca" at bounding box center [503, 524] width 125 height 18
type input "19:30"
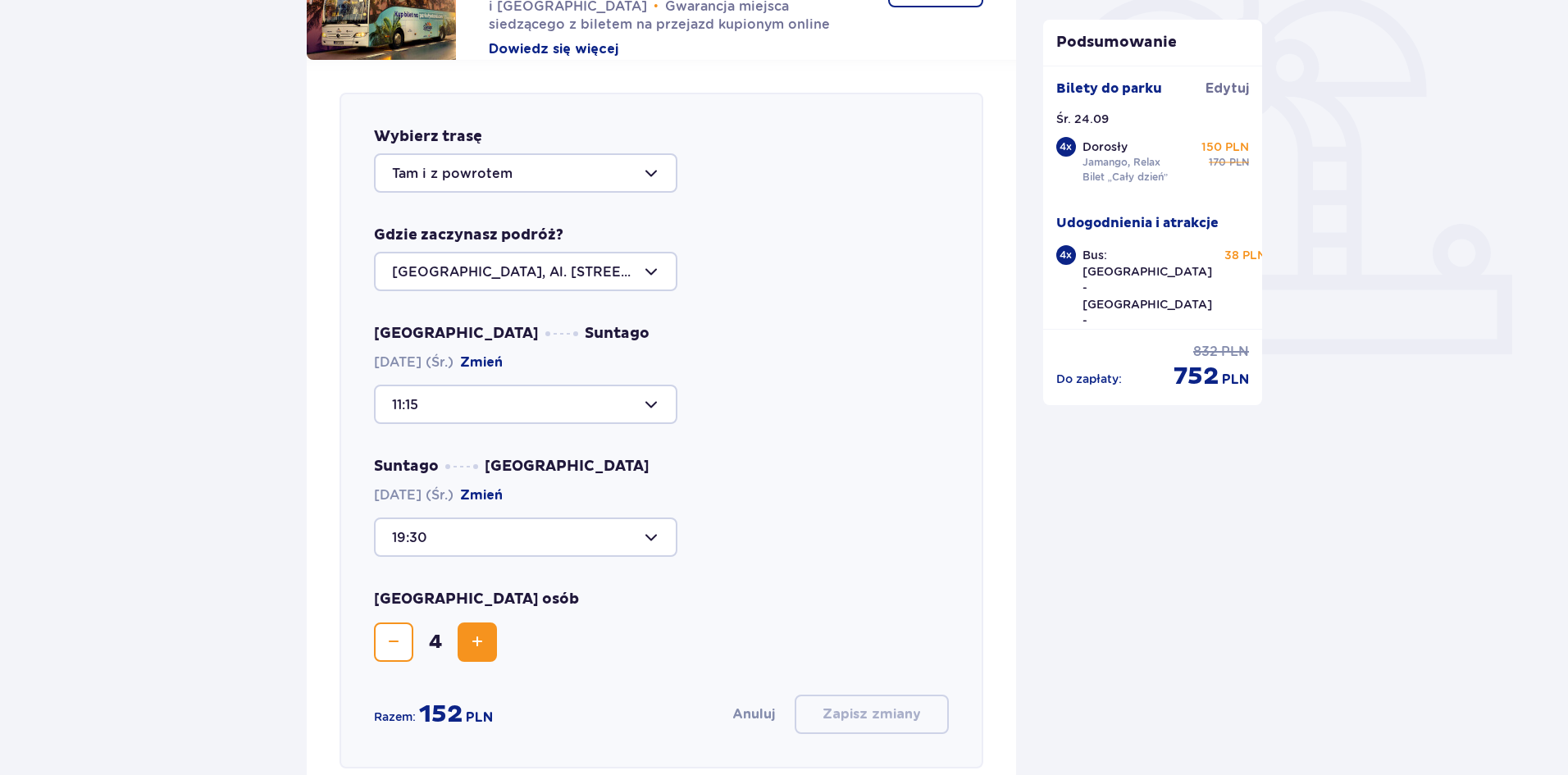
scroll to position [566, 0]
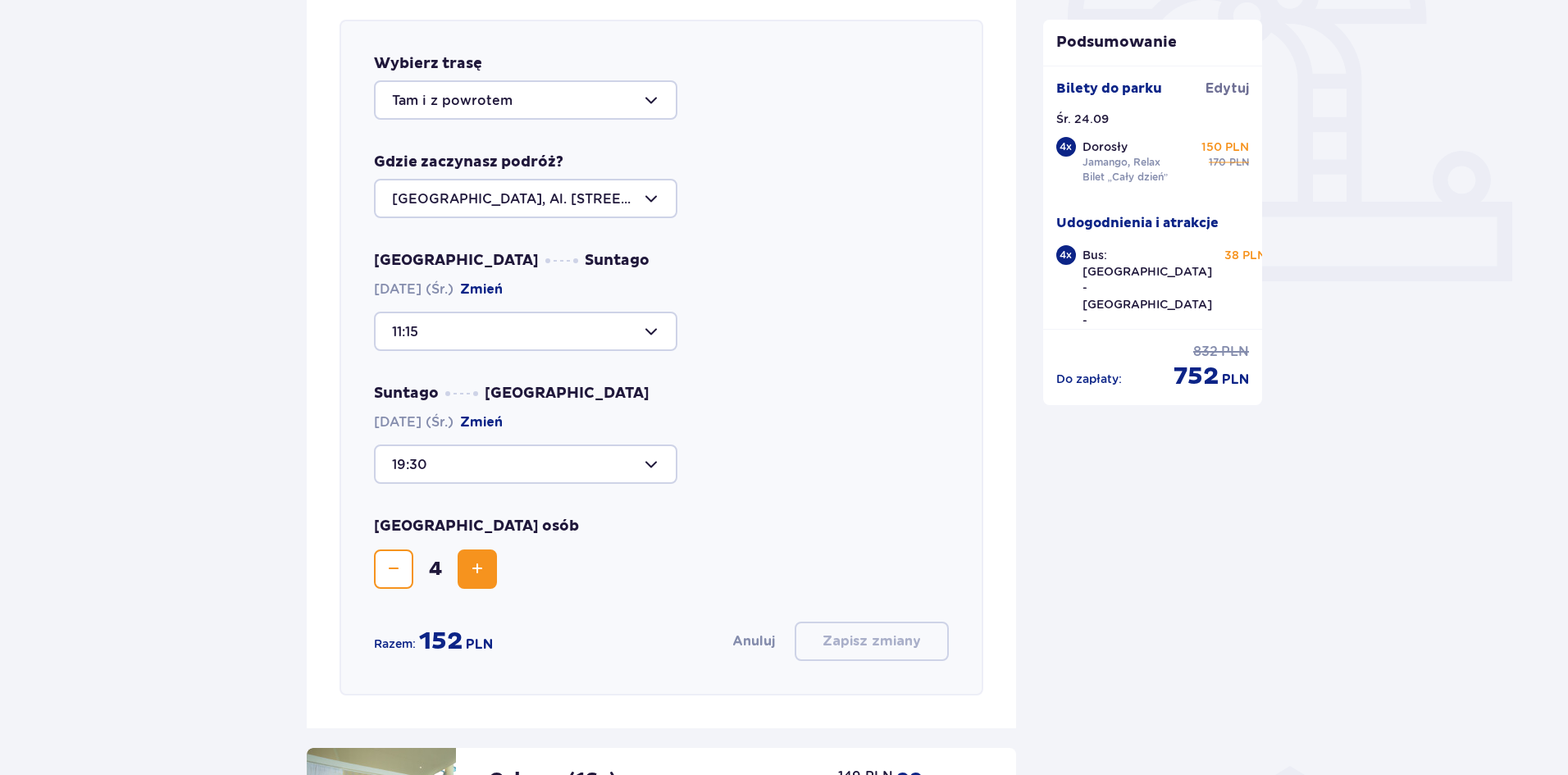
click at [764, 641] on button "Anuluj" at bounding box center [753, 642] width 43 height 18
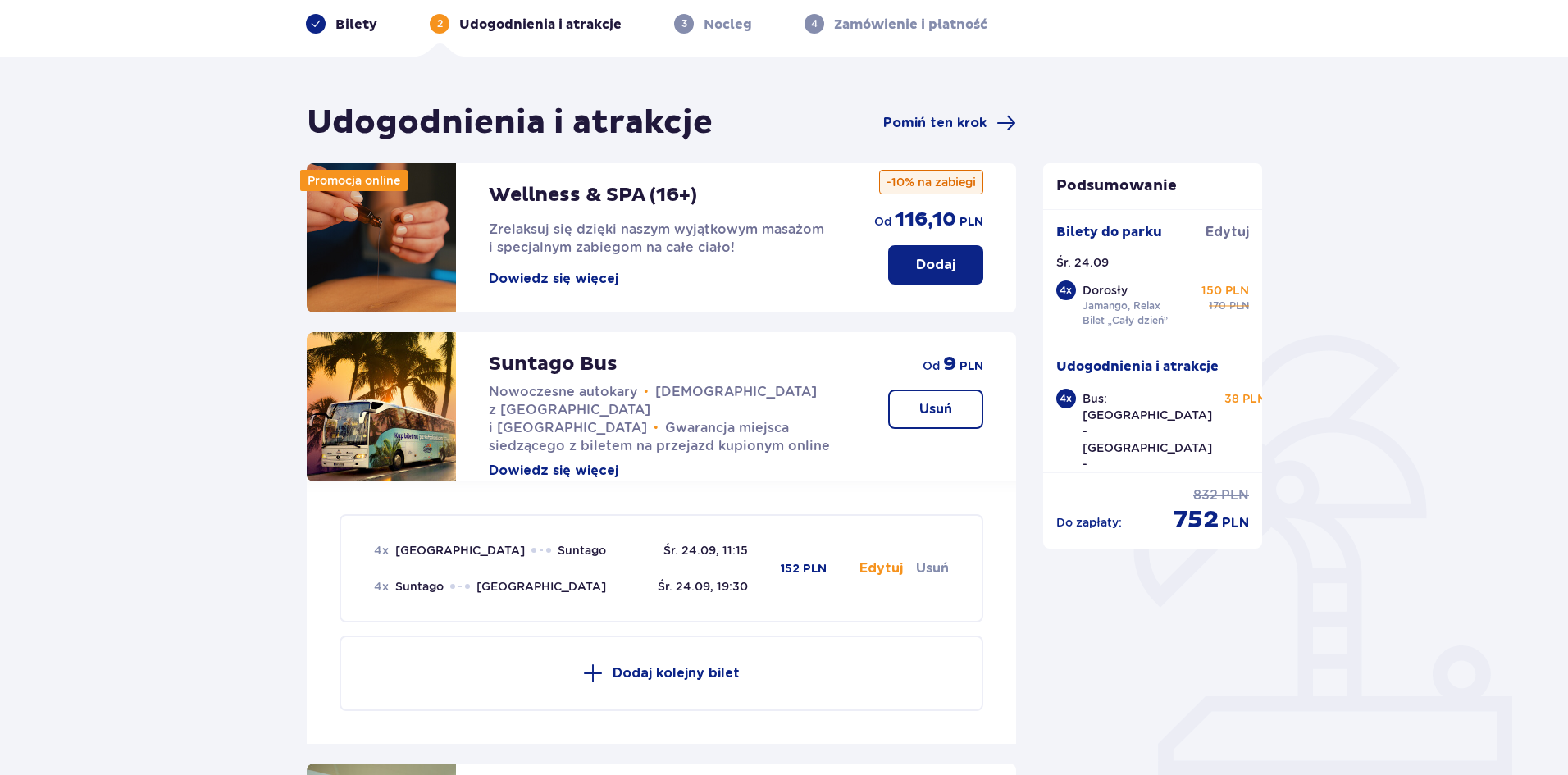
scroll to position [0, 0]
